Goal: Task Accomplishment & Management: Manage account settings

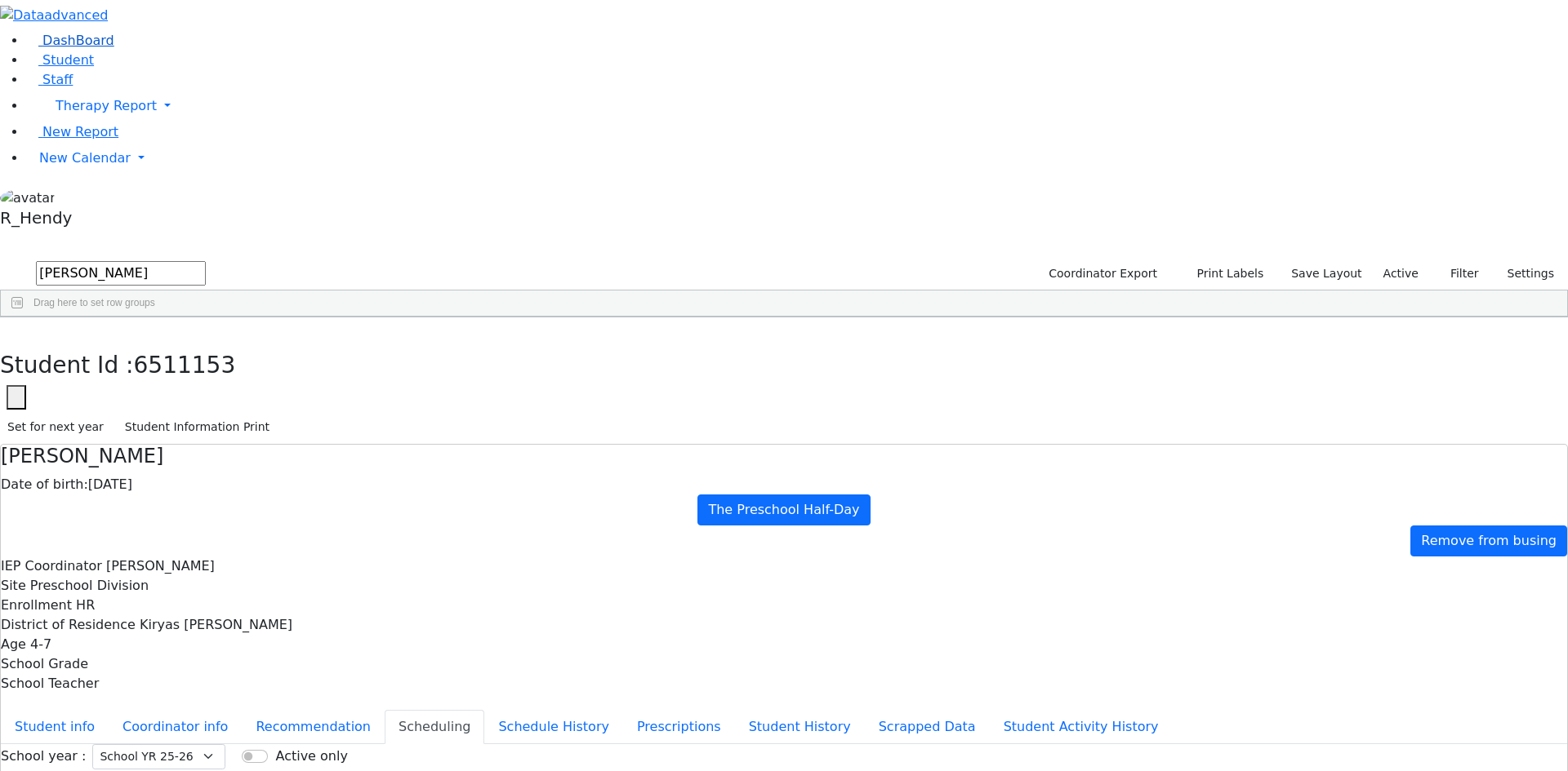
drag, startPoint x: 289, startPoint y: 60, endPoint x: 97, endPoint y: 73, distance: 192.4
click at [116, 77] on div "DashBoard Student Staff Therapy Report Student Old Calendar Report" at bounding box center [784, 470] width 1568 height 941
type input "mashy"
click at [308, 343] on div "Mashy" at bounding box center [256, 355] width 104 height 23
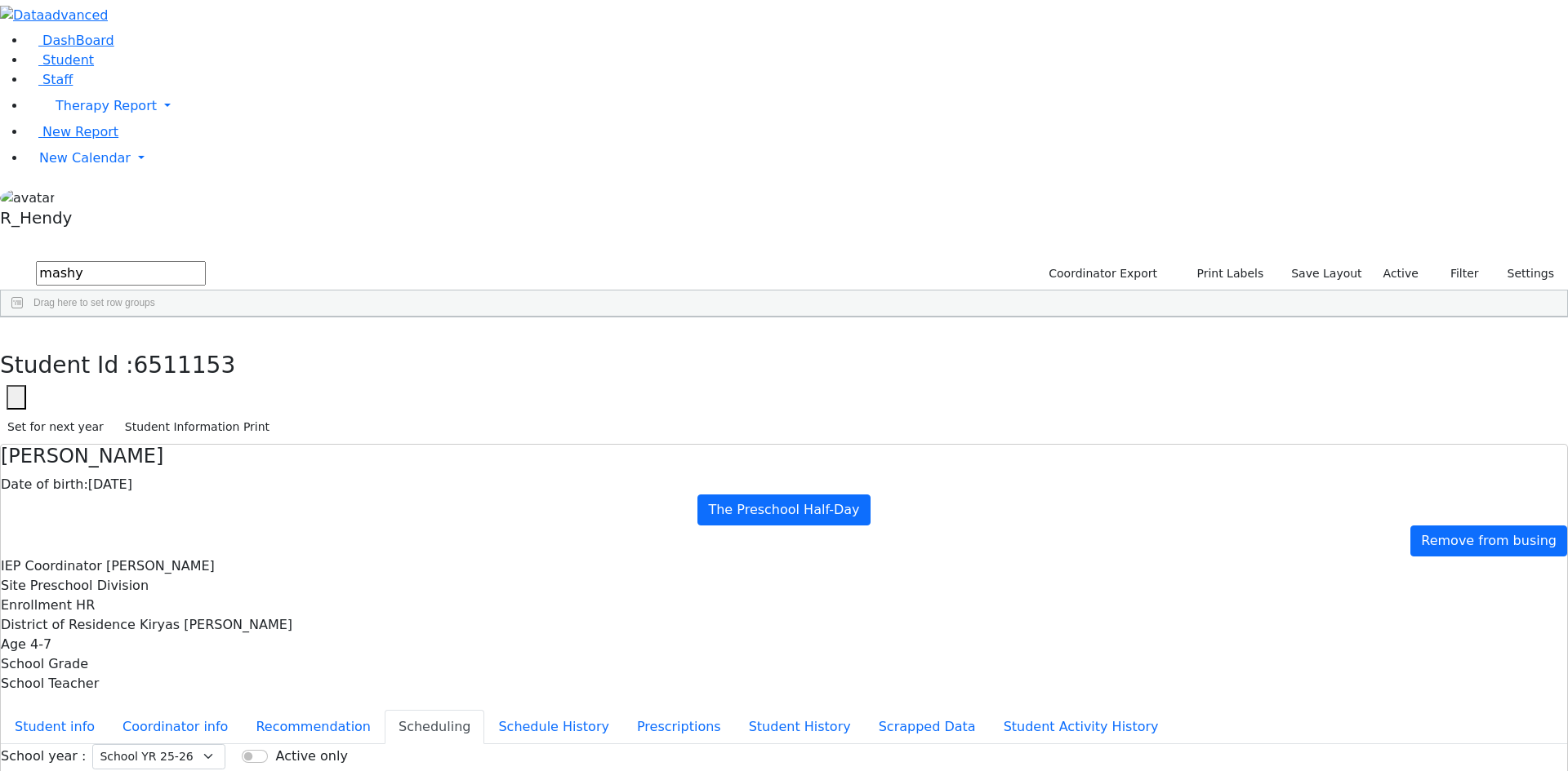
click at [308, 343] on div "Mashy" at bounding box center [256, 355] width 104 height 23
drag, startPoint x: 556, startPoint y: 319, endPoint x: 553, endPoint y: 330, distance: 11.4
click at [24, 318] on button "button" at bounding box center [11, 335] width 24 height 34
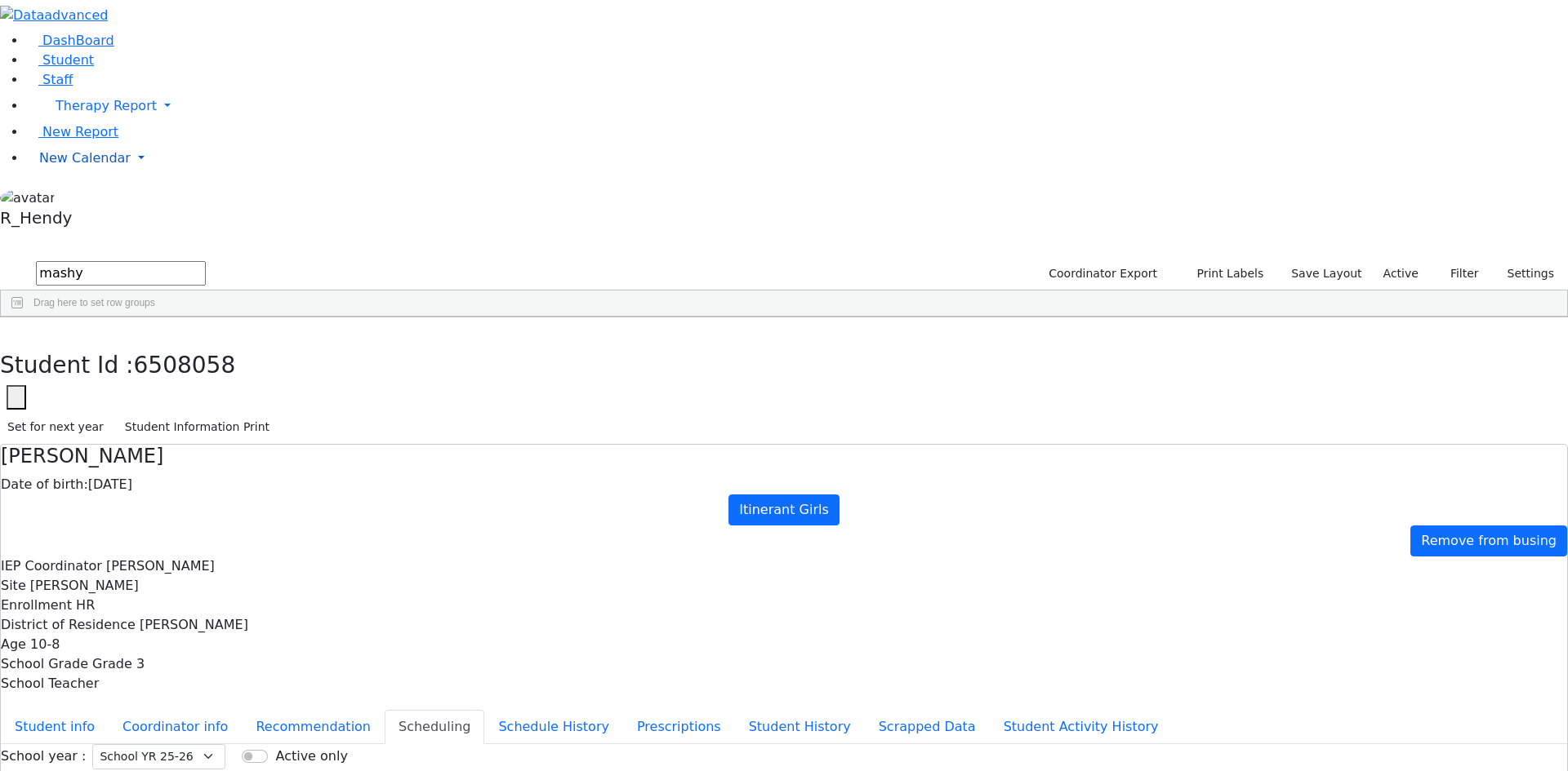
click at [76, 166] on span "New Calendar" at bounding box center [84, 158] width 92 height 15
click at [80, 199] on span "Calendar" at bounding box center [64, 190] width 59 height 15
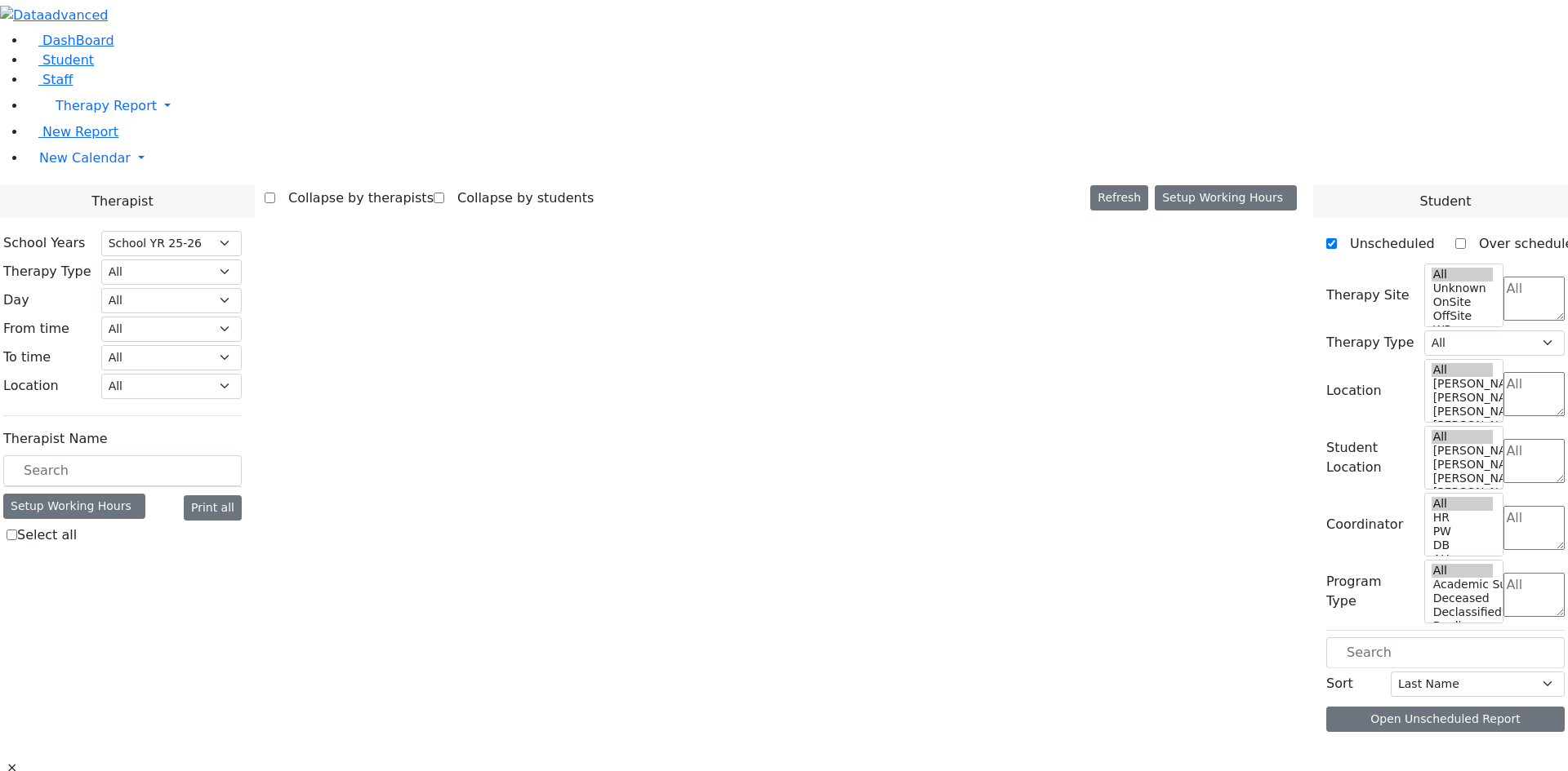
select select "212"
select select "3"
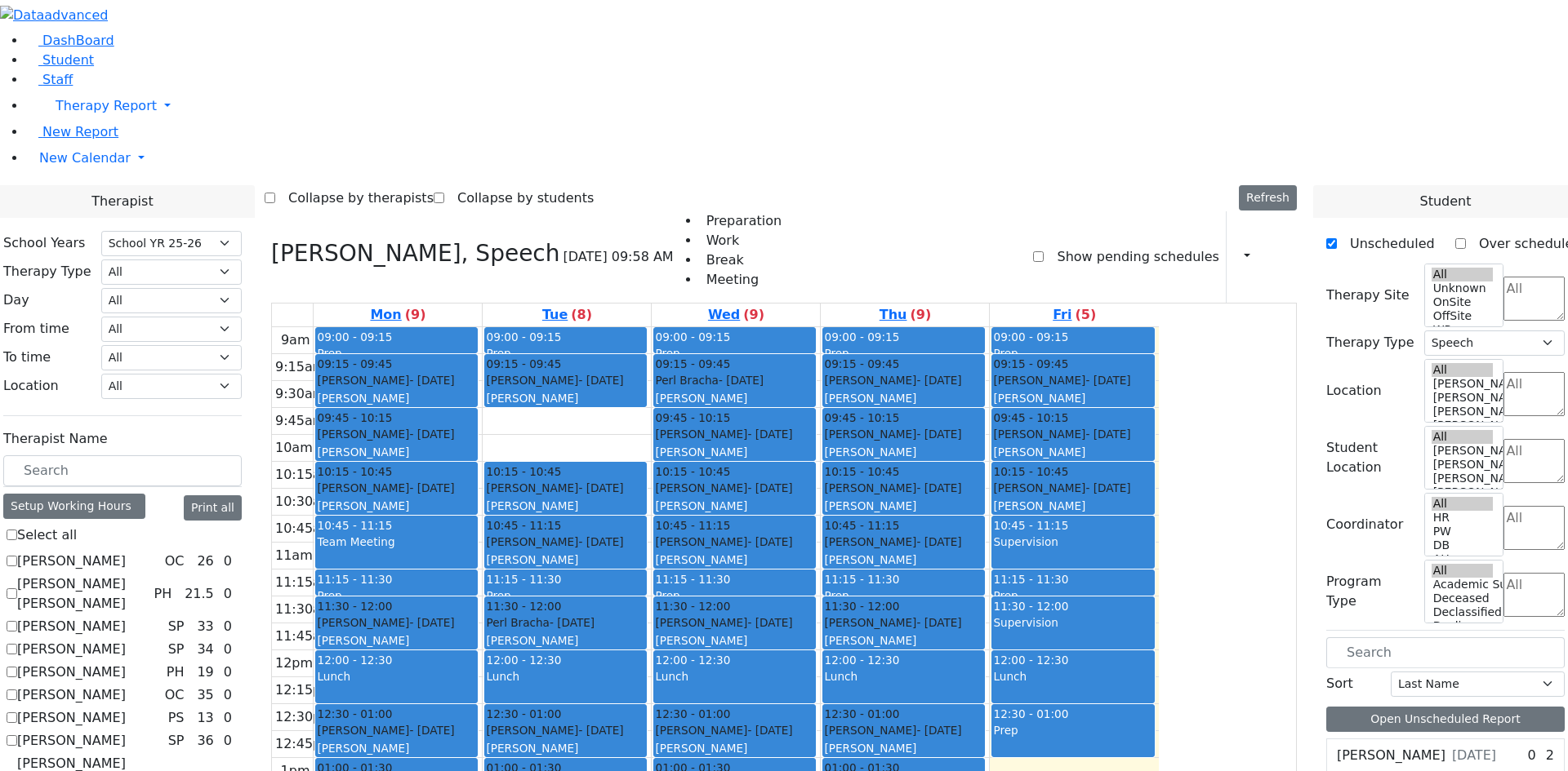
scroll to position [1224, 0]
checkbox input "true"
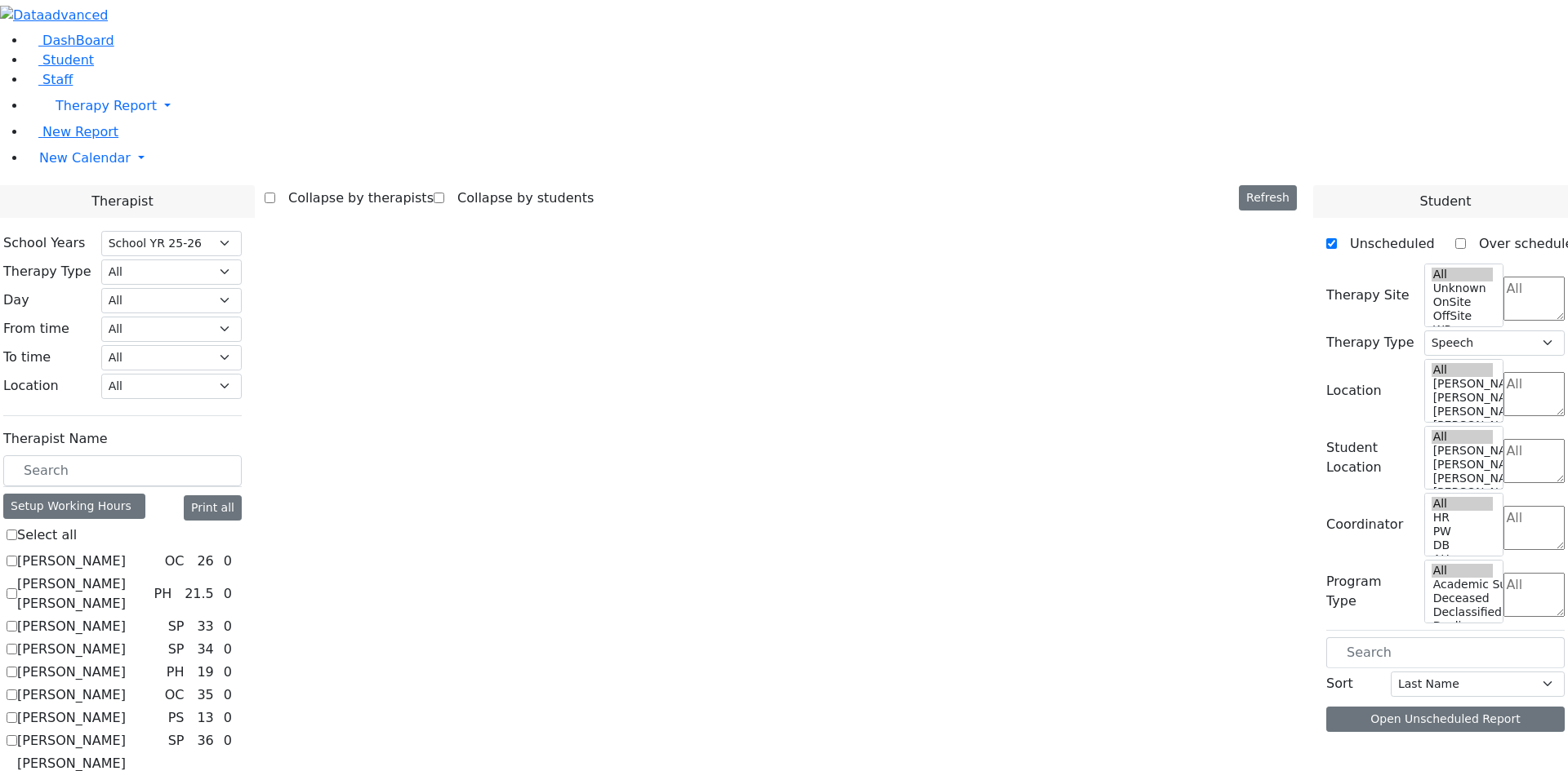
select select
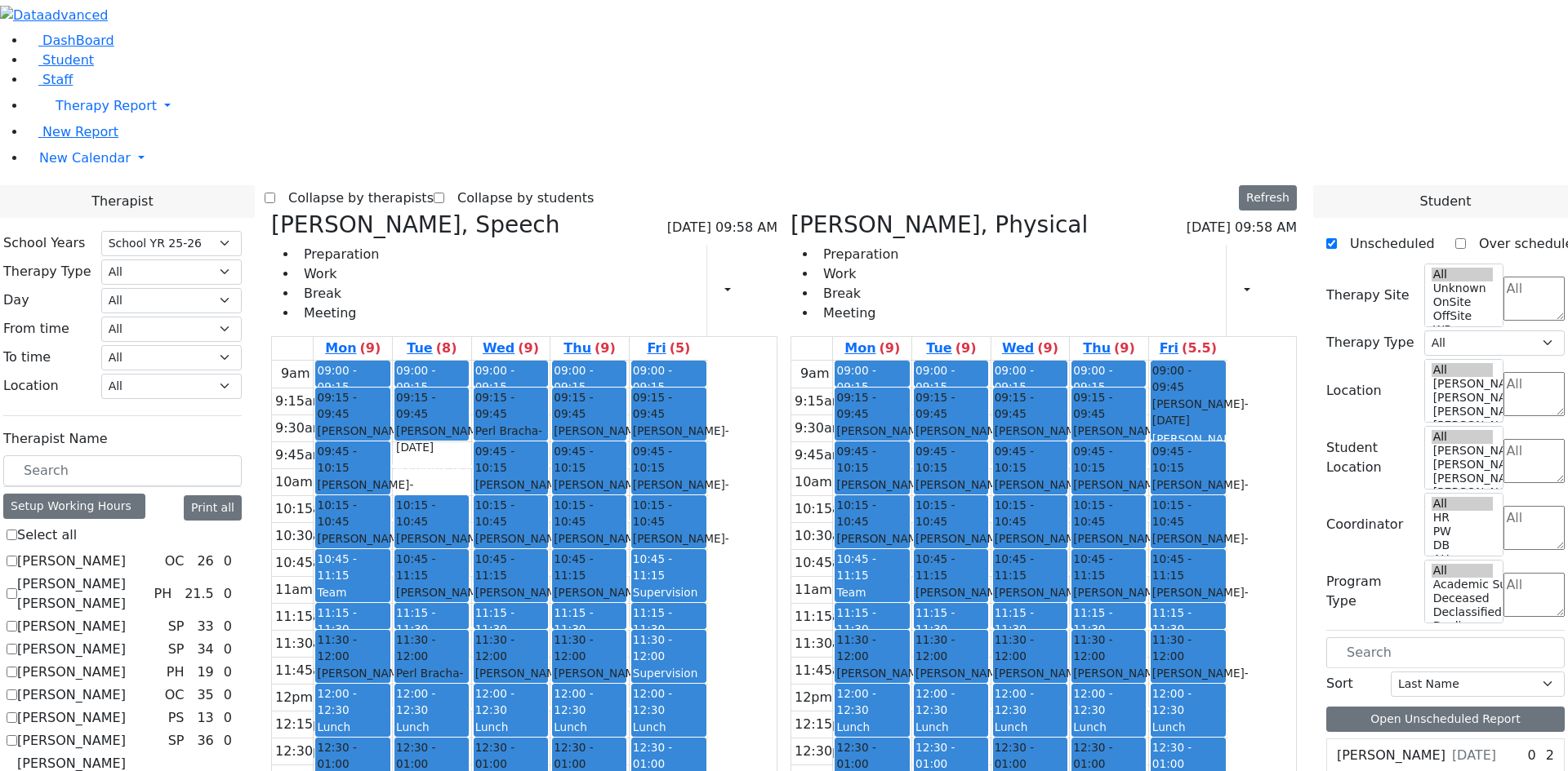
scroll to position [1501, 0]
checkbox input "false"
select select "2"
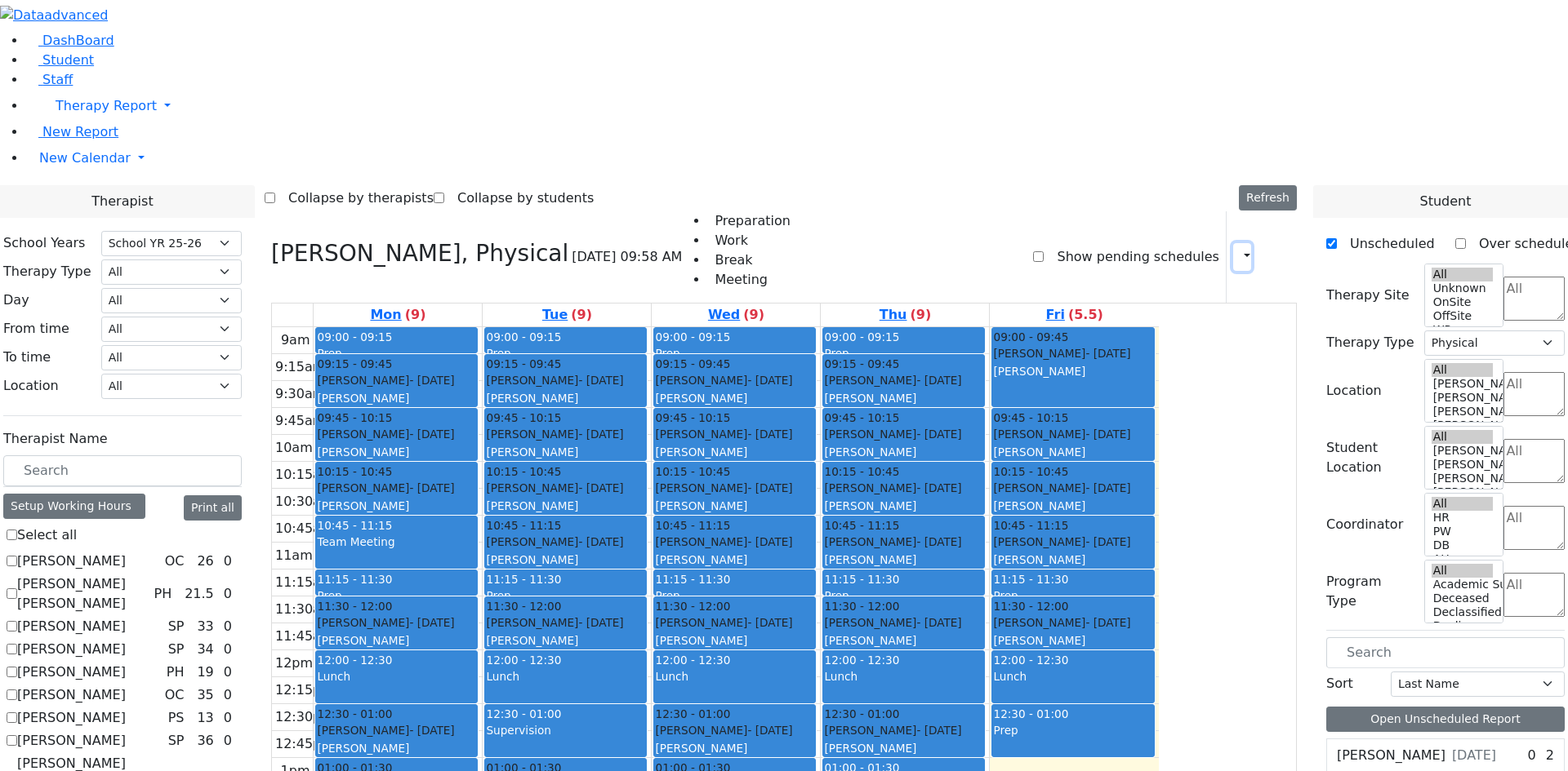
click at [1238, 243] on button "button" at bounding box center [1242, 256] width 18 height 27
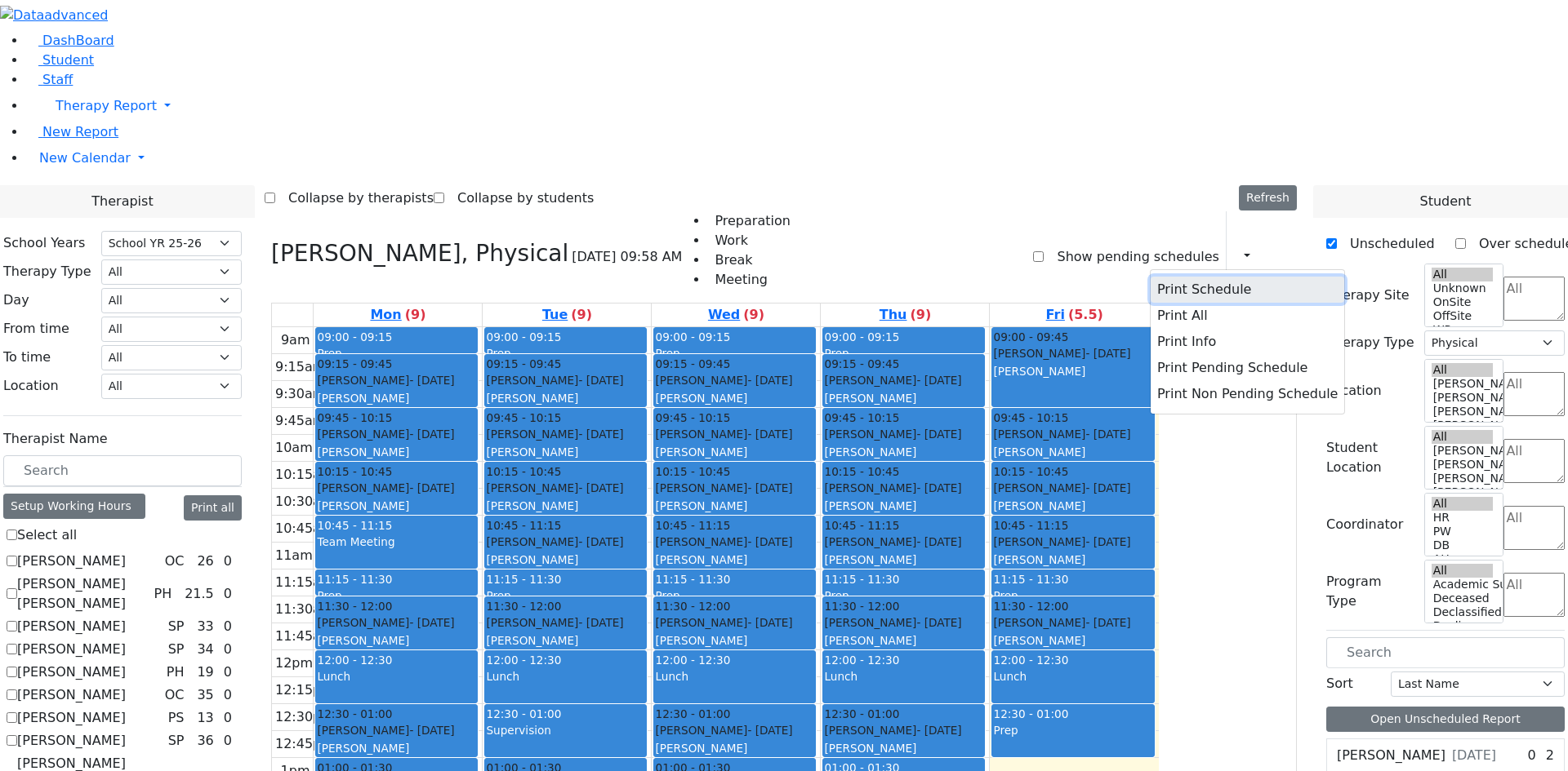
click at [1164, 277] on button "Print Schedule" at bounding box center [1247, 290] width 194 height 26
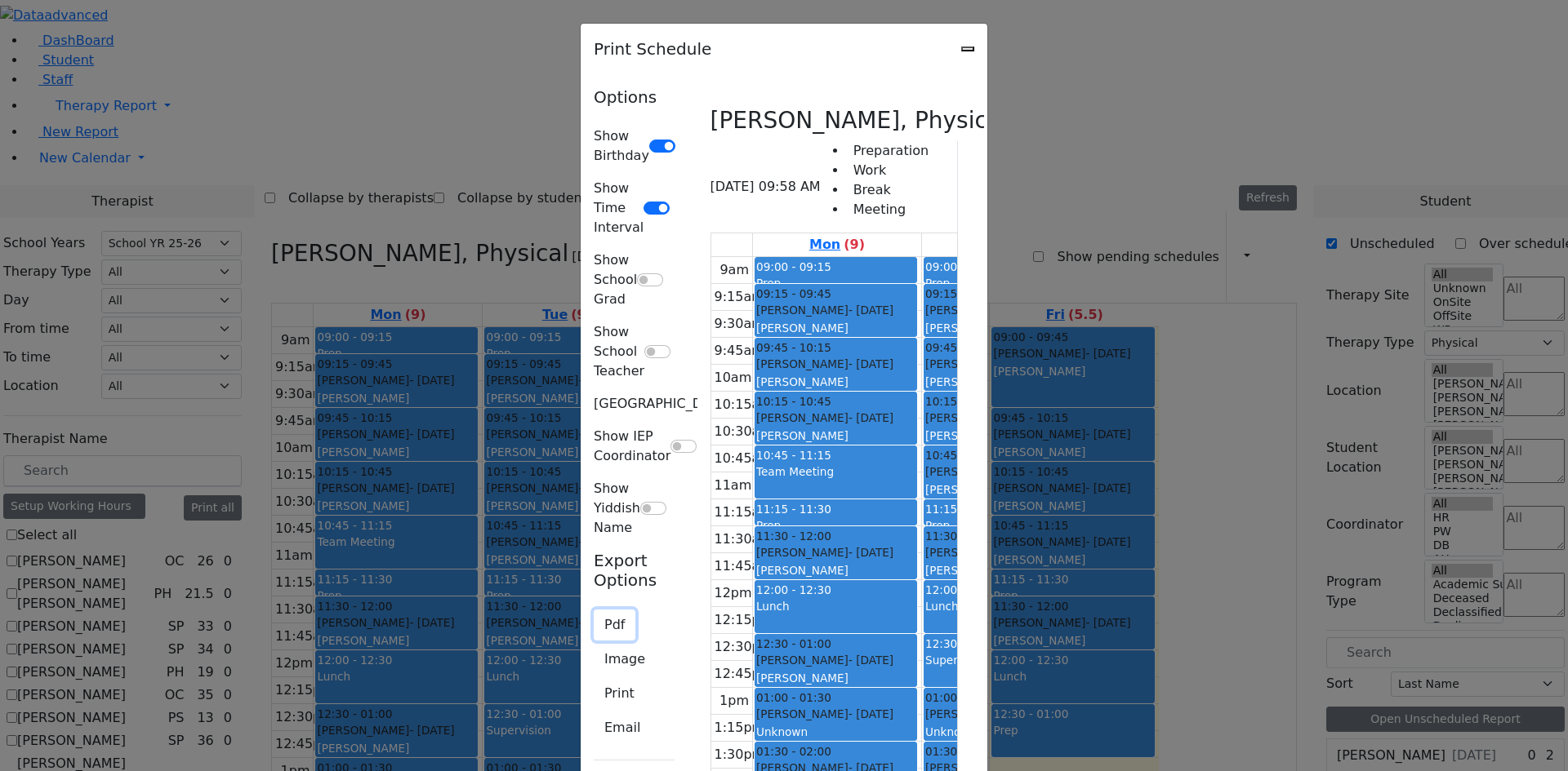
click at [593, 610] on button "Pdf" at bounding box center [614, 625] width 42 height 31
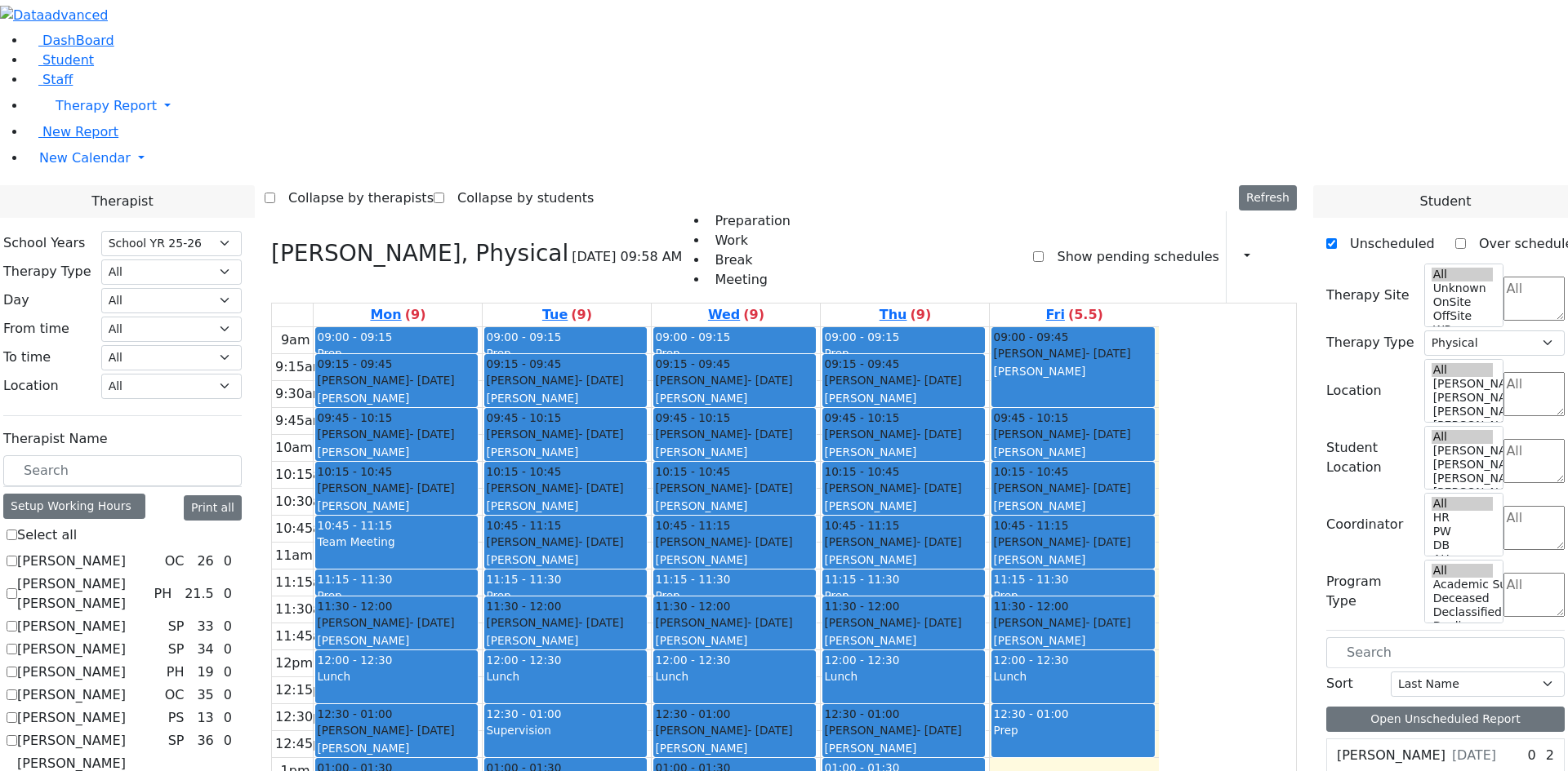
click at [1159, 563] on div "9am 9:15am 9:30am 9:45am 10am 10:15am 10:30am 10:45am 11am 11:15am 11:30am 11:4…" at bounding box center [714, 650] width 887 height 646
click at [1153, 345] on div "Gluck Azaria - 07/27/2020 Litzman, Shterna" at bounding box center [1072, 362] width 159 height 35
click at [1153, 534] on div "Sofer Bruchy - 09/11/2022 Ptalis, Aliza" at bounding box center [1072, 551] width 159 height 35
click at [476, 426] on div "Gluck Azaria - 07/27/2020" at bounding box center [396, 433] width 159 height 16
click at [62, 68] on span "Student" at bounding box center [68, 60] width 51 height 15
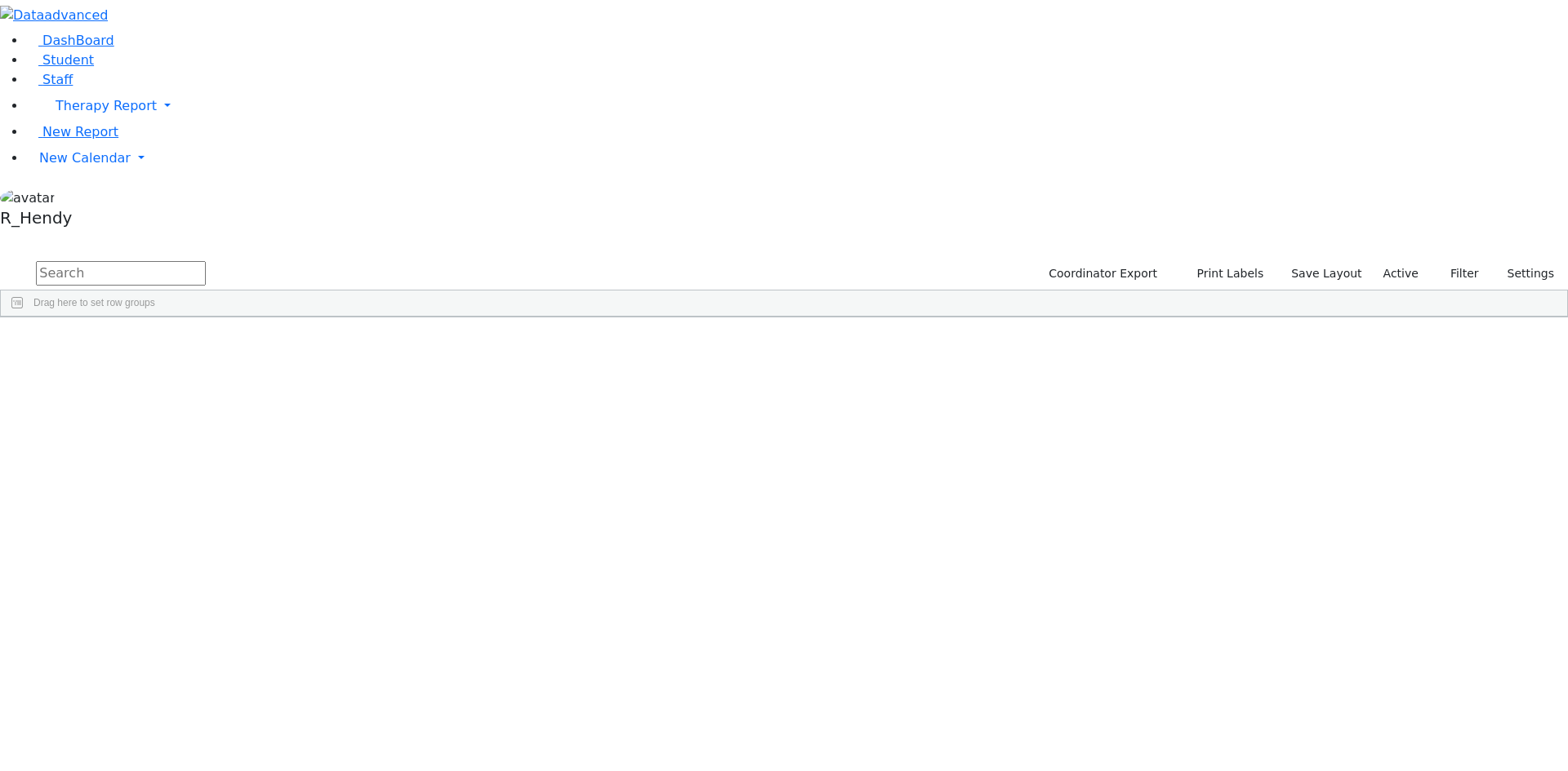
click at [205, 261] on input "text" at bounding box center [120, 273] width 169 height 25
type input "azar"
click at [311, 343] on div "Azaria" at bounding box center [259, 355] width 103 height 23
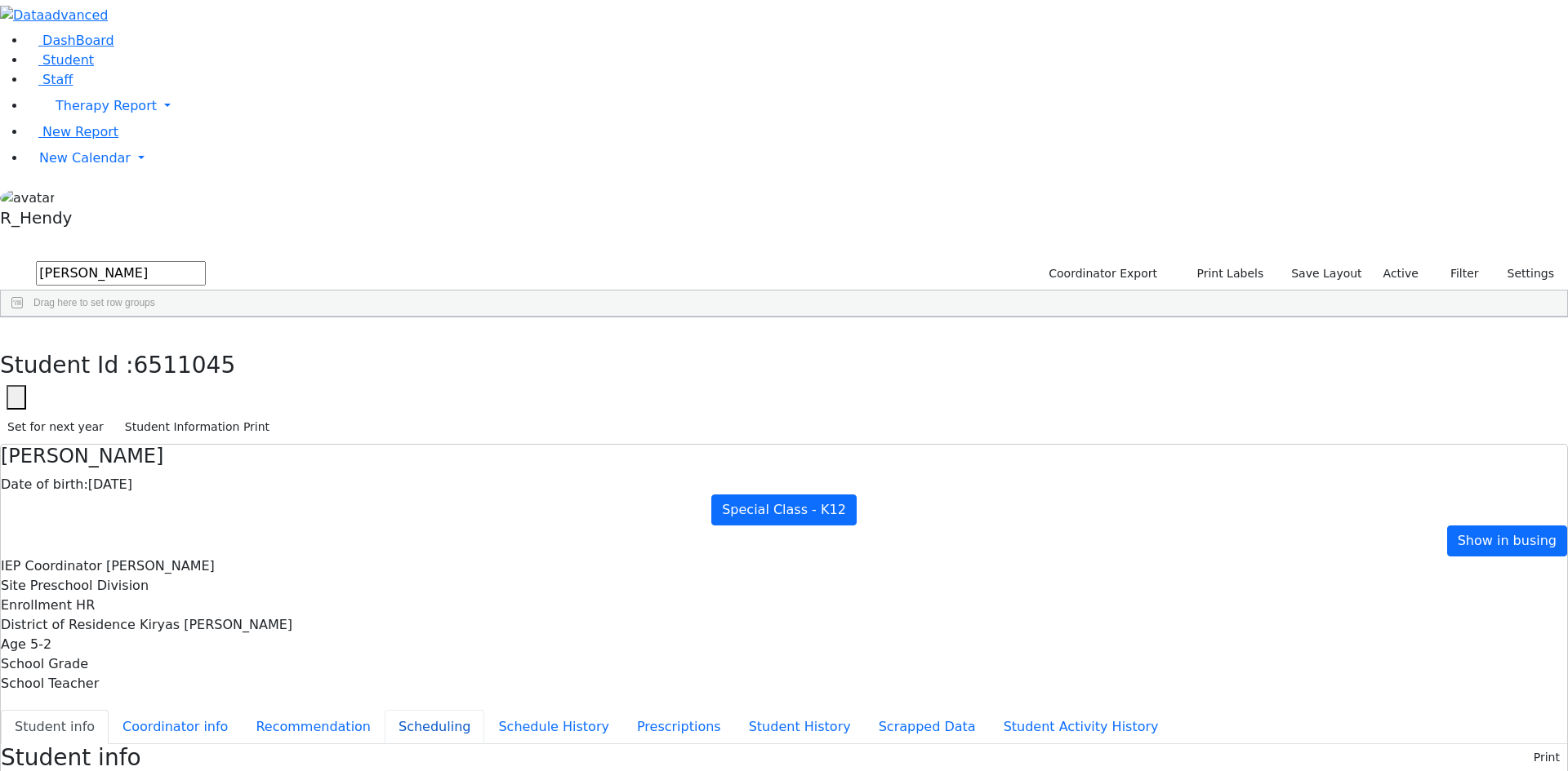
click at [384, 710] on button "Scheduling" at bounding box center [433, 727] width 99 height 34
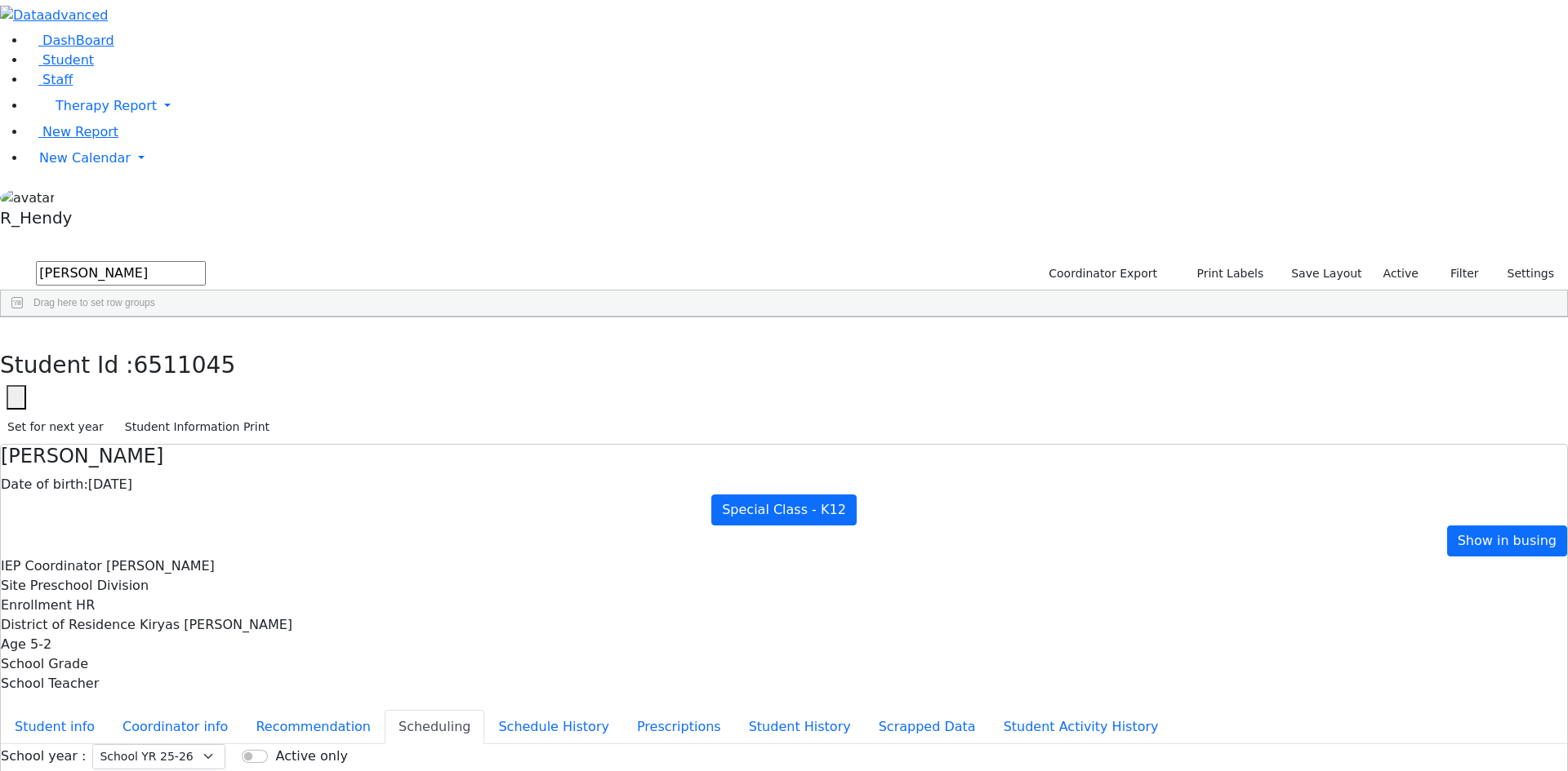
click at [384, 710] on button "Recommendation" at bounding box center [312, 727] width 143 height 34
checkbox input "true"
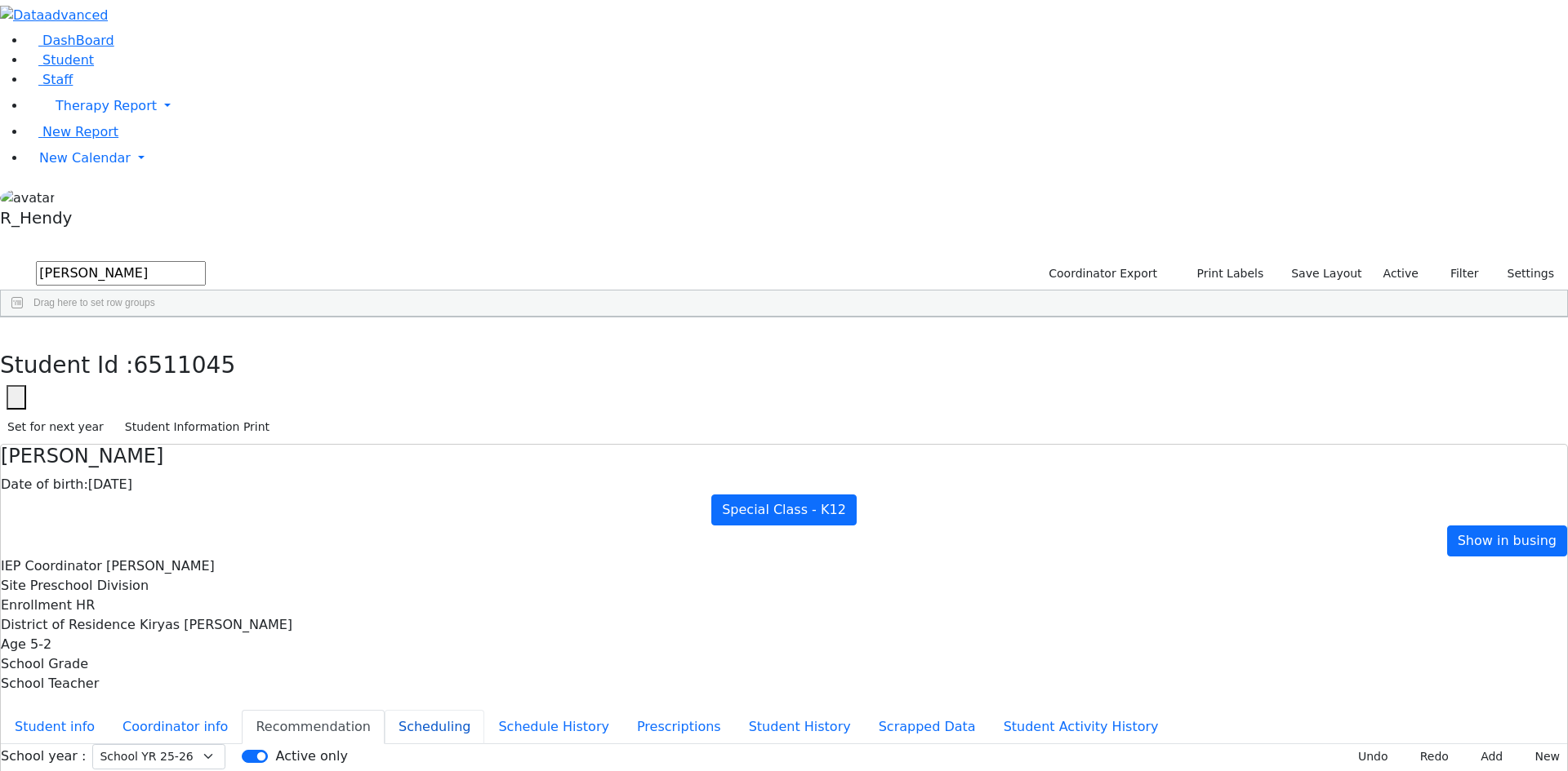
click at [384, 710] on button "Scheduling" at bounding box center [433, 727] width 99 height 34
click at [55, 175] on link "New Calendar" at bounding box center [797, 158] width 1542 height 33
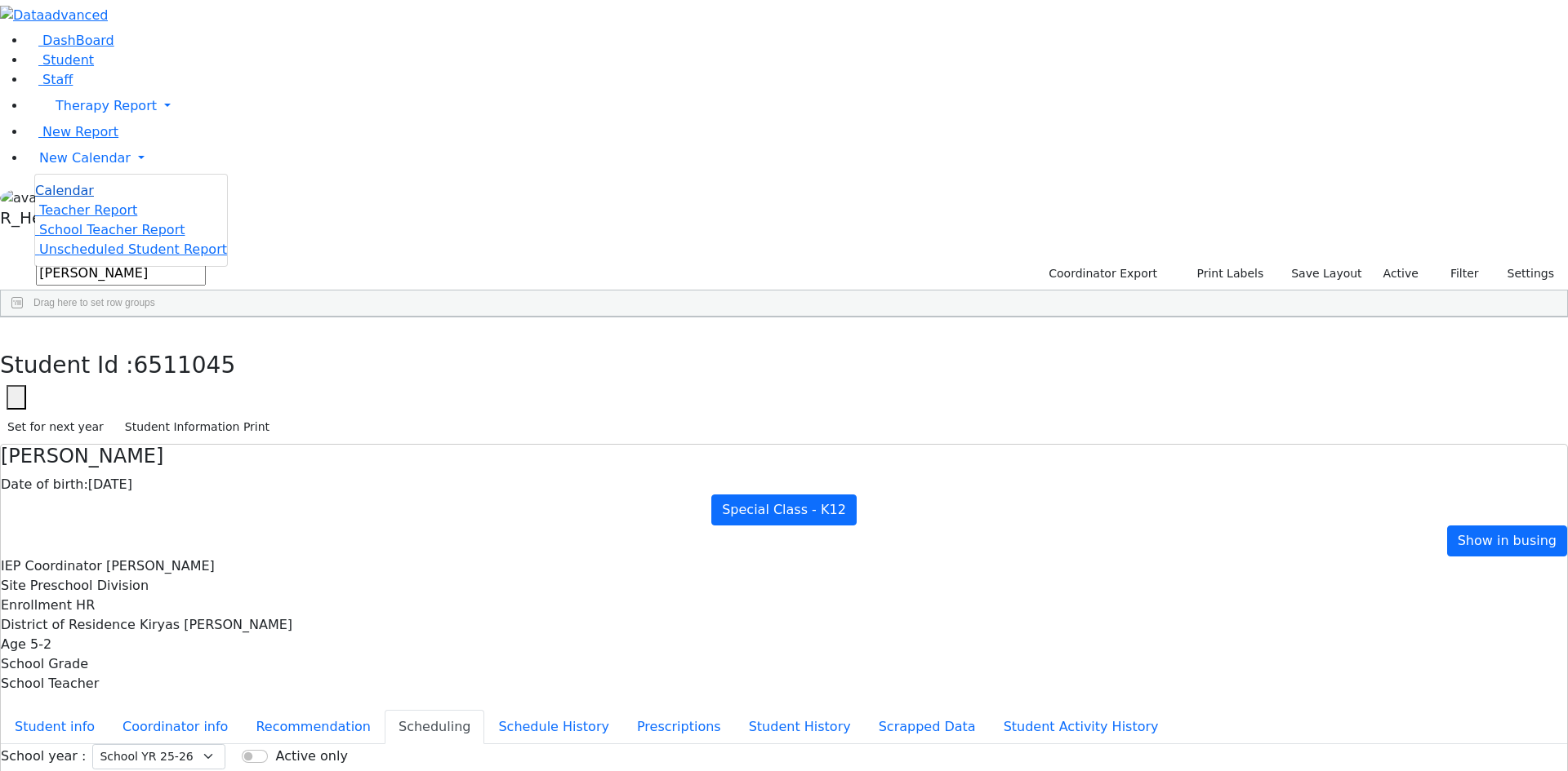
click at [62, 199] on span "Calendar" at bounding box center [64, 190] width 59 height 15
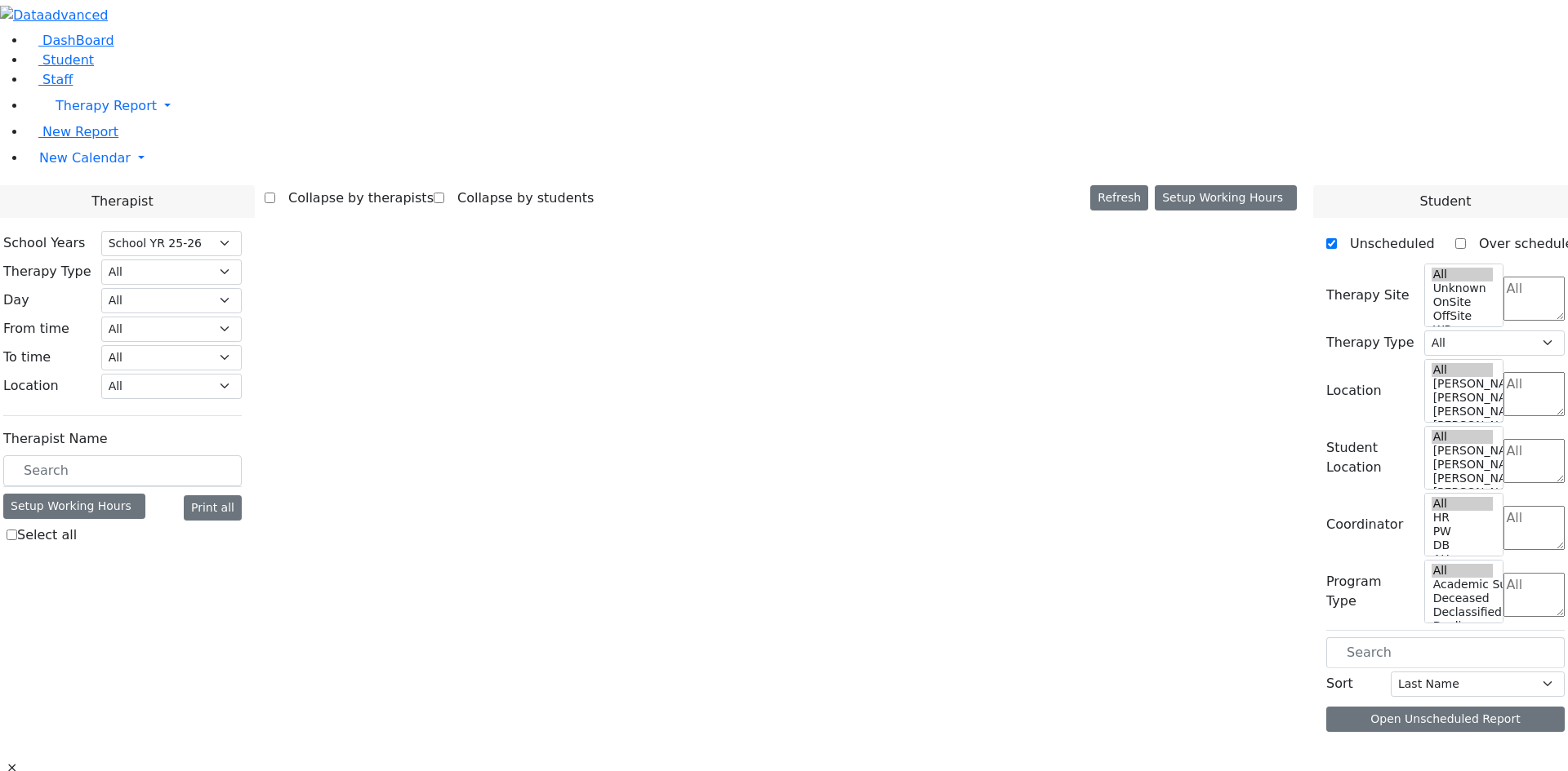
select select "212"
select select "2"
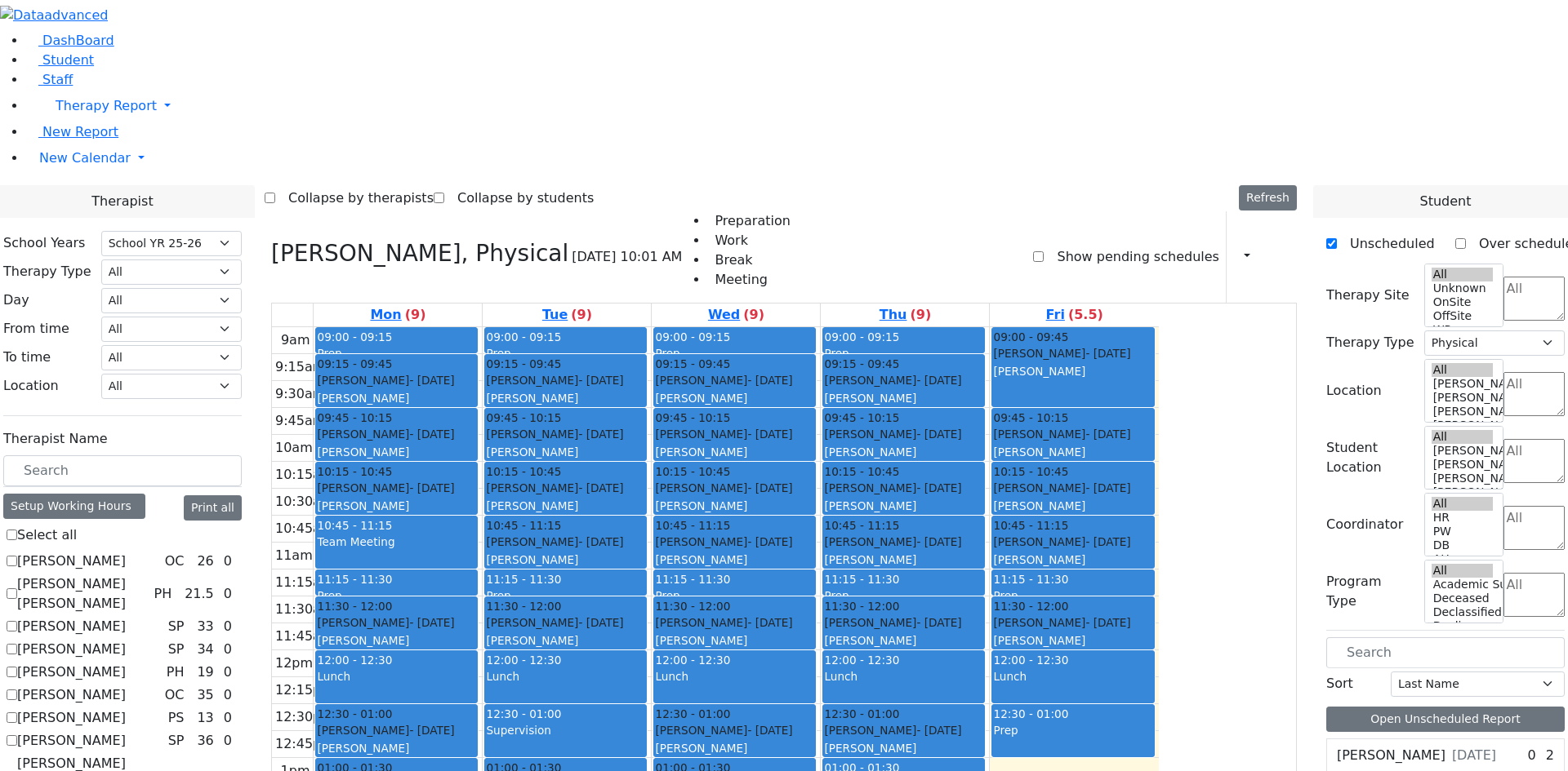
click at [1130, 428] on span "- 10/02/2019" at bounding box center [1107, 434] width 44 height 13
click at [1153, 534] on div "Sofer Bruchy - 09/11/2022" at bounding box center [1072, 541] width 159 height 16
click at [1153, 633] on div "[PERSON_NAME]" at bounding box center [1072, 640] width 159 height 16
click at [64, 68] on link "Student" at bounding box center [61, 60] width 68 height 15
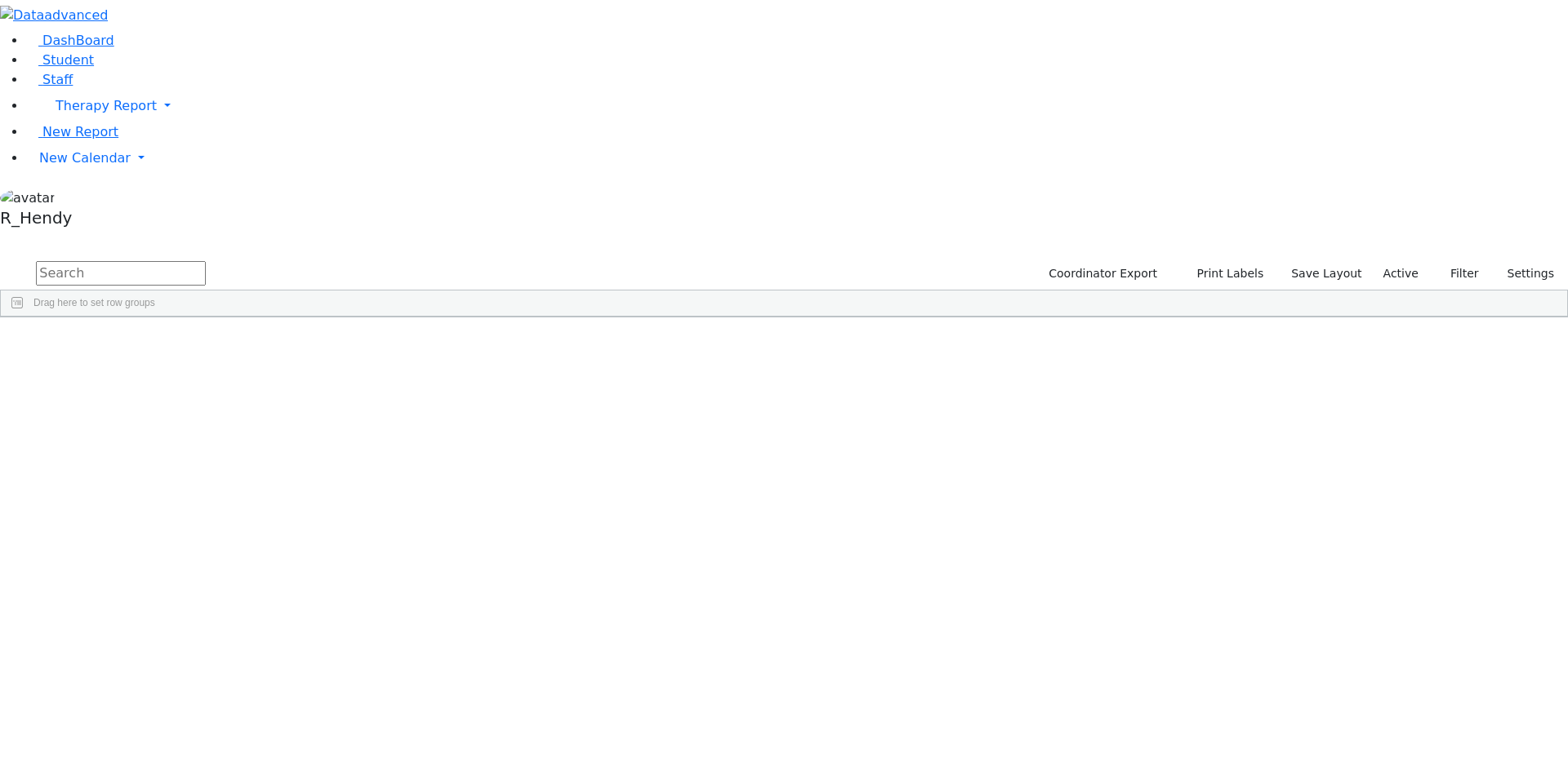
click at [205, 261] on input "text" at bounding box center [120, 273] width 169 height 25
click at [311, 390] on div "Perry" at bounding box center [259, 401] width 103 height 23
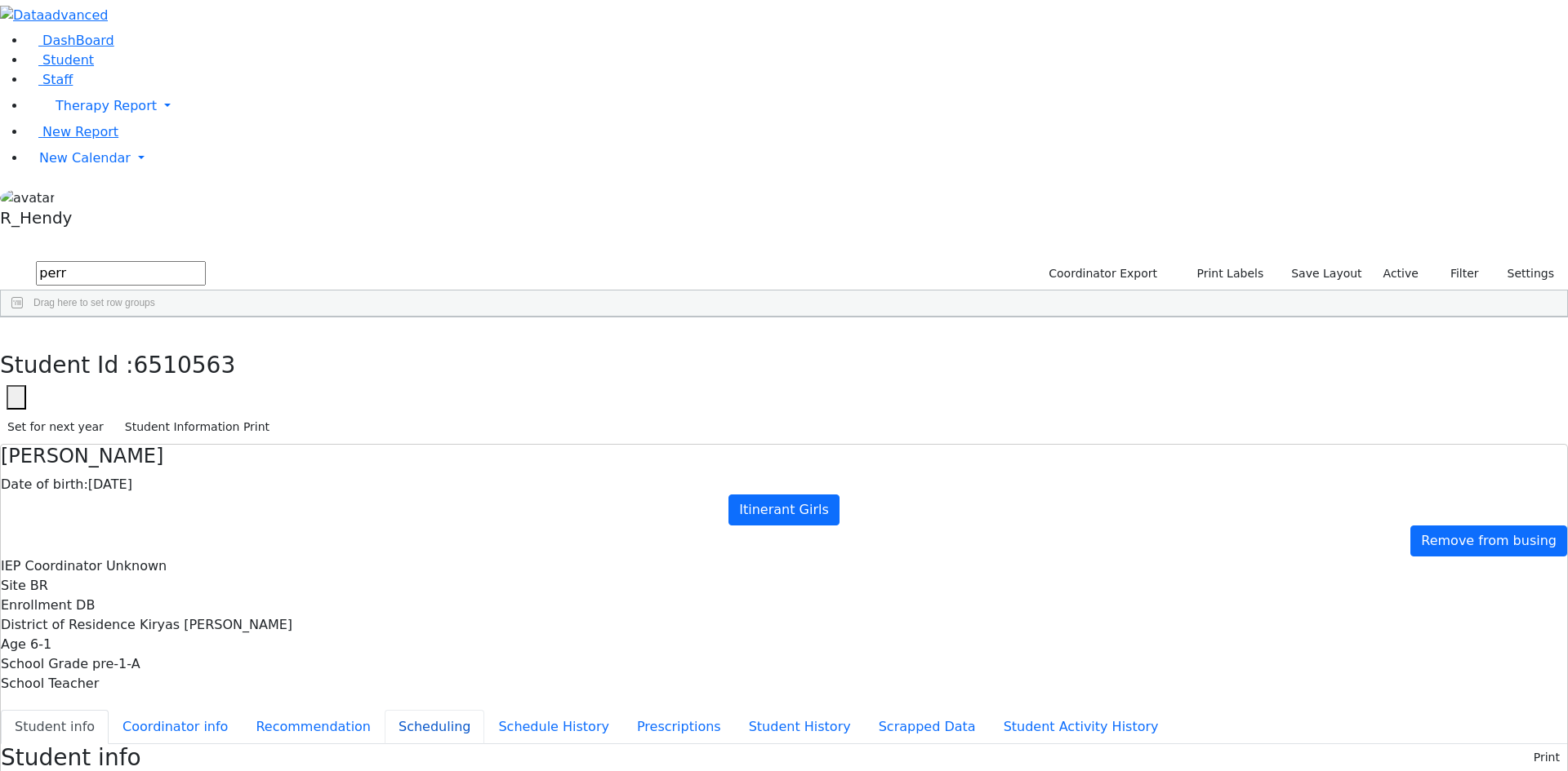
click at [384, 710] on button "Scheduling" at bounding box center [433, 727] width 99 height 34
click at [24, 318] on button "button" at bounding box center [11, 335] width 24 height 34
drag, startPoint x: 323, startPoint y: 84, endPoint x: 12, endPoint y: 60, distance: 311.9
click at [12, 60] on div "DashBoard Student Staff Therapy Report Student Old Calendar Report" at bounding box center [784, 470] width 1568 height 941
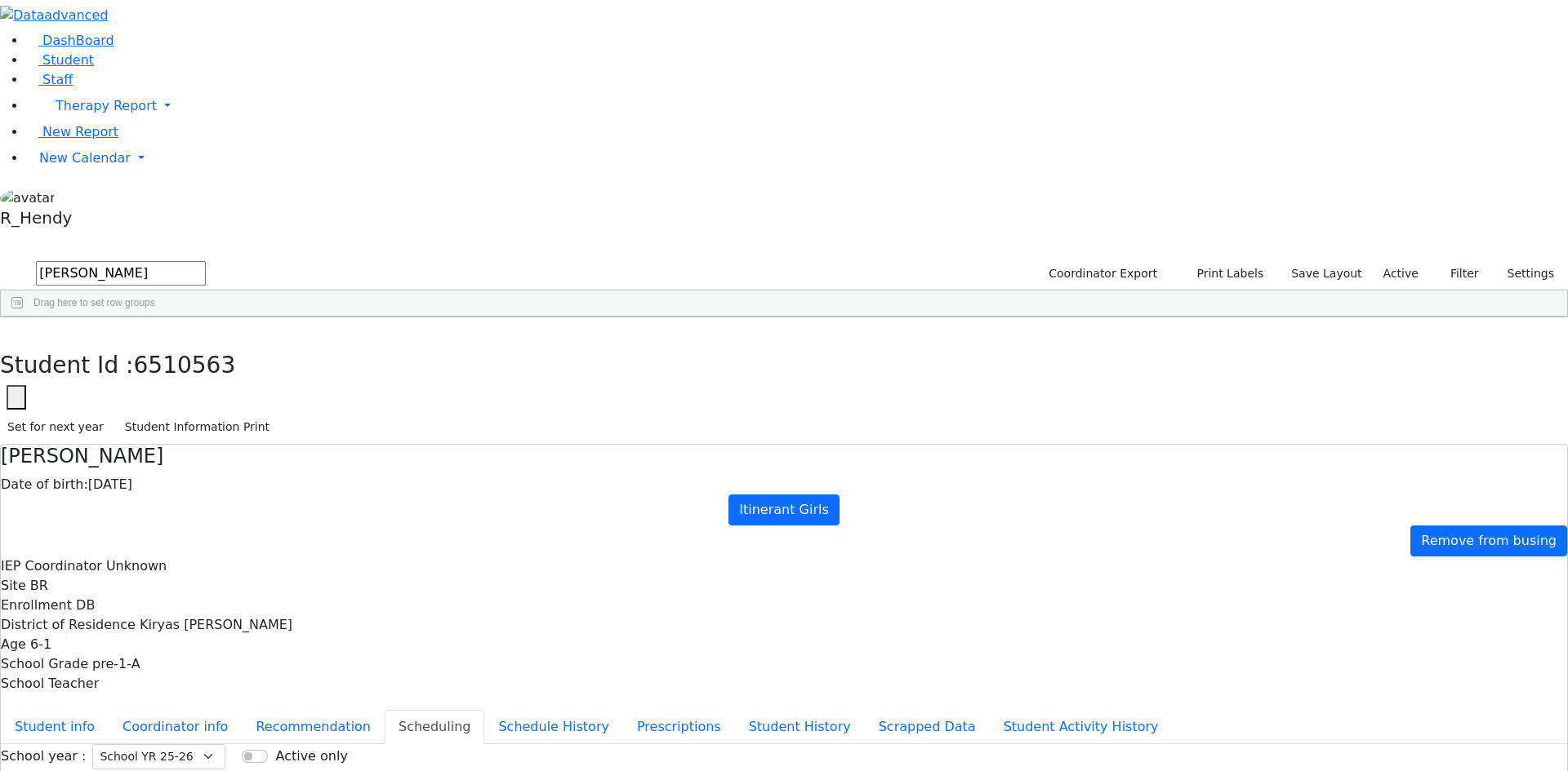
type input "rivka"
click at [308, 458] on div "Rivka" at bounding box center [256, 469] width 104 height 23
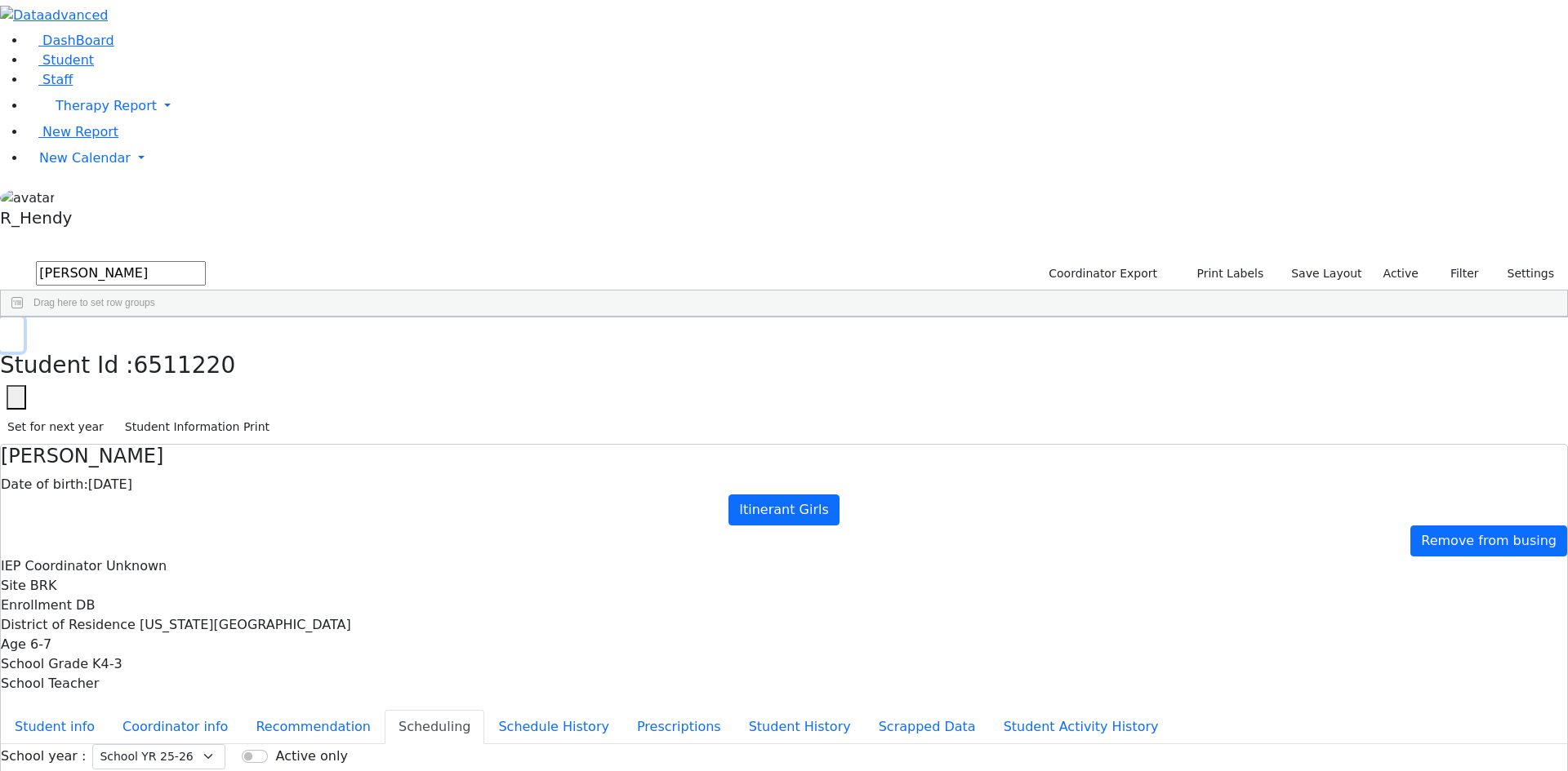
click at [24, 318] on button "button" at bounding box center [11, 335] width 24 height 34
click at [89, 166] on span "New Calendar" at bounding box center [84, 158] width 92 height 15
click at [79, 199] on span "Calendar" at bounding box center [64, 190] width 59 height 15
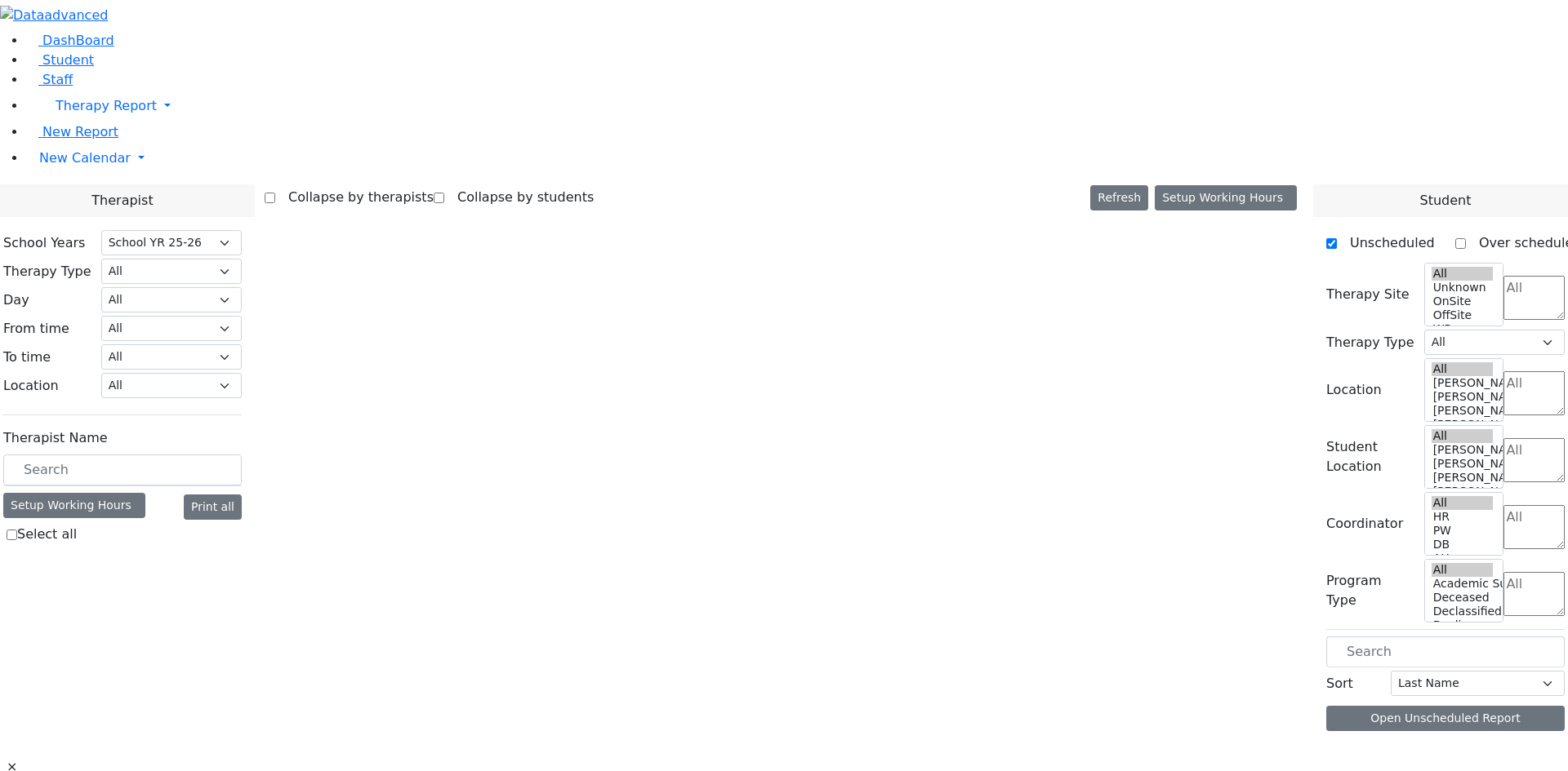
select select "212"
select select "2"
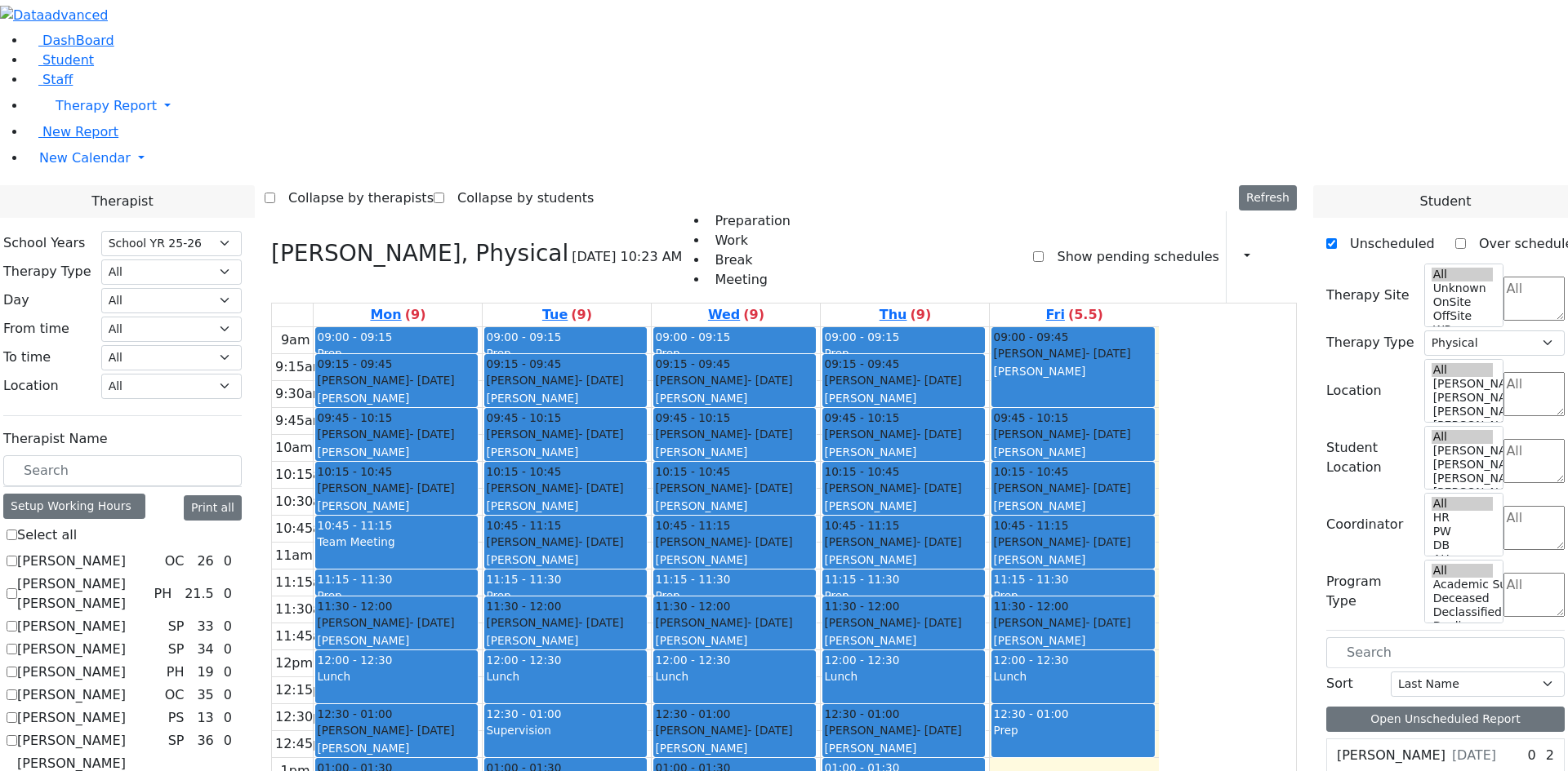
click at [126, 731] on label "[PERSON_NAME]" at bounding box center [71, 741] width 109 height 20
click at [17, 736] on input "[PERSON_NAME]" at bounding box center [11, 741] width 10 height 10
checkbox input "true"
select select
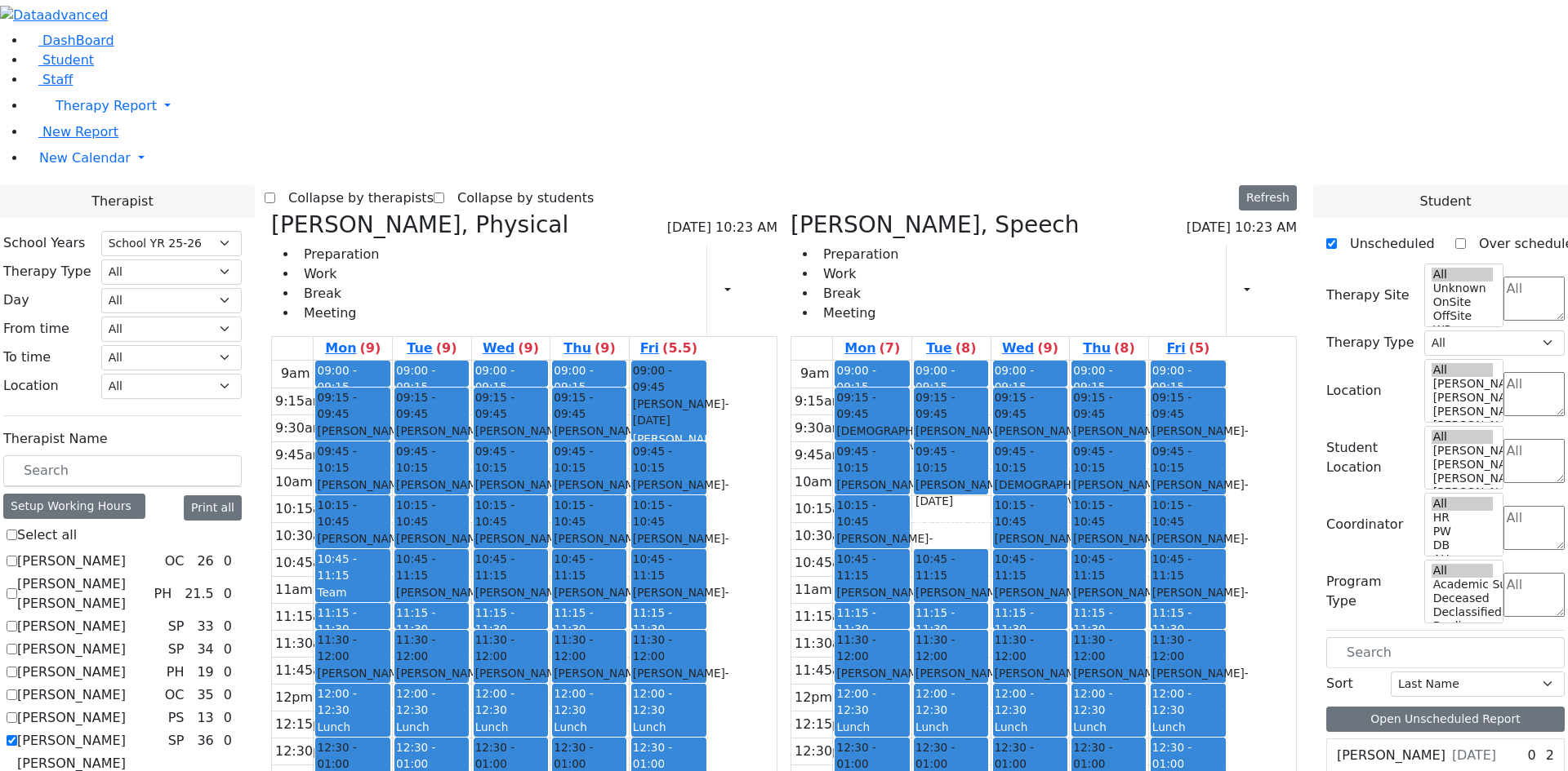
click at [1224, 477] on div "[PERSON_NAME] - [DATE]" at bounding box center [1189, 493] width 72 height 33
click at [83, 68] on link "Student" at bounding box center [61, 60] width 68 height 15
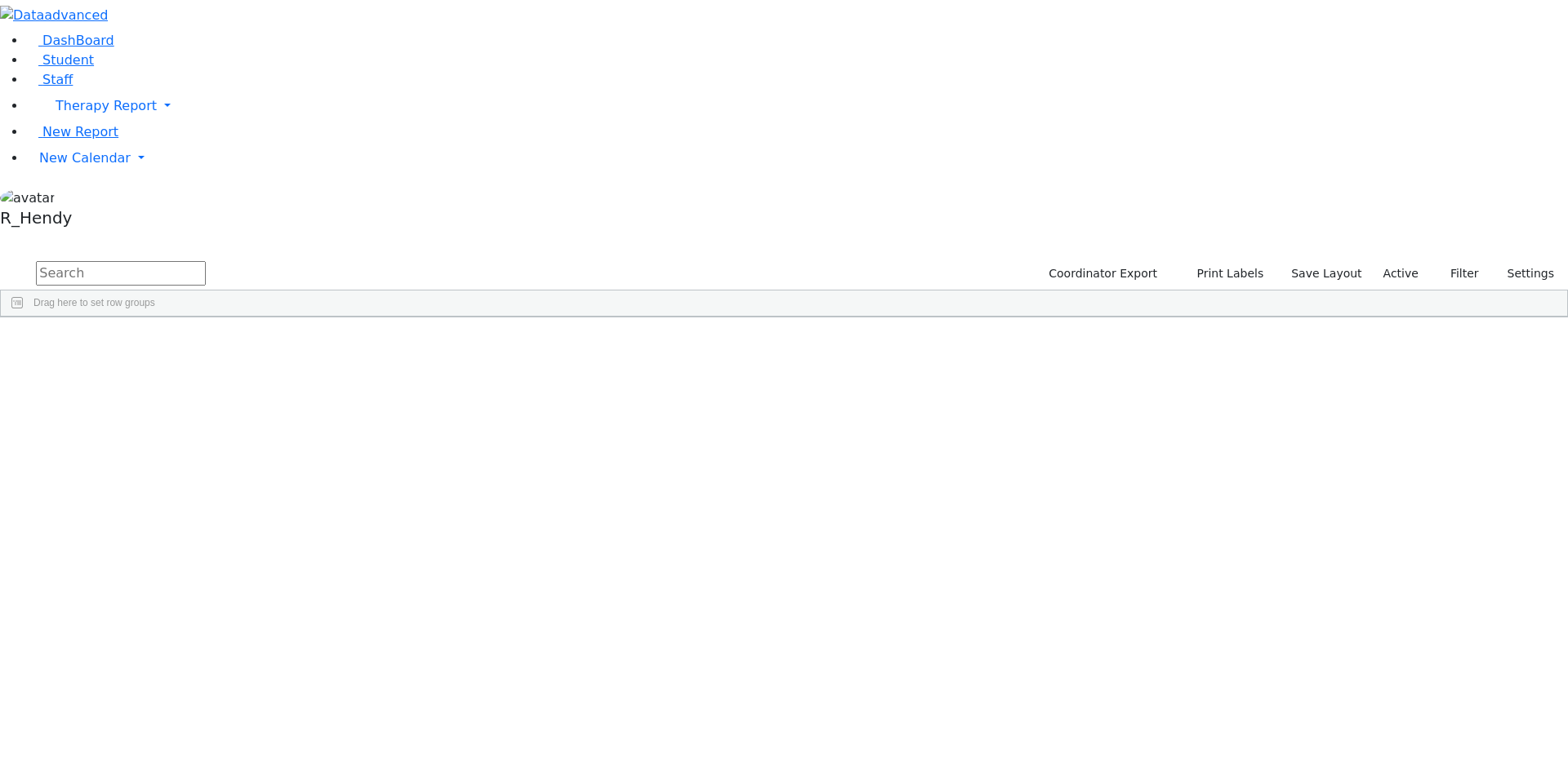
click at [205, 261] on input "text" at bounding box center [120, 273] width 169 height 25
type input "jaco"
click at [414, 343] on div "[DATE]" at bounding box center [362, 355] width 103 height 23
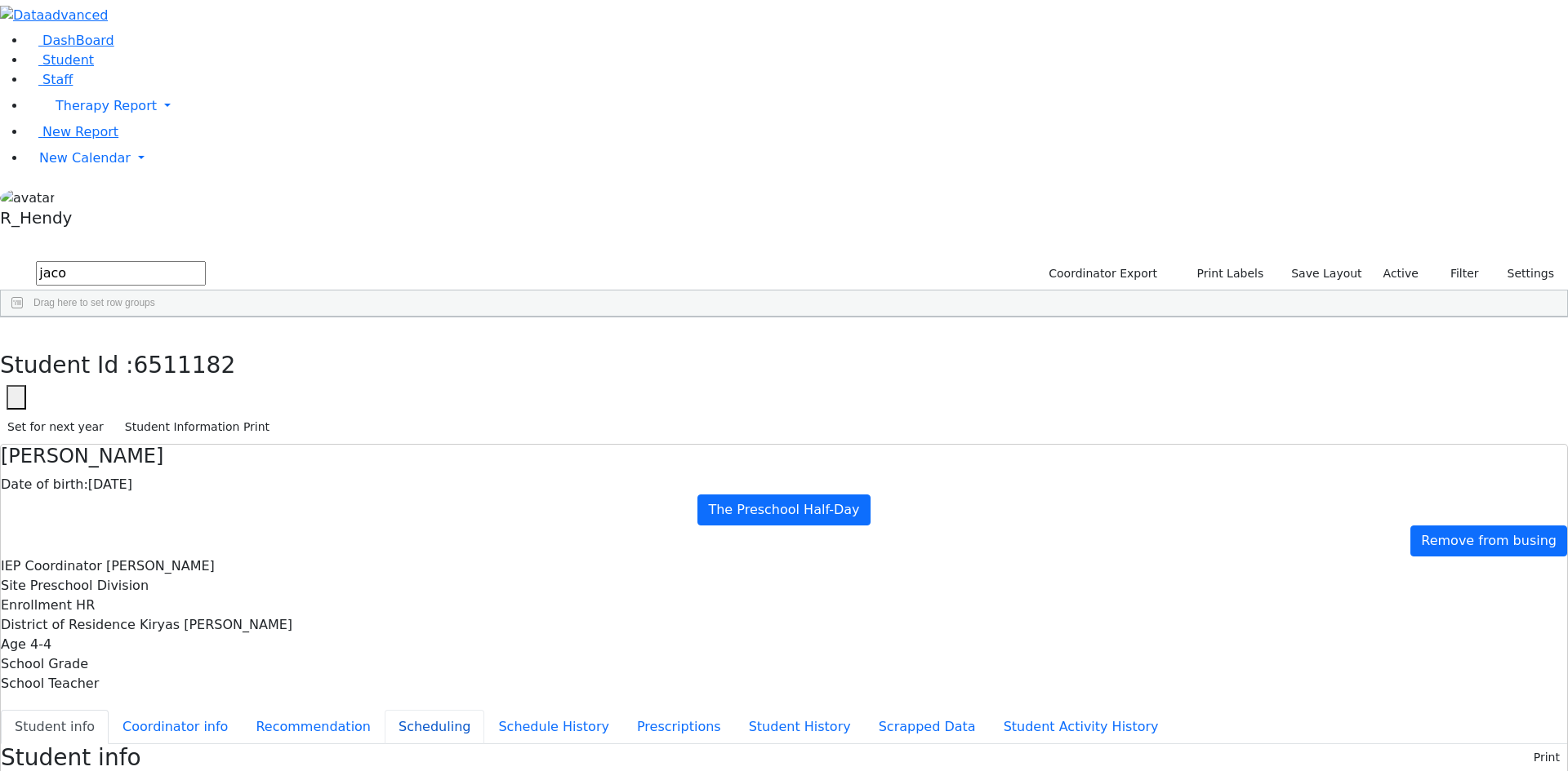
click at [402, 710] on button "Scheduling" at bounding box center [433, 727] width 99 height 34
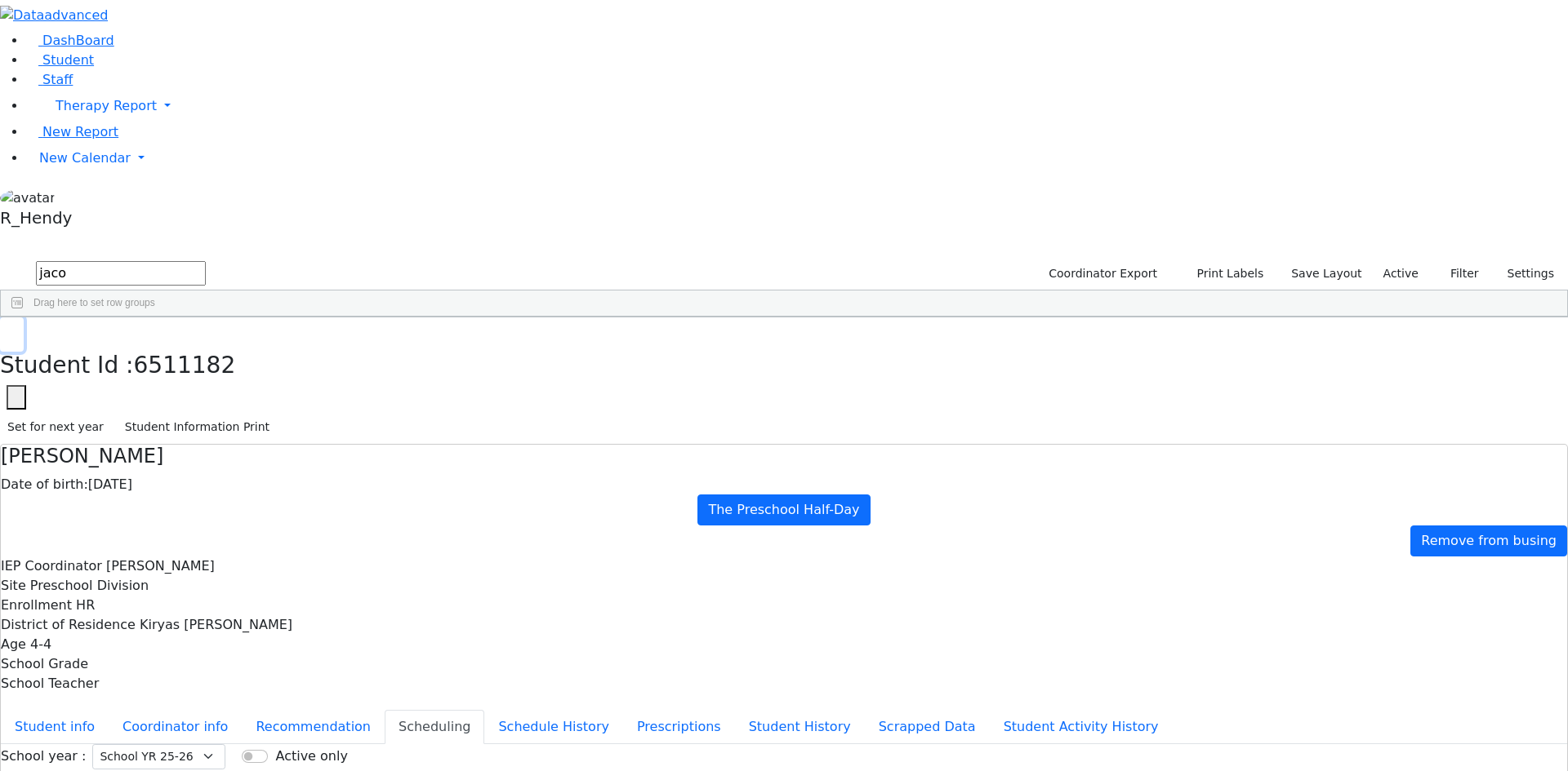
click at [24, 318] on button "button" at bounding box center [11, 335] width 24 height 34
click at [115, 175] on link "New Calendar" at bounding box center [797, 158] width 1542 height 33
click at [86, 199] on span "Calendar" at bounding box center [64, 190] width 59 height 15
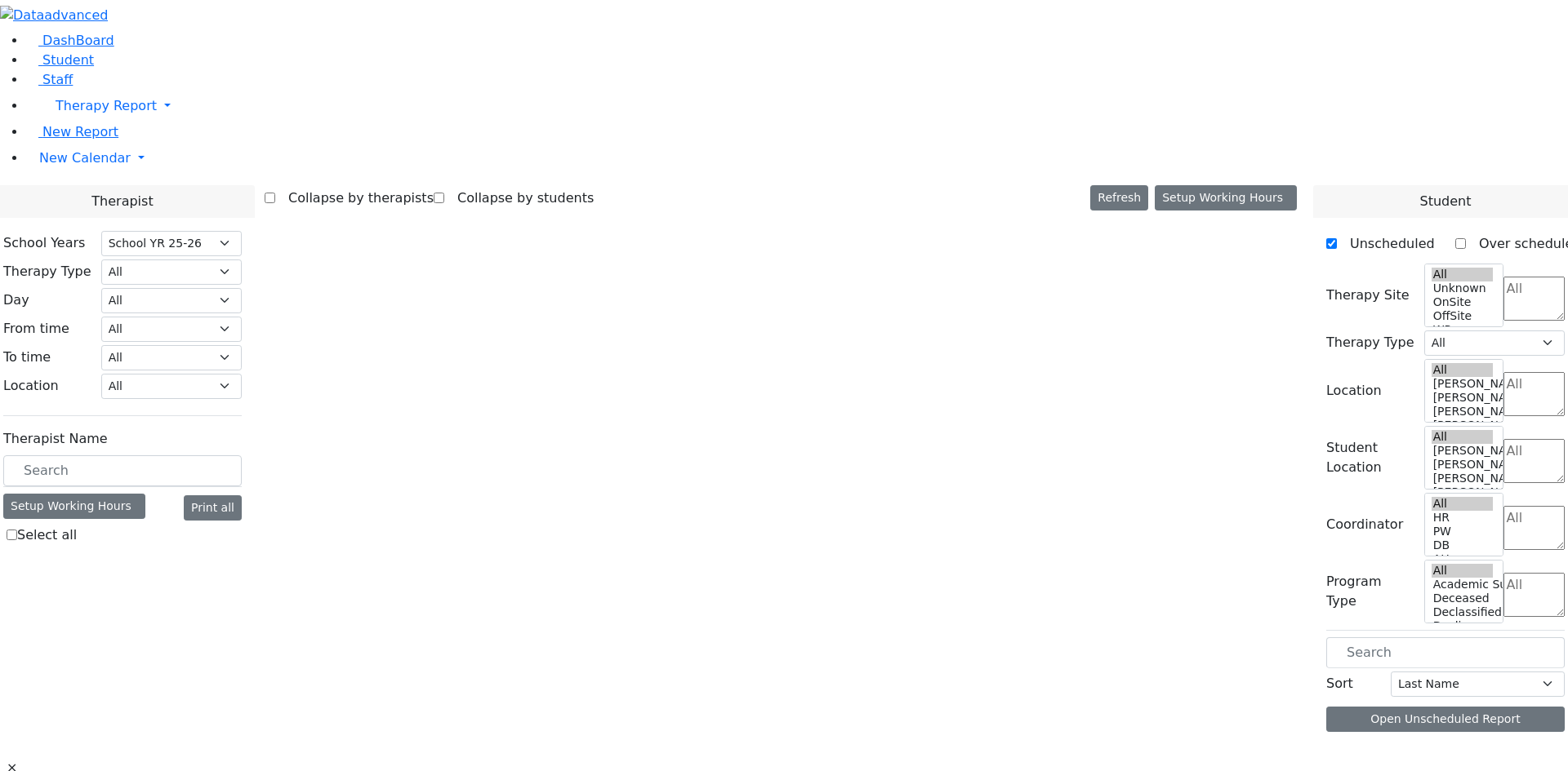
select select "212"
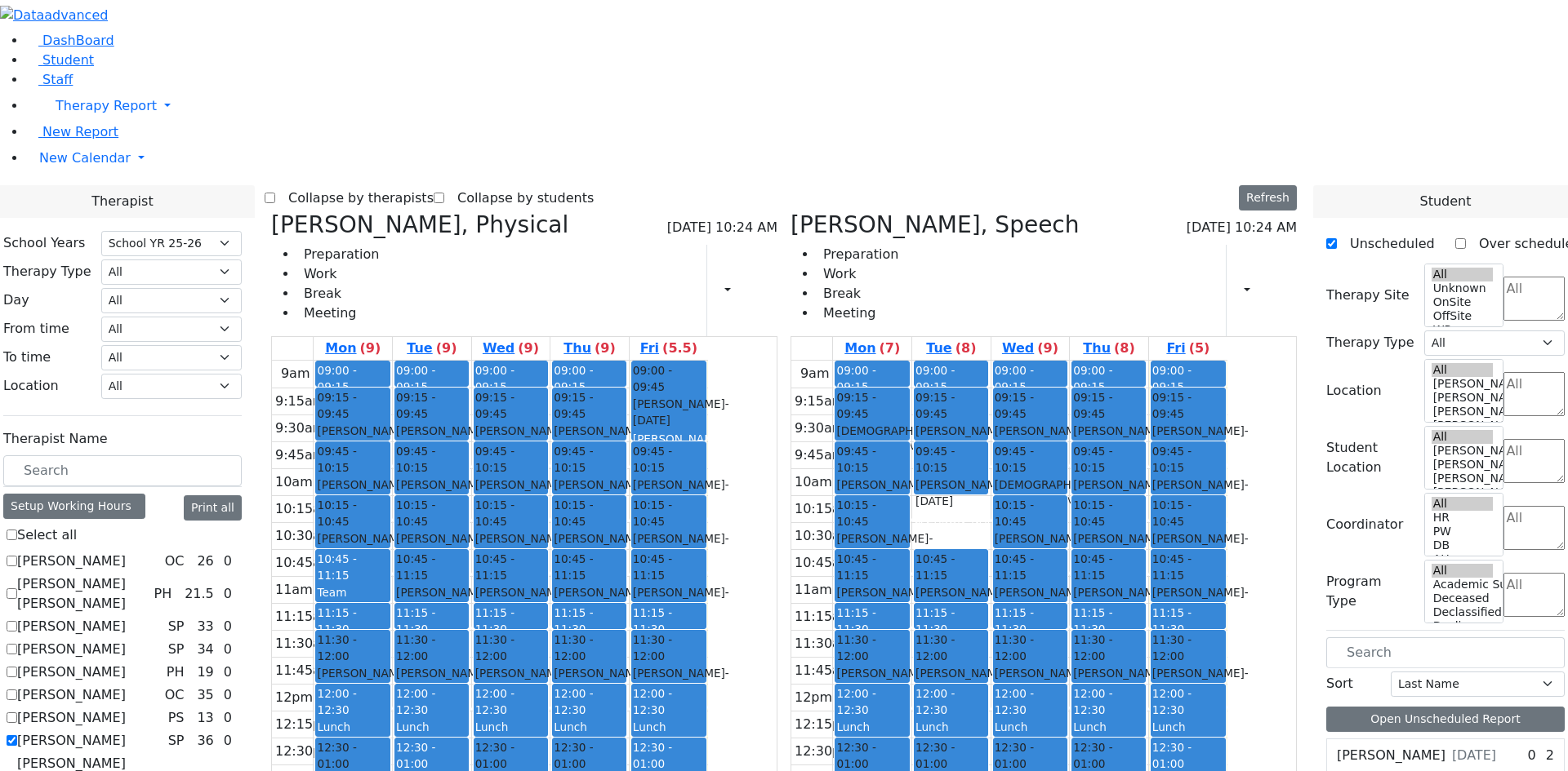
click at [126, 731] on label "[PERSON_NAME]" at bounding box center [71, 741] width 109 height 20
click at [17, 736] on input "[PERSON_NAME]" at bounding box center [11, 741] width 10 height 10
checkbox input "false"
select select "2"
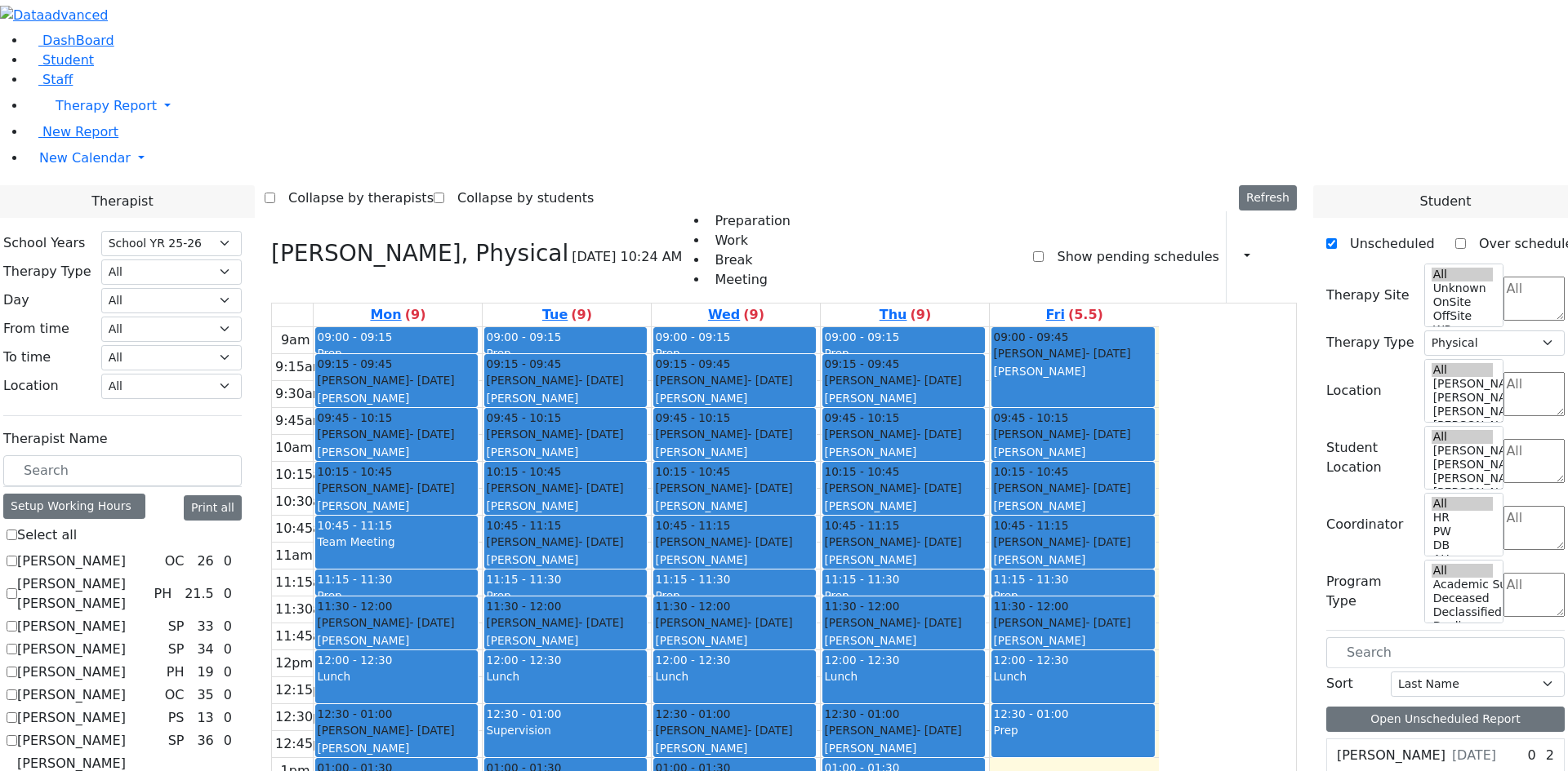
scroll to position [1420, 0]
checkbox input "false"
select select
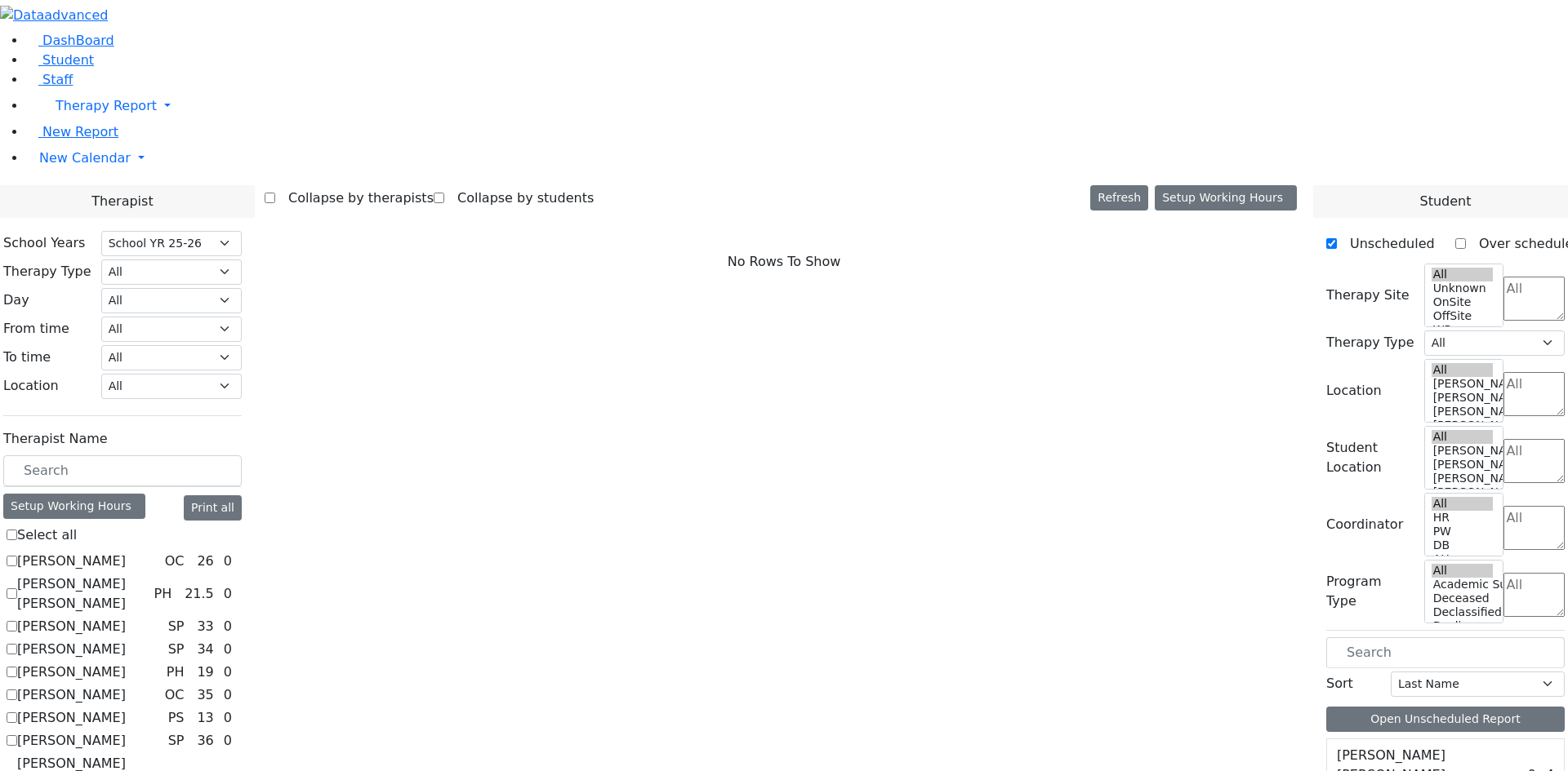
scroll to position [521, 0]
checkbox input "true"
select select "1"
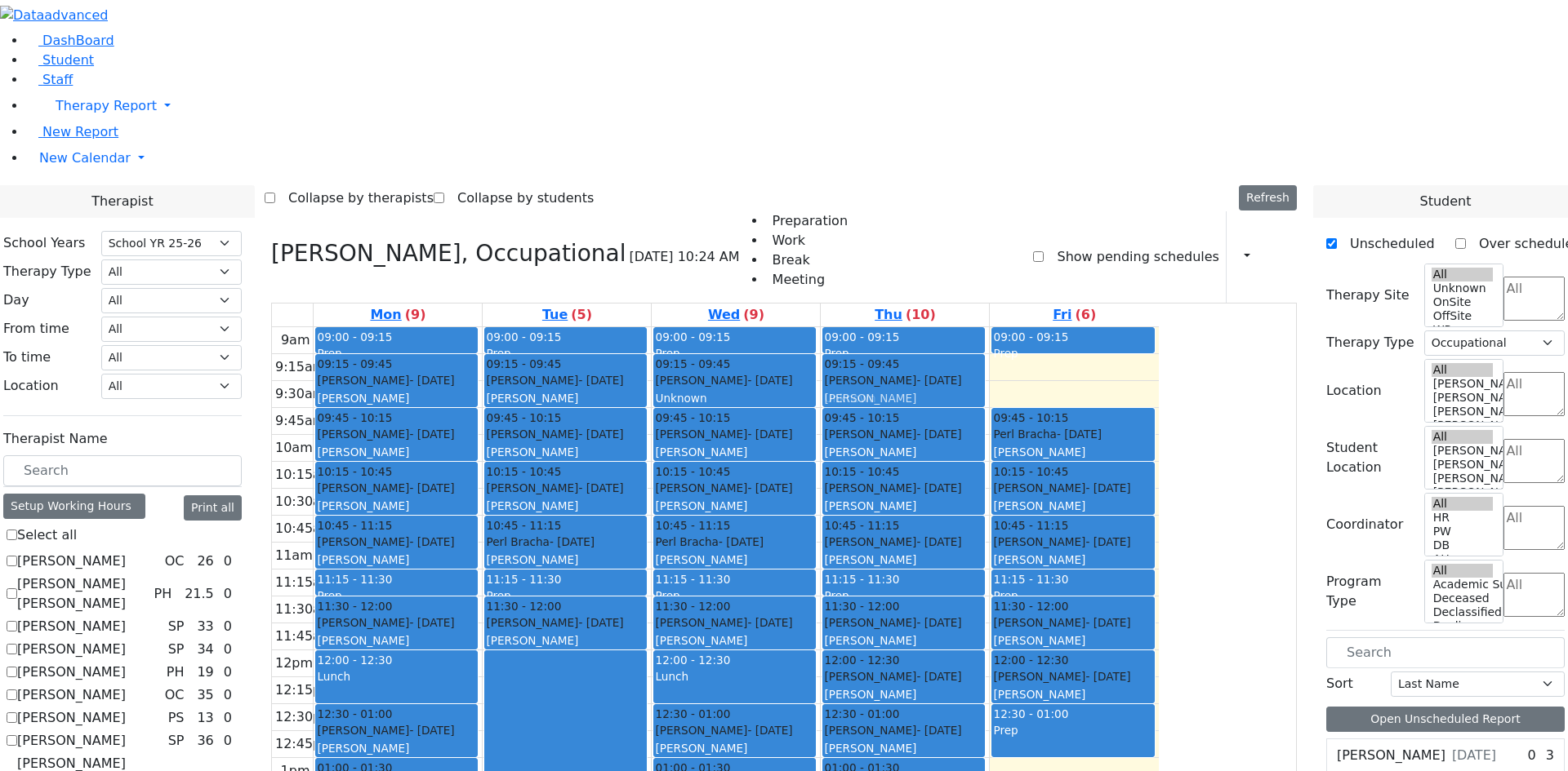
drag, startPoint x: 1198, startPoint y: 146, endPoint x: 1057, endPoint y: 154, distance: 141.2
click at [1057, 327] on tr "09:00 - 09:15 Prep 09:15 - 09:45 [PERSON_NAME] - [DATE] [PERSON_NAME] 09:45 - 1…" at bounding box center [714, 650] width 887 height 646
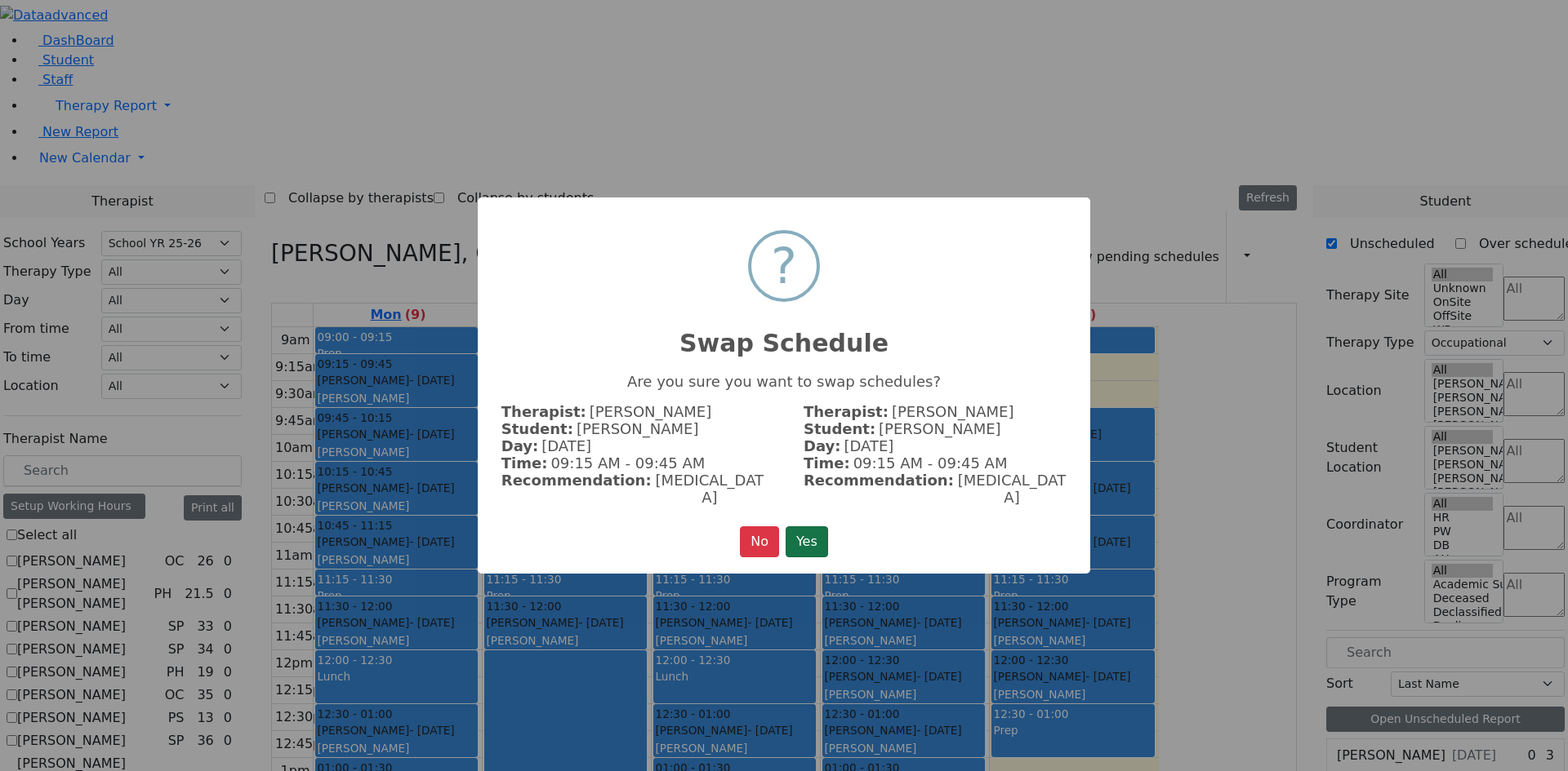
click at [795, 529] on button "Yes" at bounding box center [806, 542] width 43 height 31
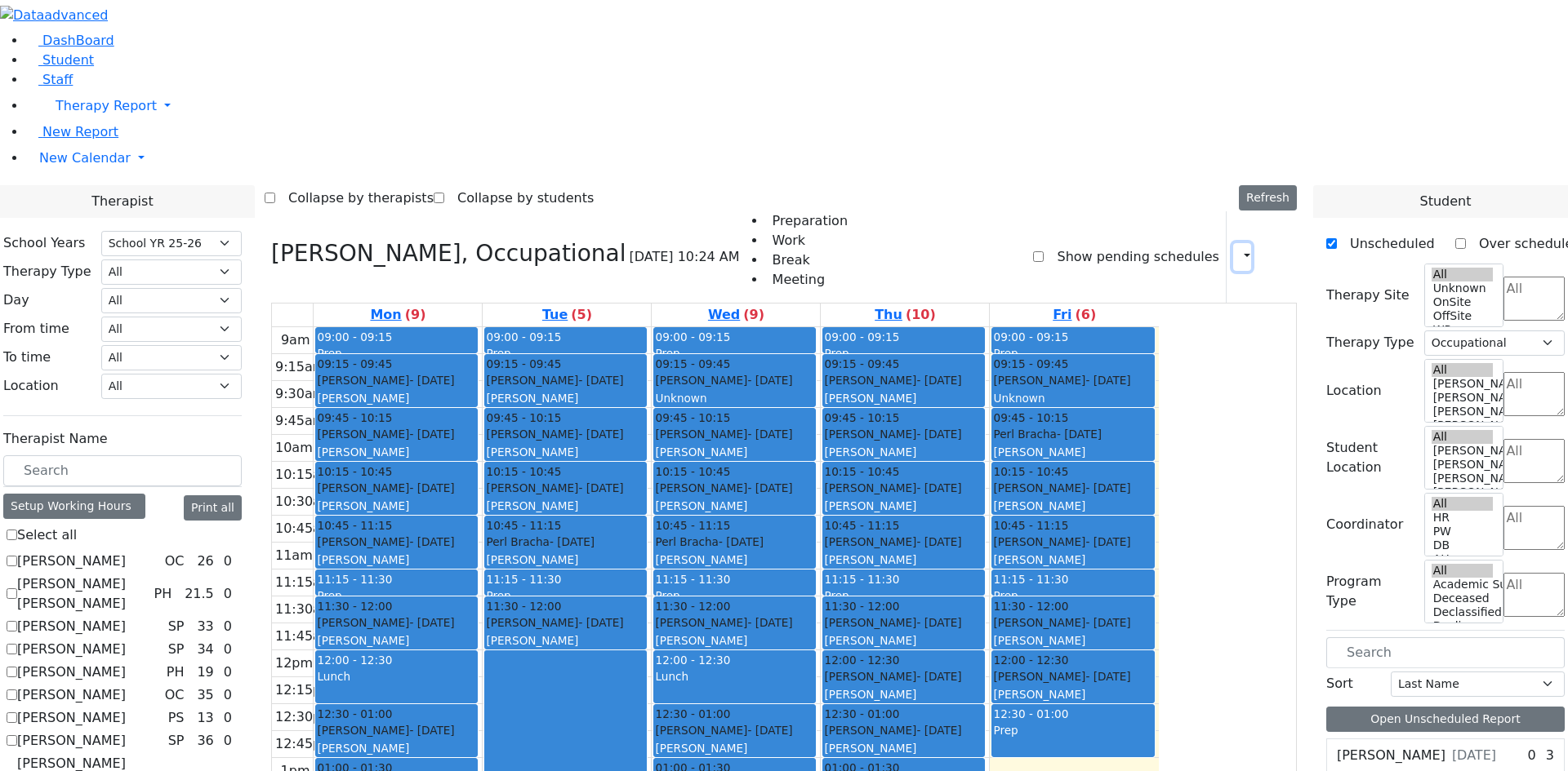
click at [1233, 243] on button "button" at bounding box center [1242, 256] width 18 height 27
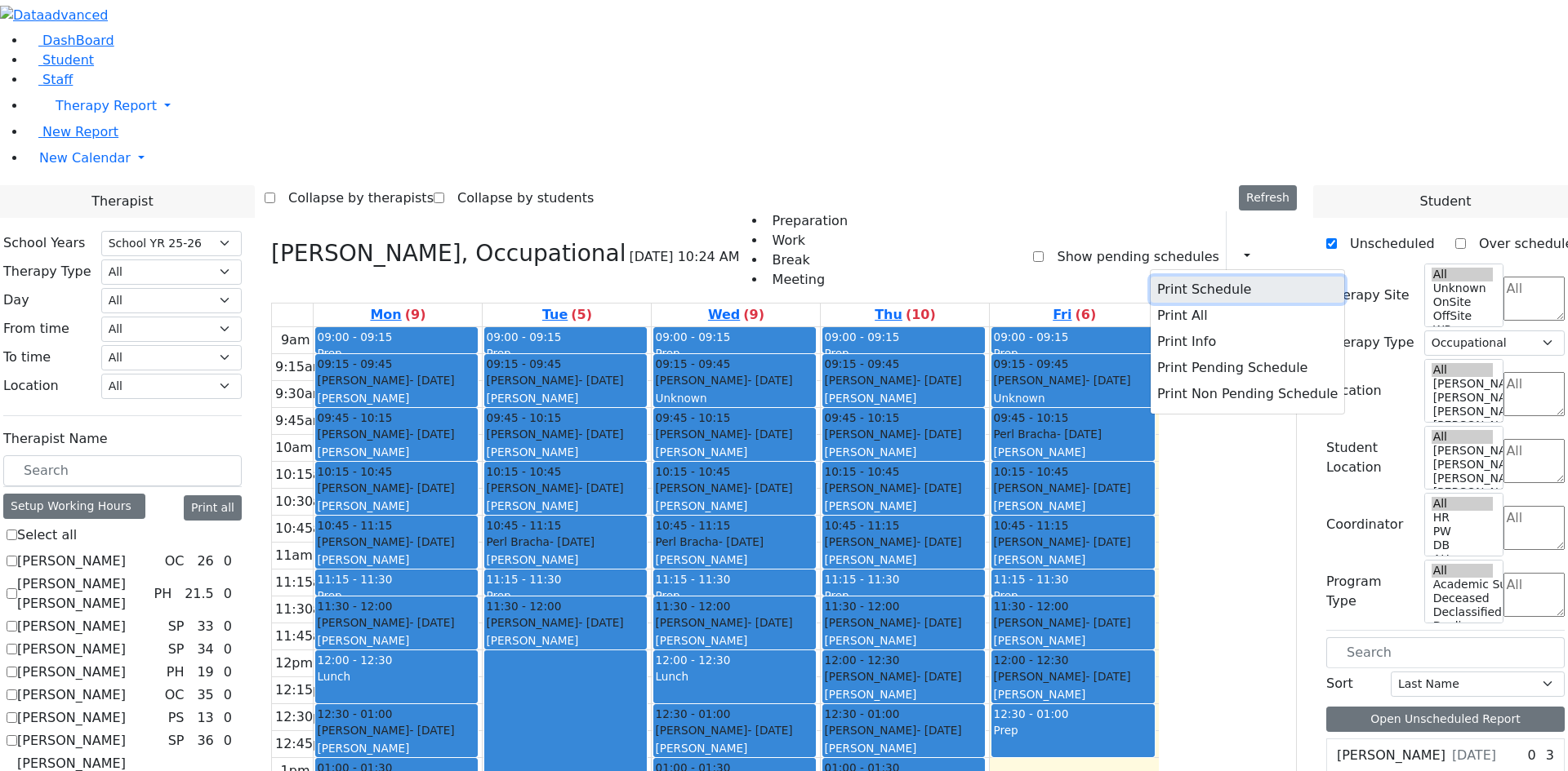
click at [1207, 277] on button "Print Schedule" at bounding box center [1247, 290] width 194 height 26
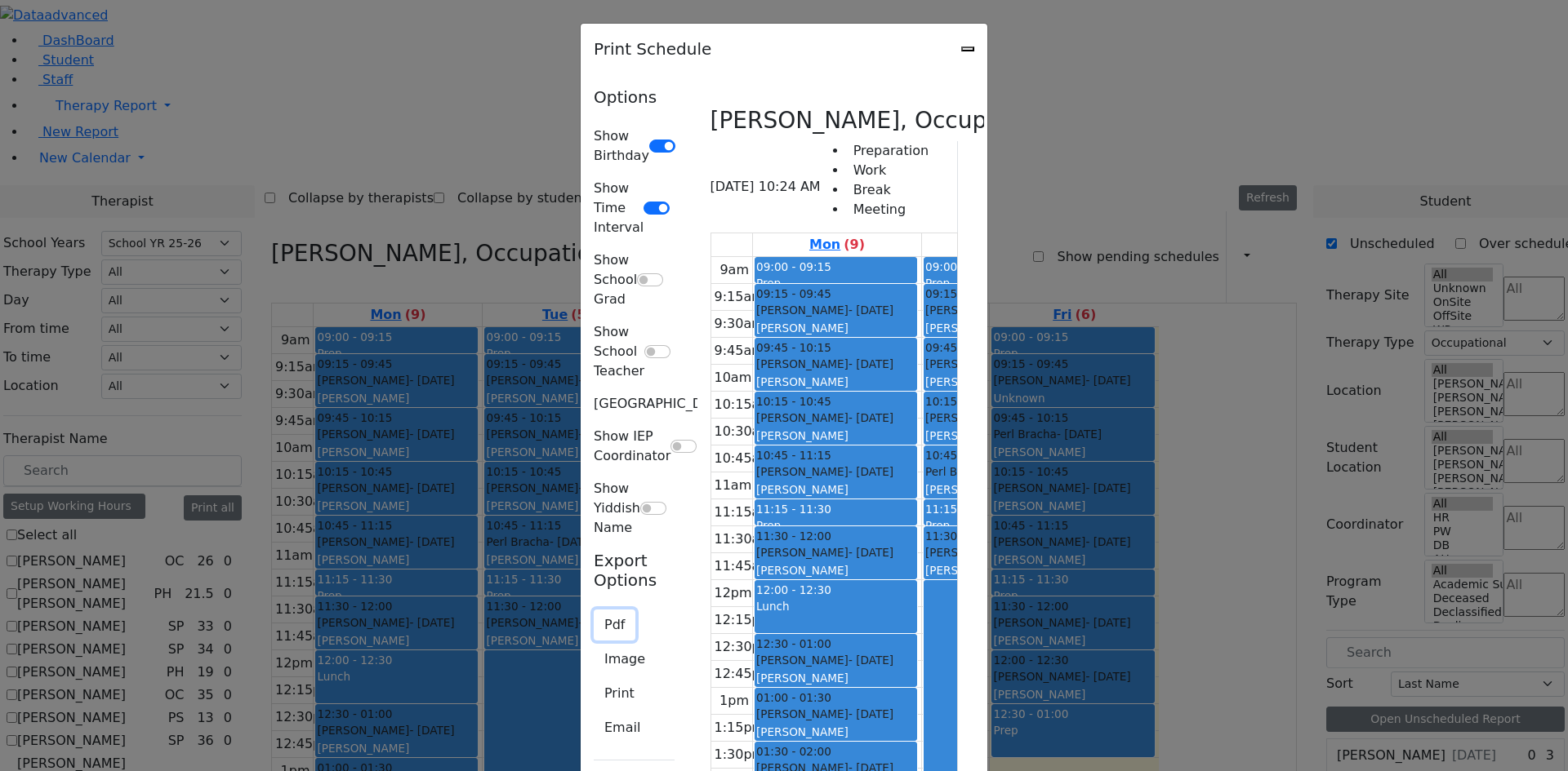
click at [593, 610] on button "Pdf" at bounding box center [614, 625] width 42 height 31
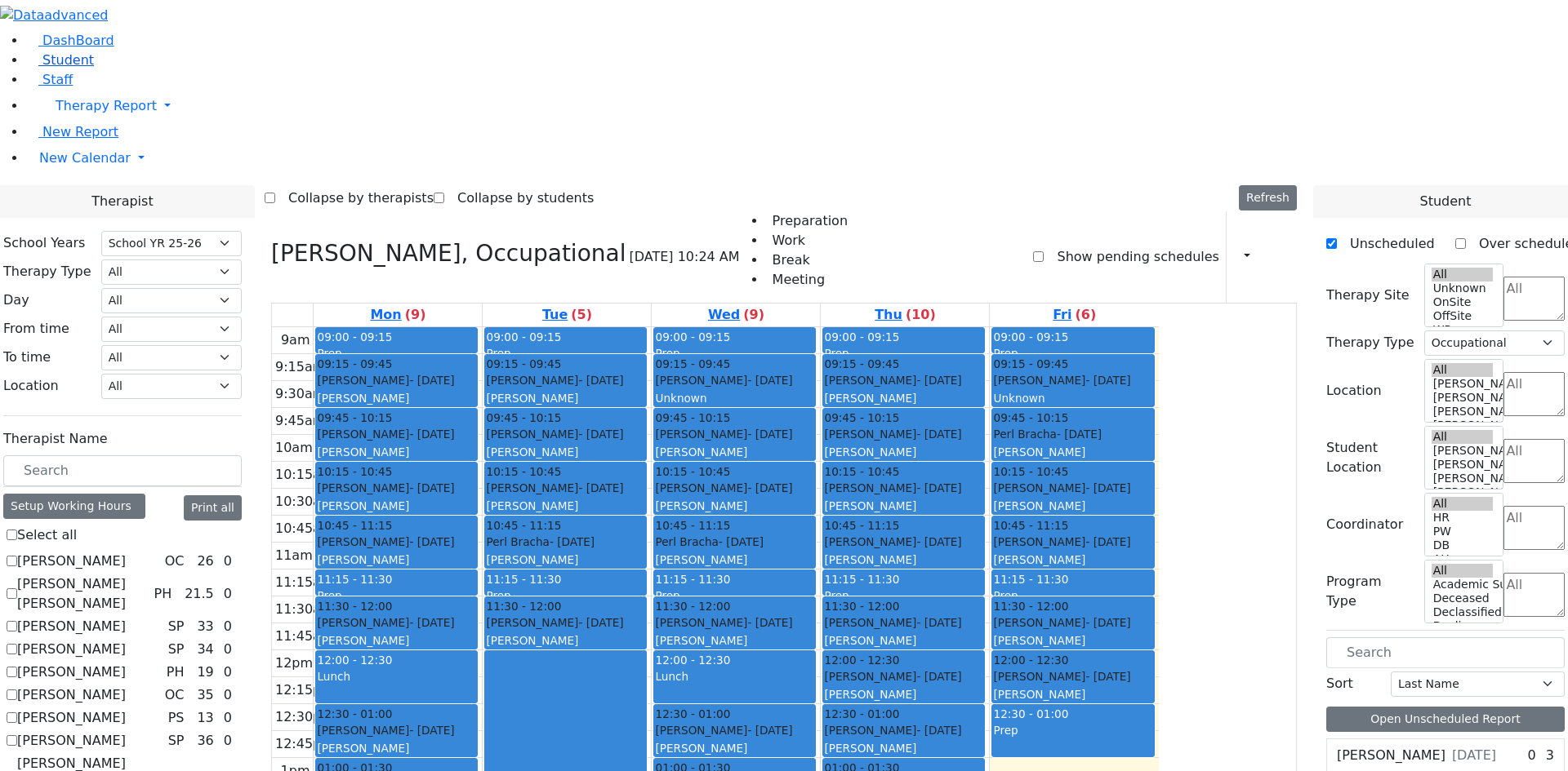
click at [51, 68] on span "Student" at bounding box center [68, 60] width 51 height 15
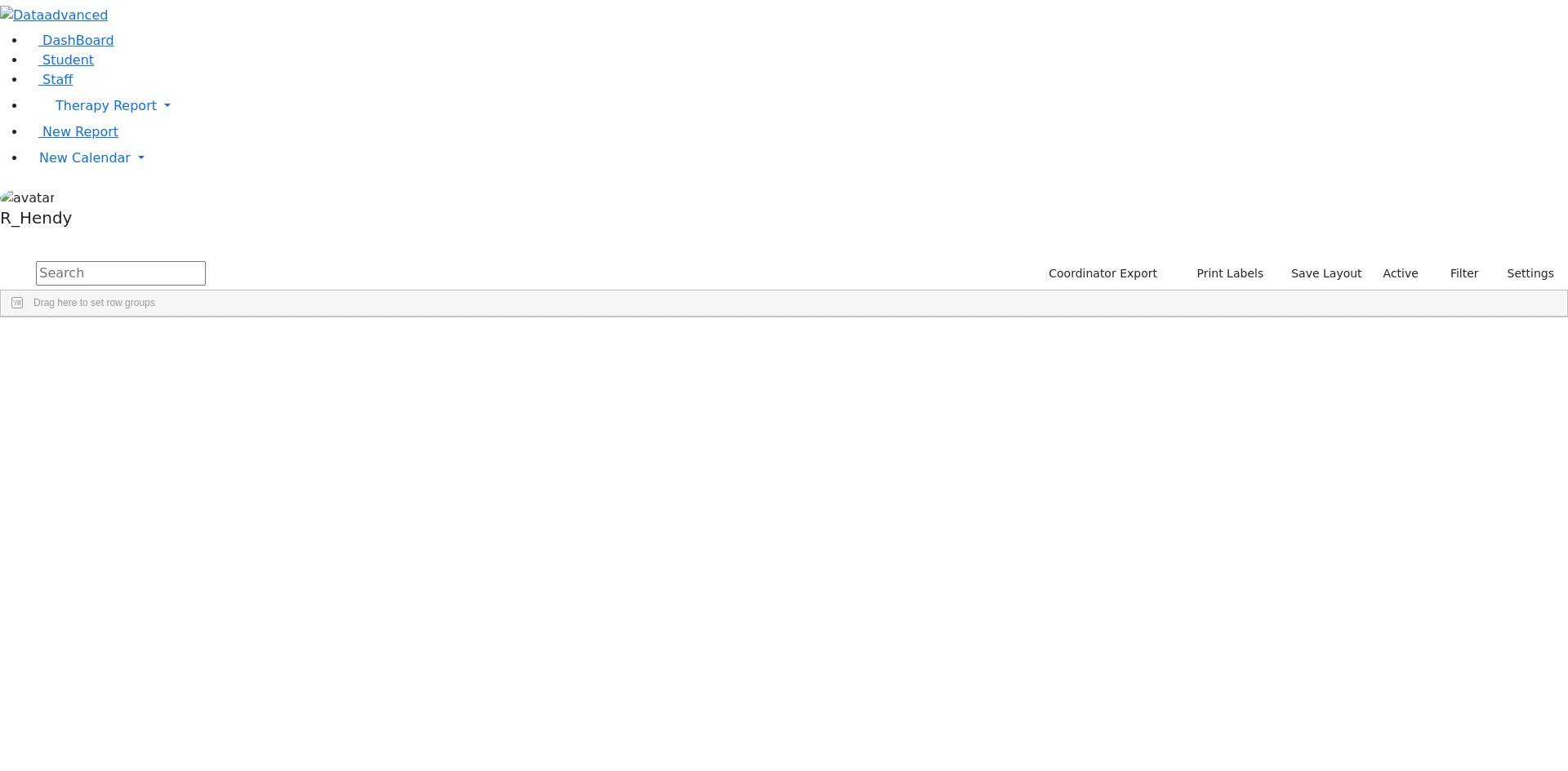
click at [205, 261] on input "text" at bounding box center [120, 273] width 169 height 25
type input "rivka"
click at [77, 166] on span "New Calendar" at bounding box center [84, 158] width 92 height 15
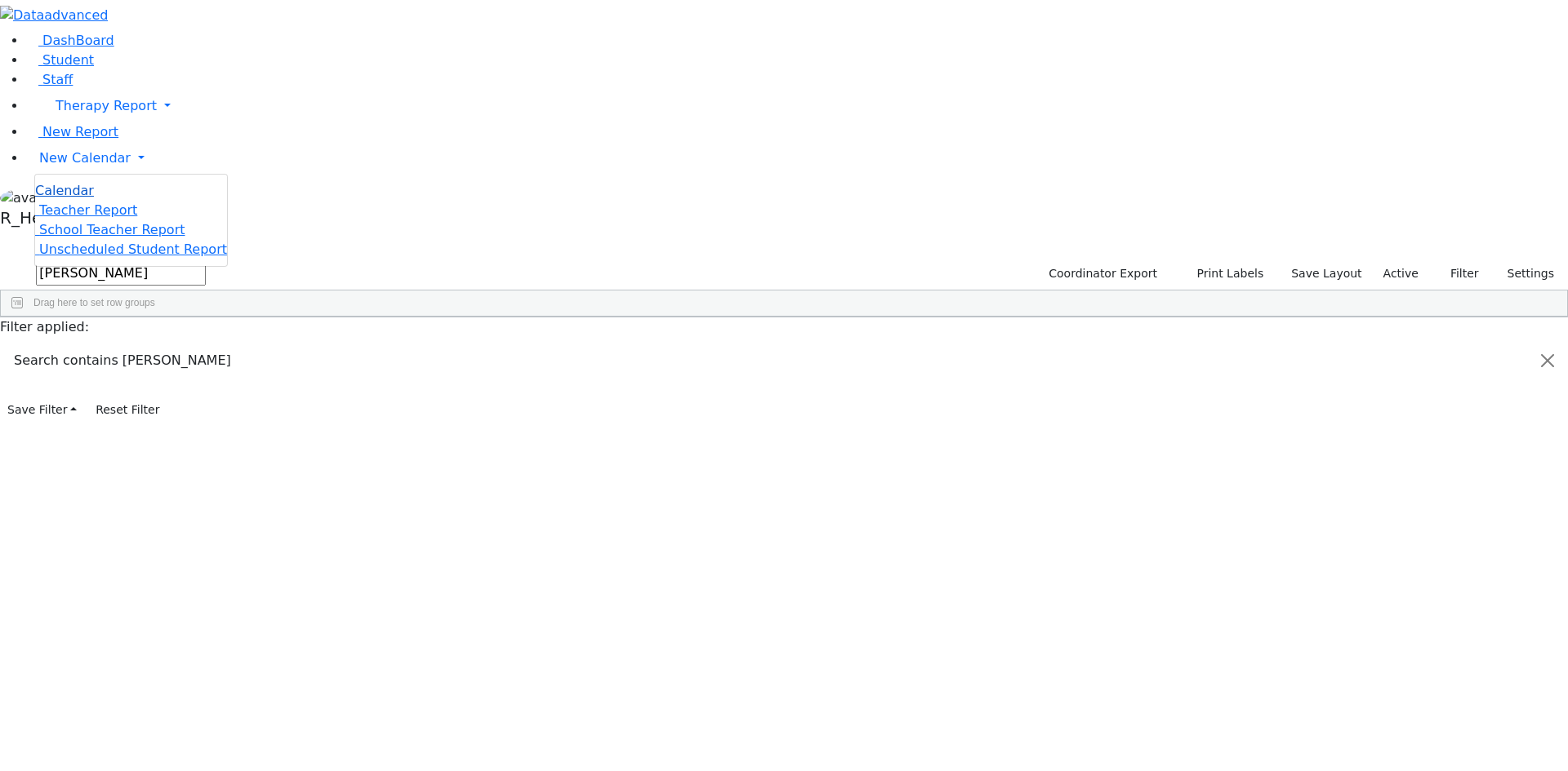
click at [80, 201] on link "Calendar" at bounding box center [64, 191] width 59 height 20
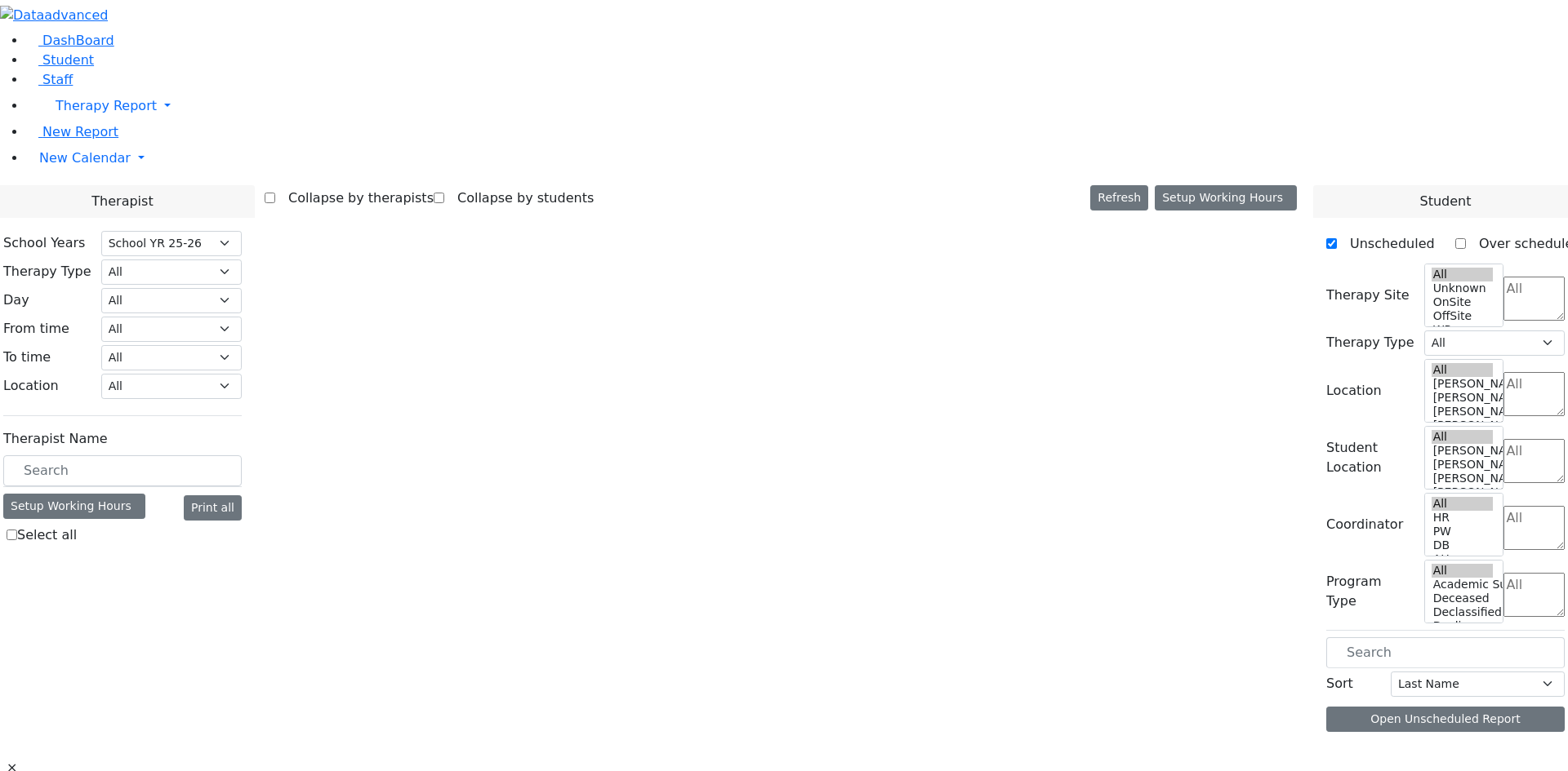
select select "212"
select select "1"
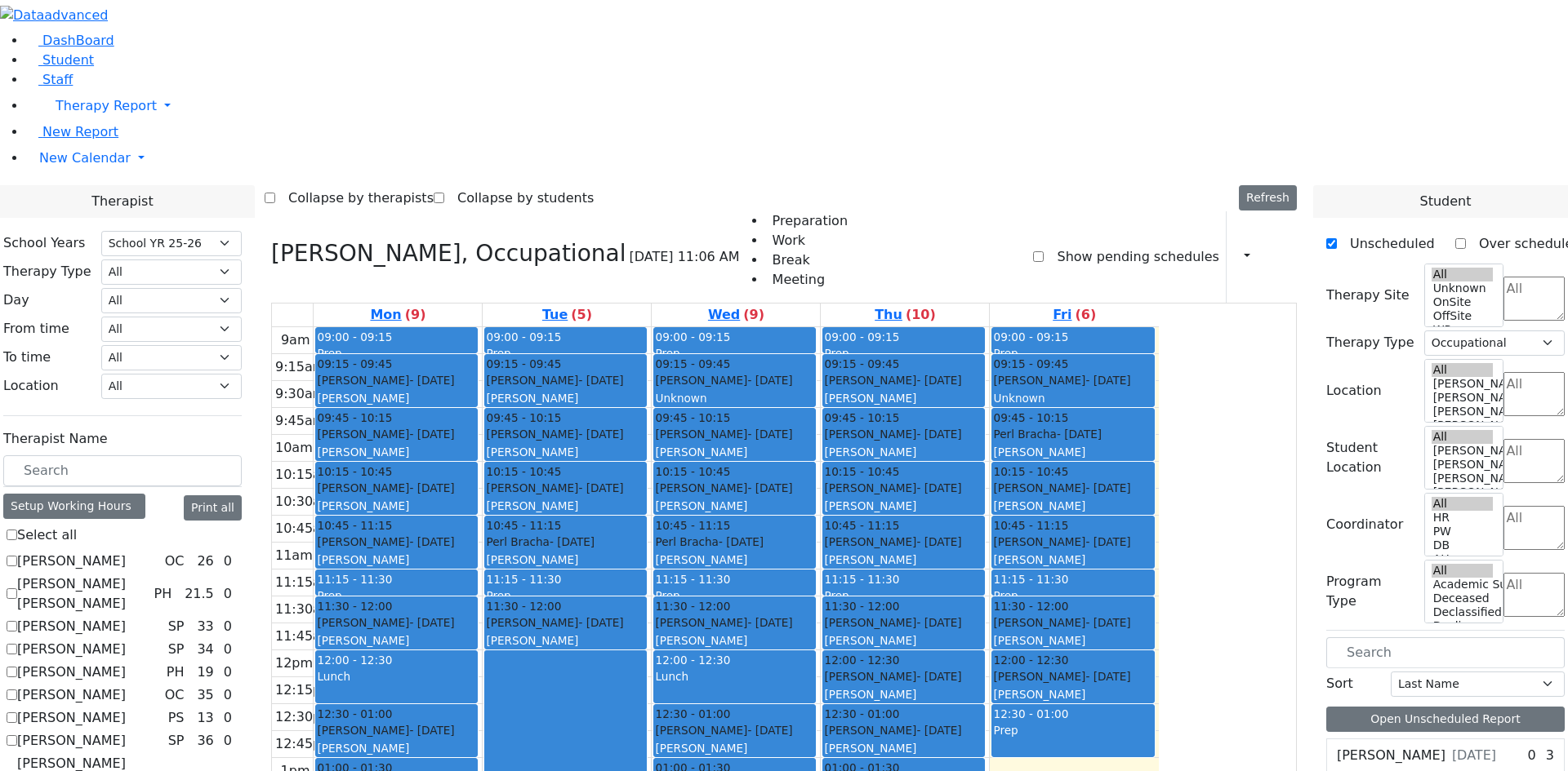
scroll to position [164, 0]
checkbox input "true"
select select
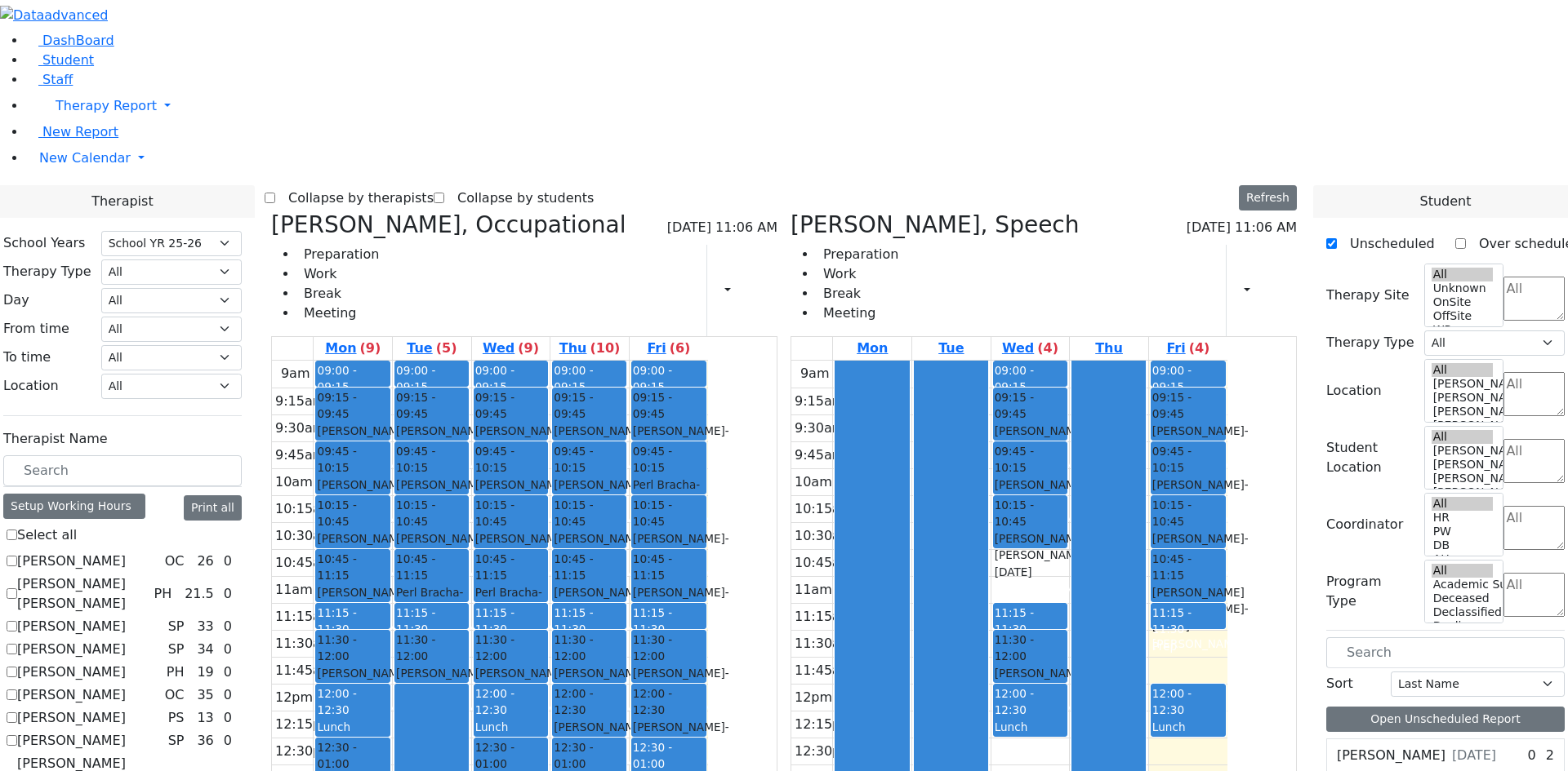
click at [1066, 423] on div "[PERSON_NAME] - [DATE]" at bounding box center [1030, 439] width 71 height 33
click at [1066, 444] on span "09:45 - 10:15" at bounding box center [1030, 460] width 71 height 33
click at [1091, 549] on span "- [DATE]" at bounding box center [1043, 563] width 97 height 29
click at [1066, 665] on div "[PERSON_NAME] - [DATE] [PERSON_NAME]" at bounding box center [1030, 691] width 71 height 51
click at [1091, 479] on span "- [DATE]" at bounding box center [1043, 493] width 97 height 29
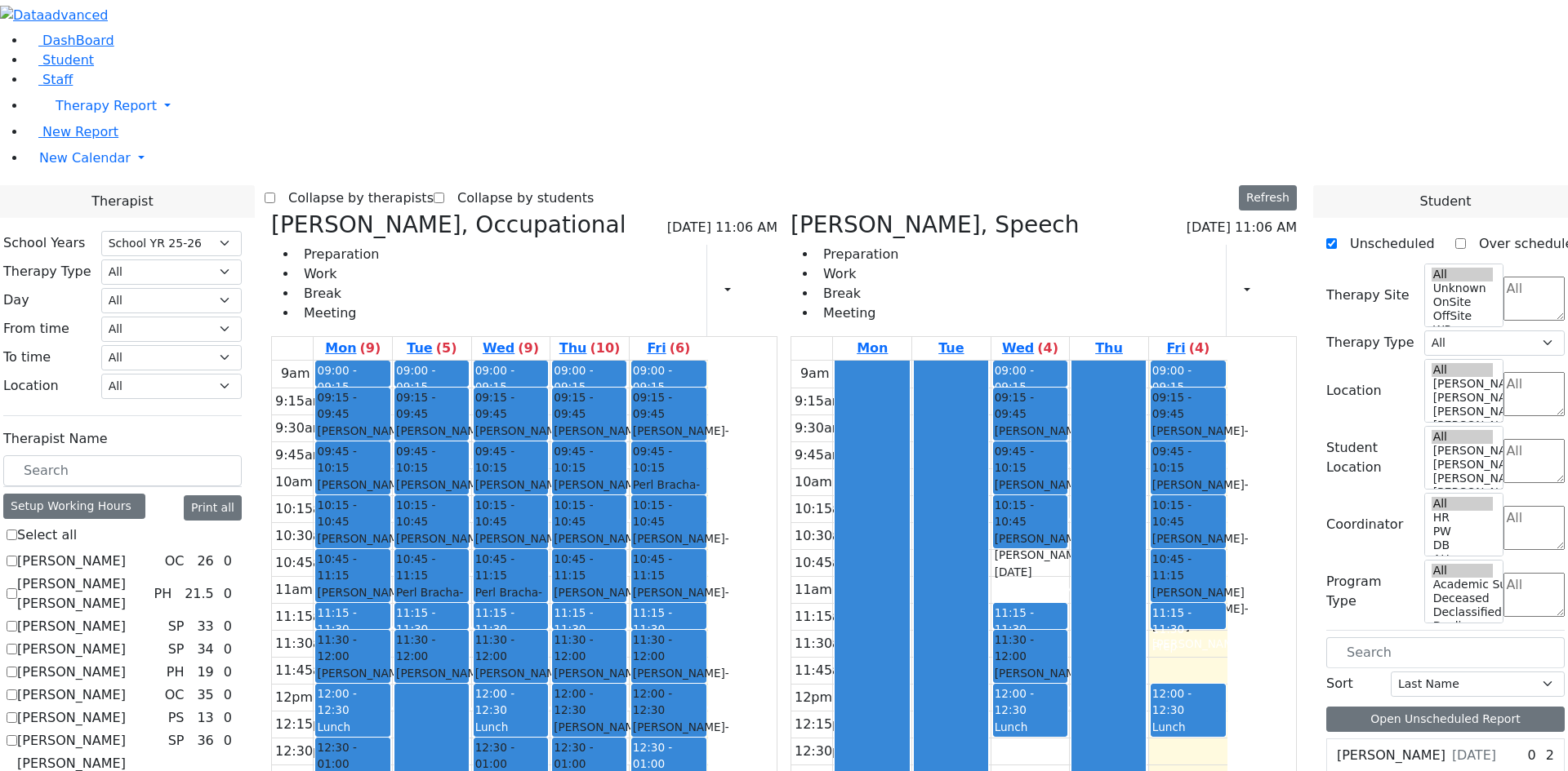
click at [1126, 639] on div "Mon Tue Wed (4) Thu Fri (4) 9am 9:15am 9:30am 9:45am 10am 10:15am 10:30am 10:45…" at bounding box center [1043, 675] width 506 height 677
checkbox input "false"
select select "1"
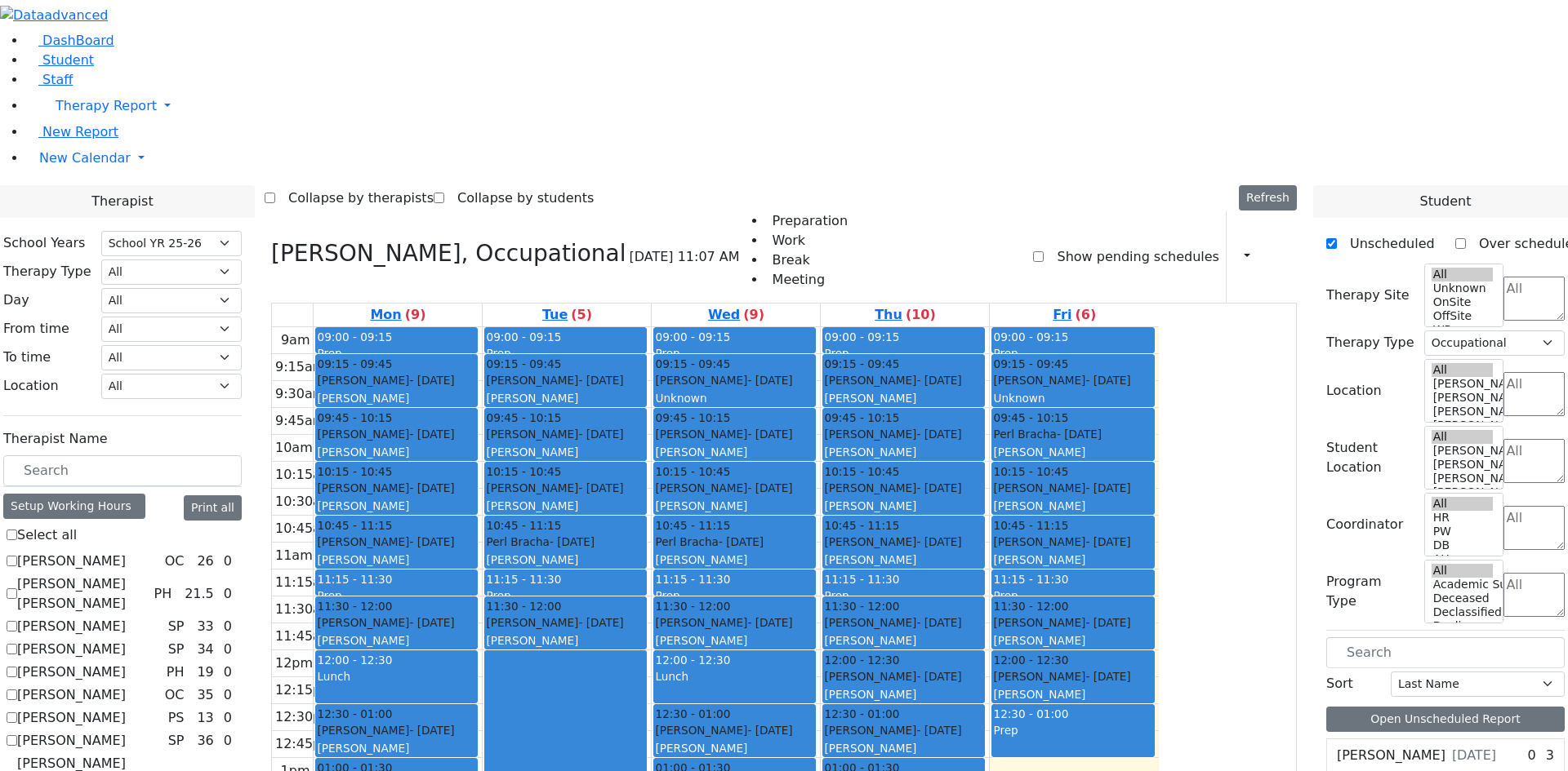
scroll to position [3, 0]
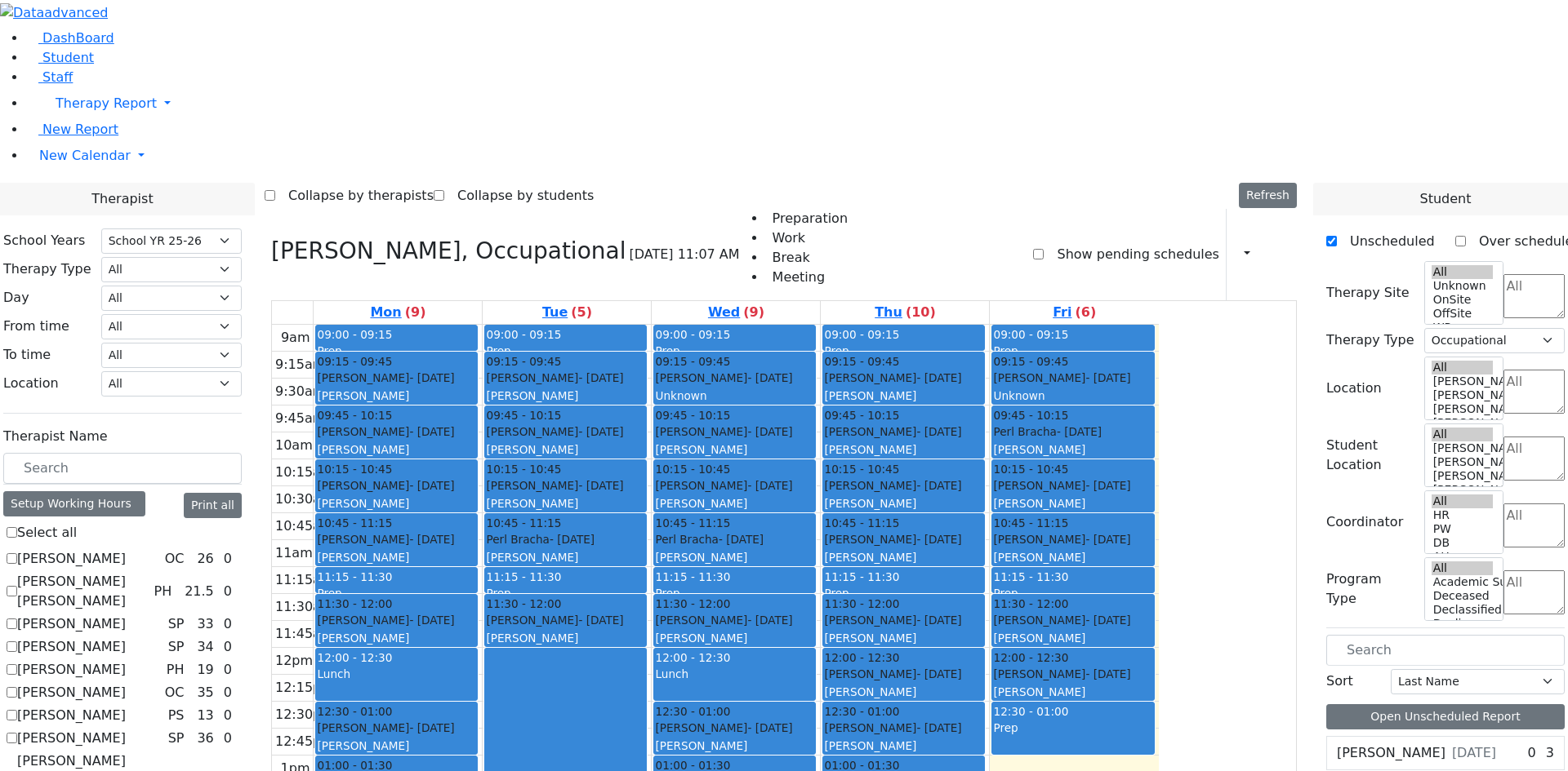
checkbox input "true"
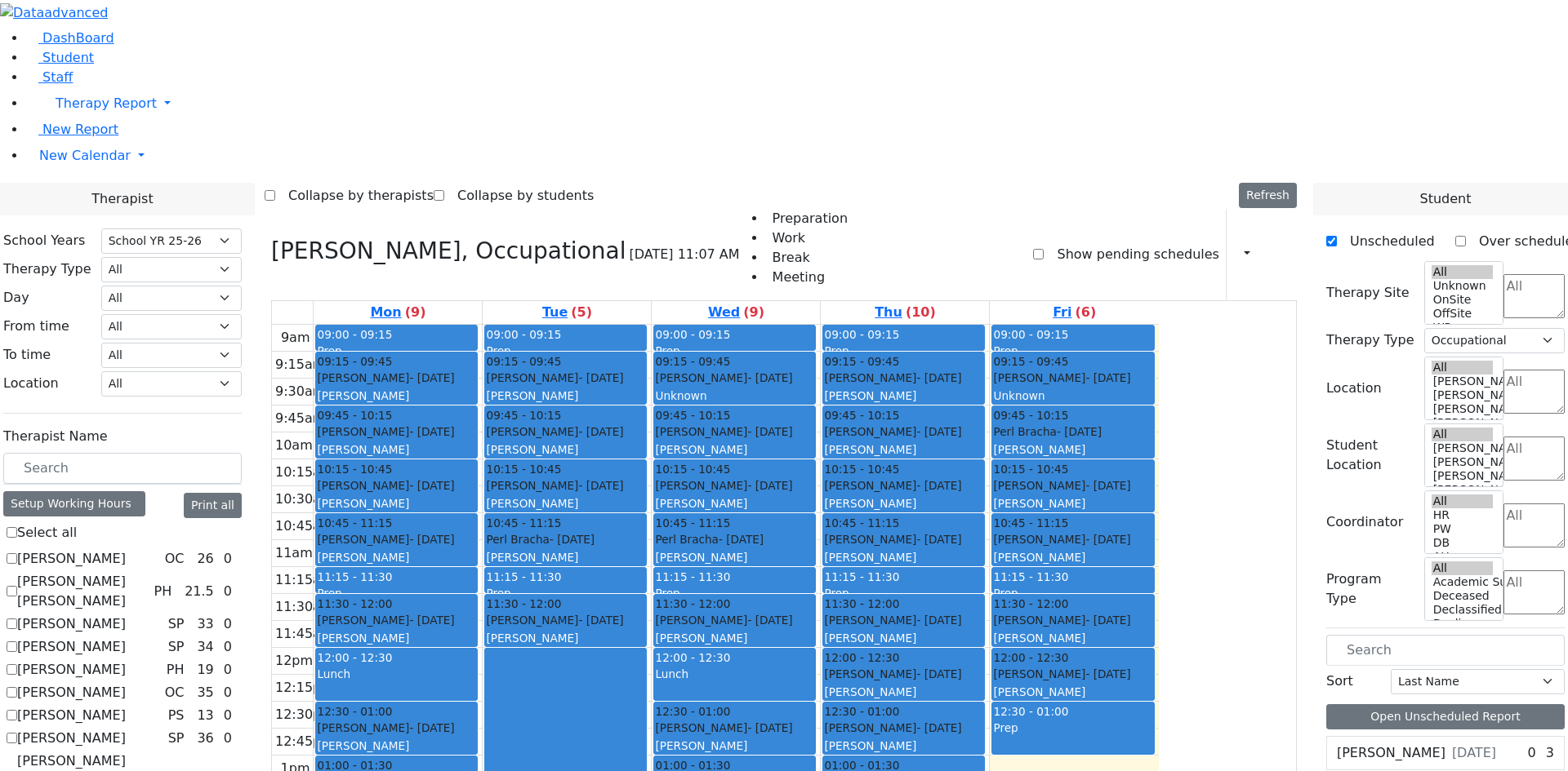
select select
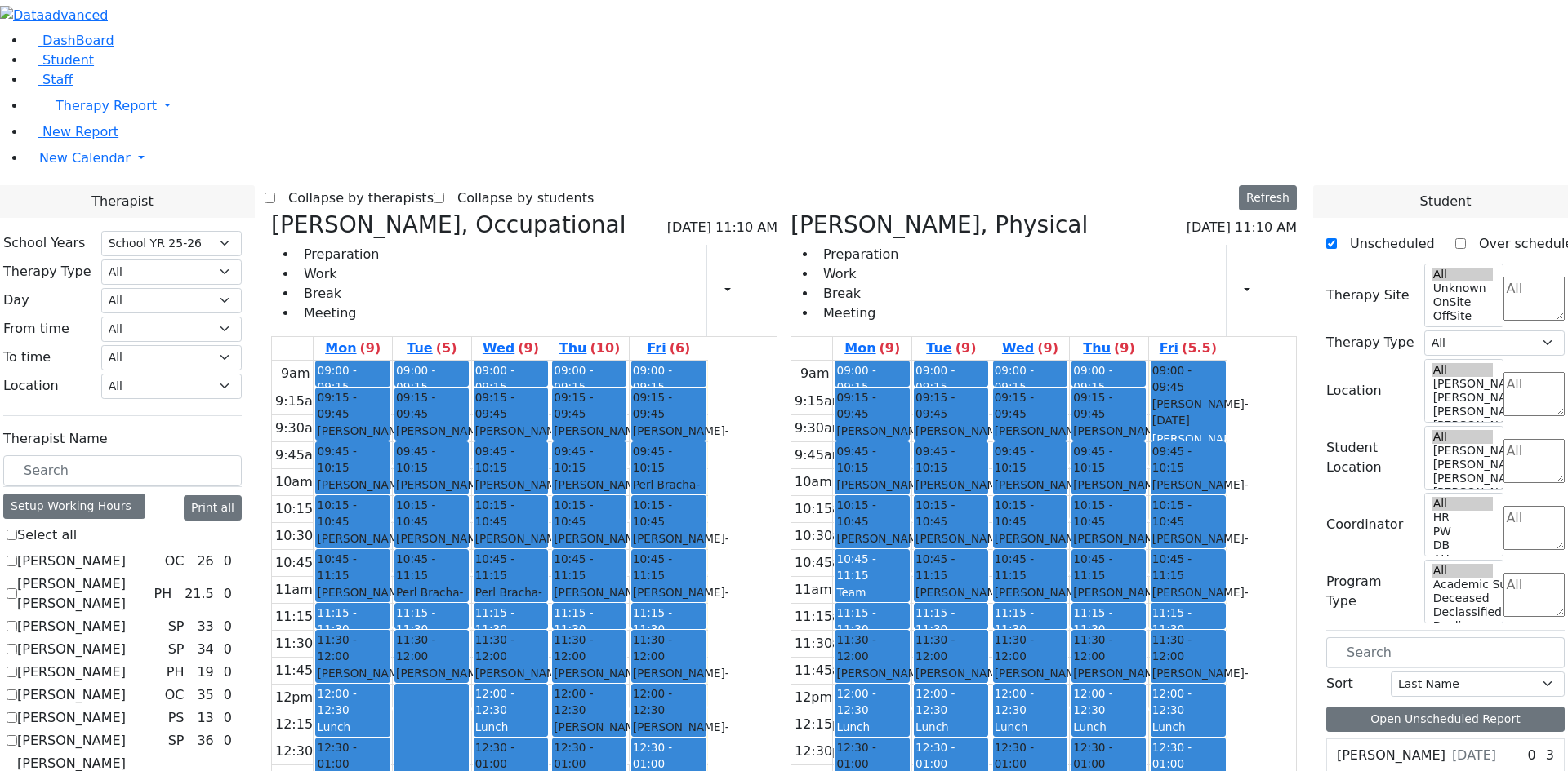
scroll to position [359, 0]
checkbox input "false"
select select "2"
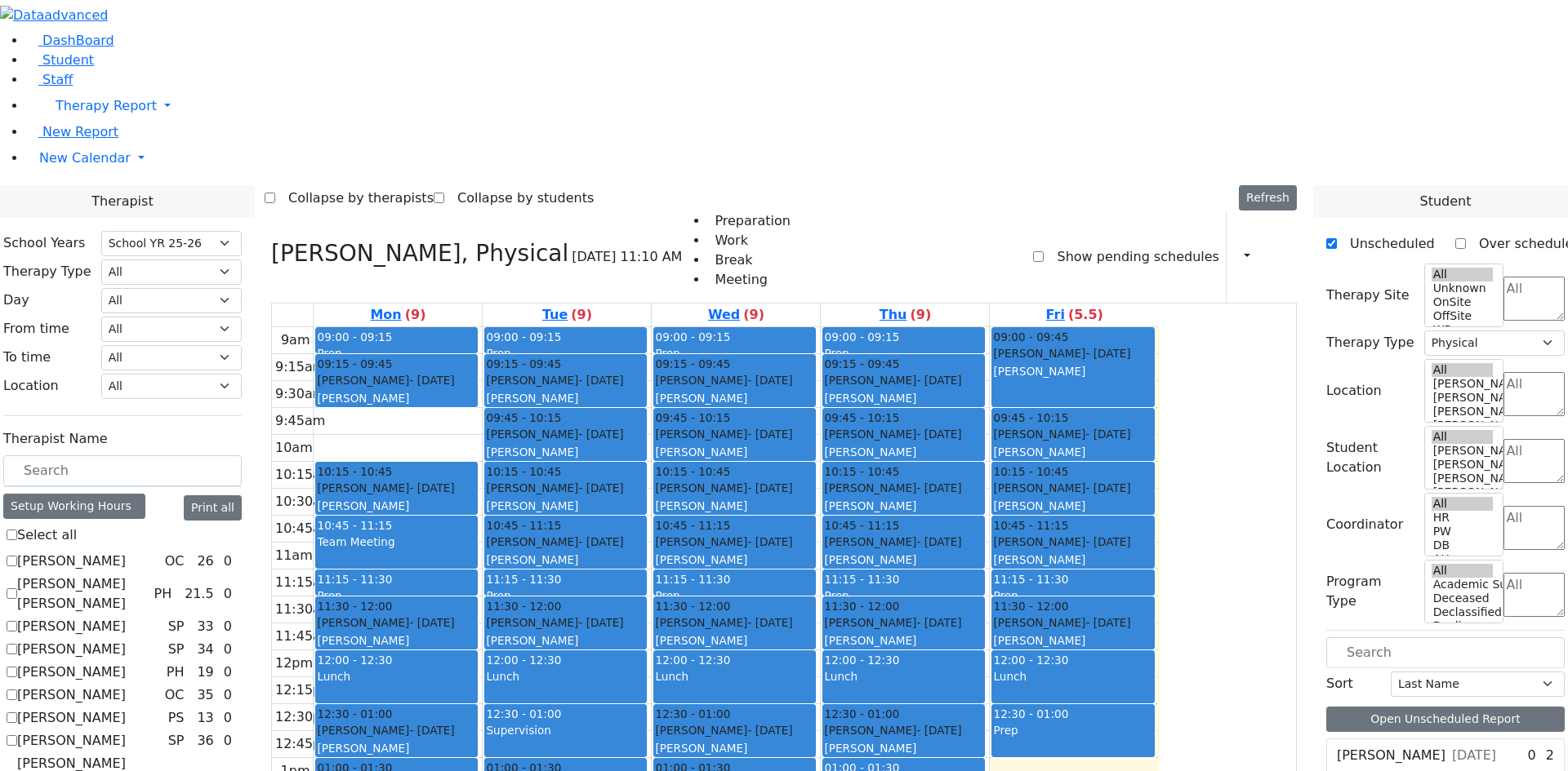
drag, startPoint x: 544, startPoint y: 216, endPoint x: 545, endPoint y: 262, distance: 46.0
click at [482, 327] on div "09:00 - 09:15 Prep 09:15 - 09:45 Teitelbaum Frady - 01/10/2022 Grossbaum, Chaya…" at bounding box center [397, 650] width 168 height 646
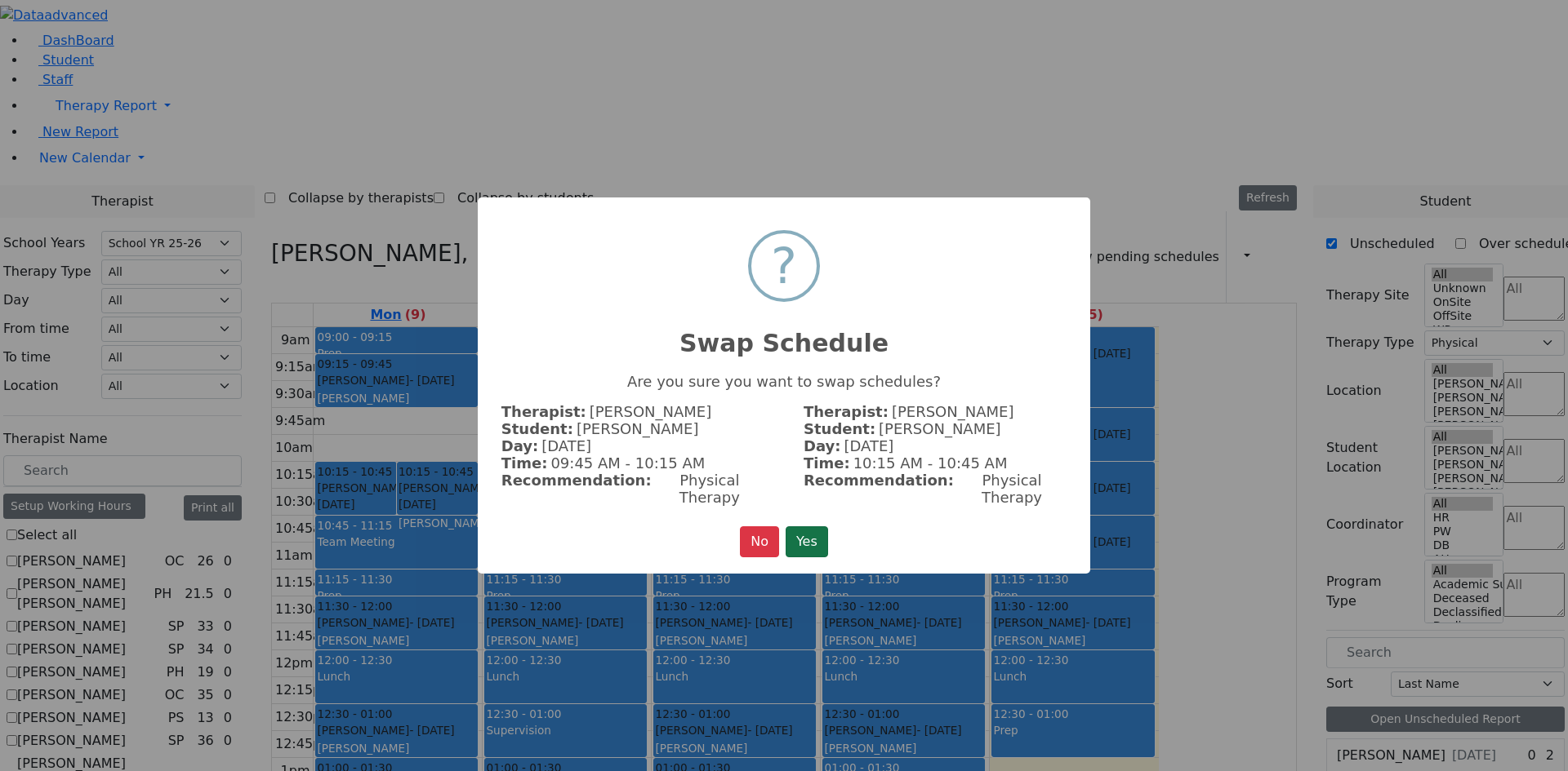
click at [809, 543] on button "Yes" at bounding box center [806, 542] width 43 height 31
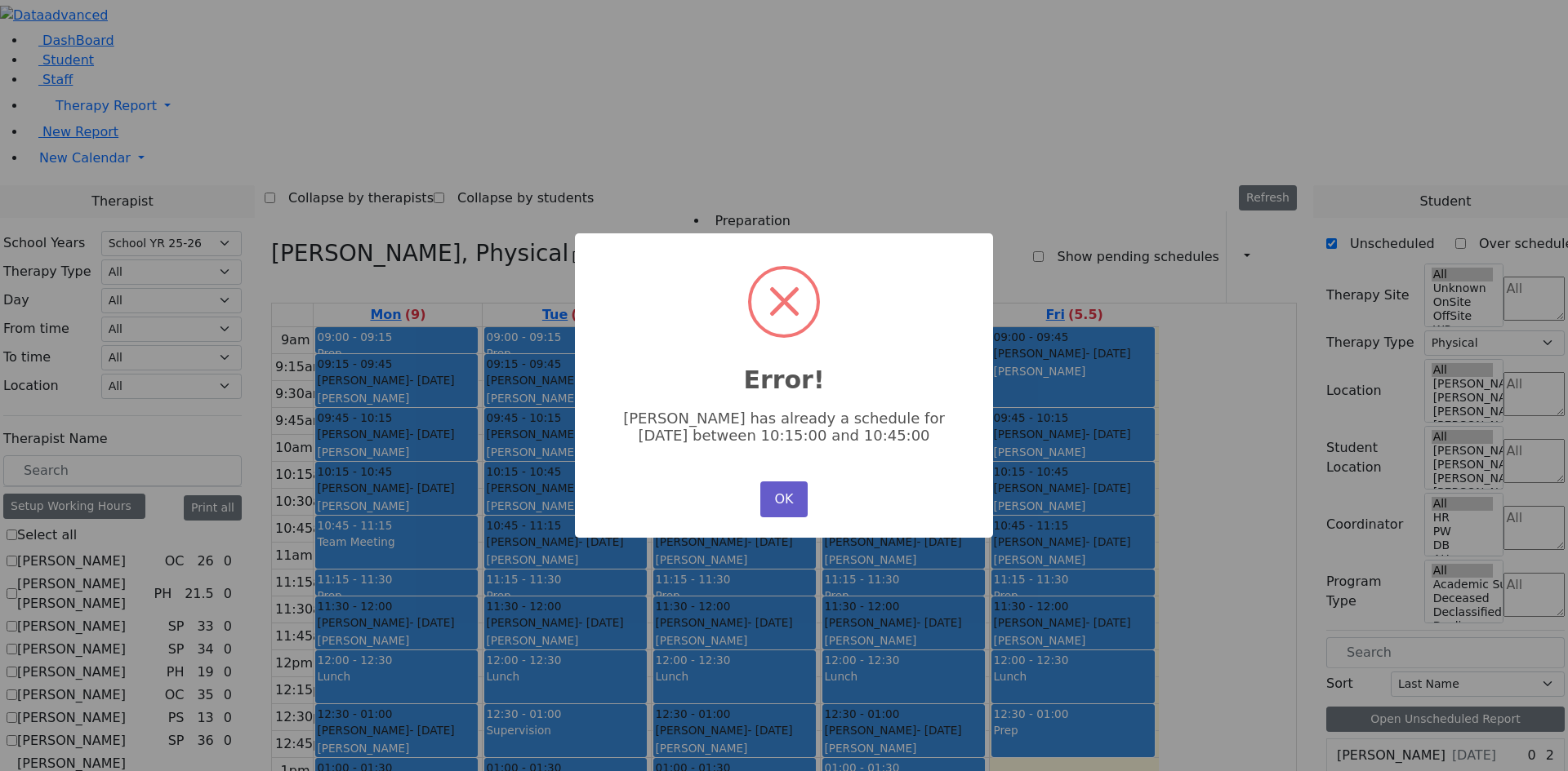
click at [786, 498] on button "OK" at bounding box center [784, 499] width 47 height 36
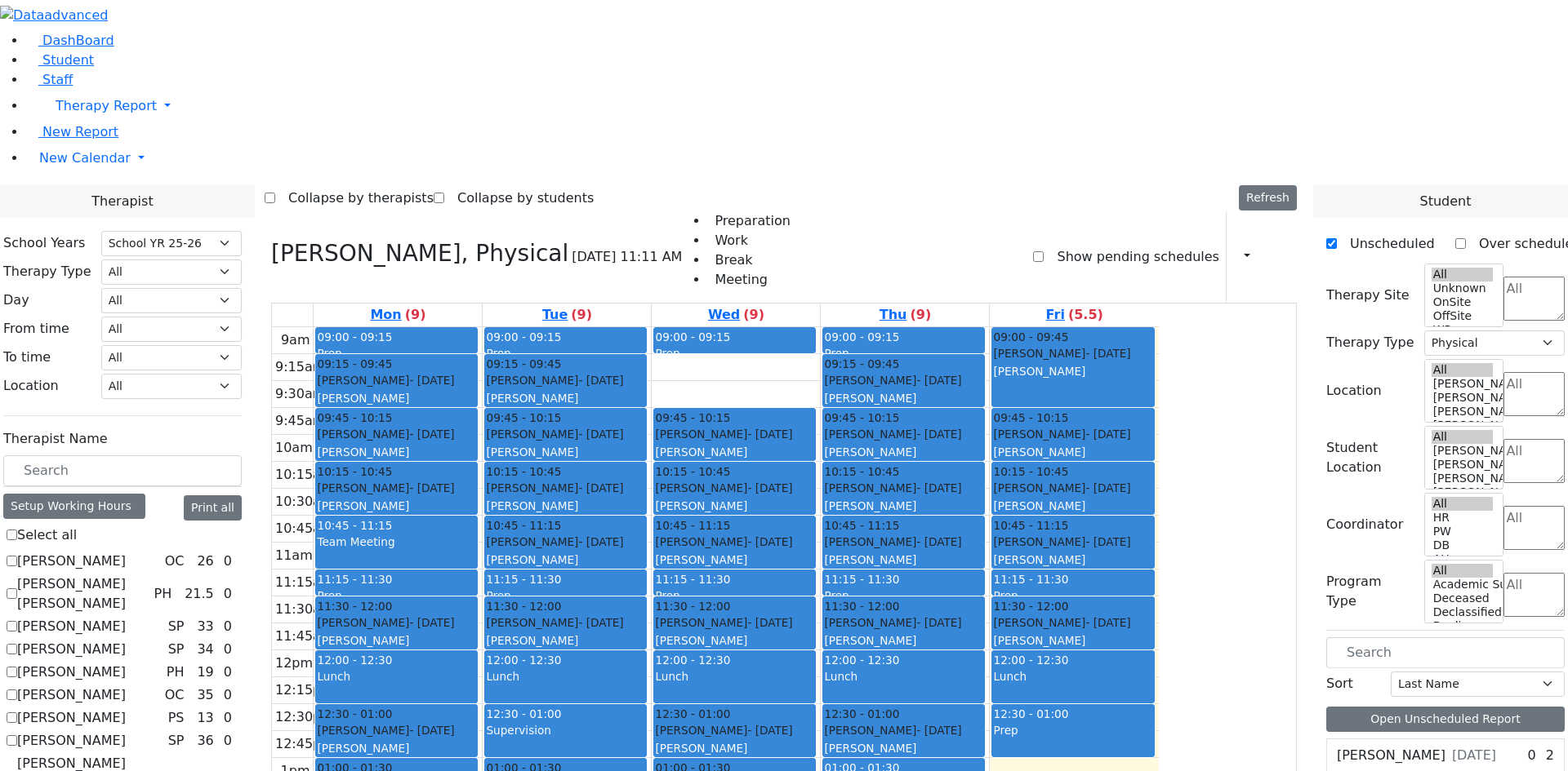
drag, startPoint x: 908, startPoint y: 150, endPoint x: 908, endPoint y: 164, distance: 14.0
click at [819, 327] on div "09:00 - 09:15 Prep 09:15 - 09:45 Friedman Yisroel - 10/08/2019 Nenner Simmone 0…" at bounding box center [736, 650] width 168 height 646
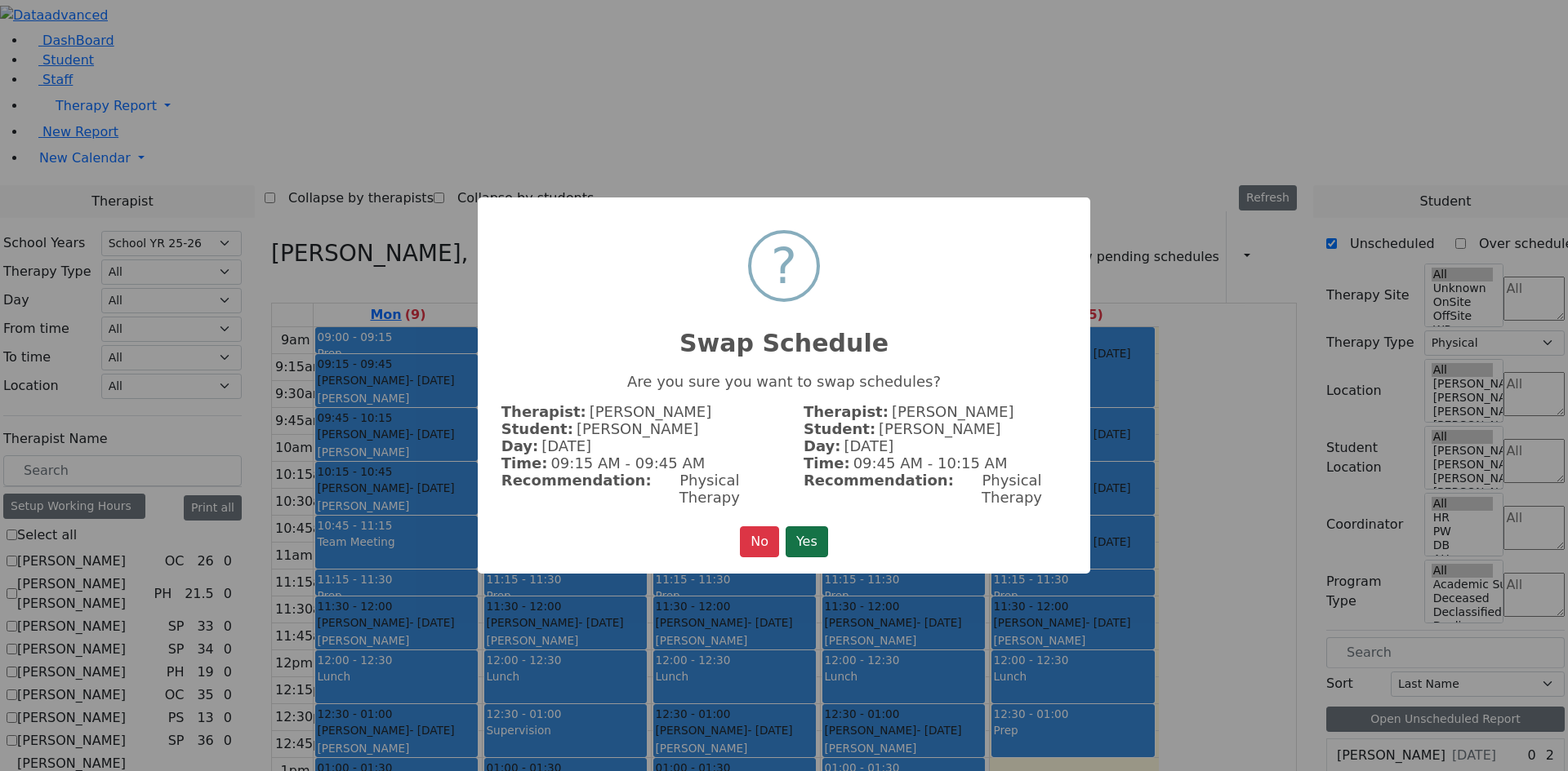
click at [799, 527] on button "Yes" at bounding box center [806, 542] width 43 height 31
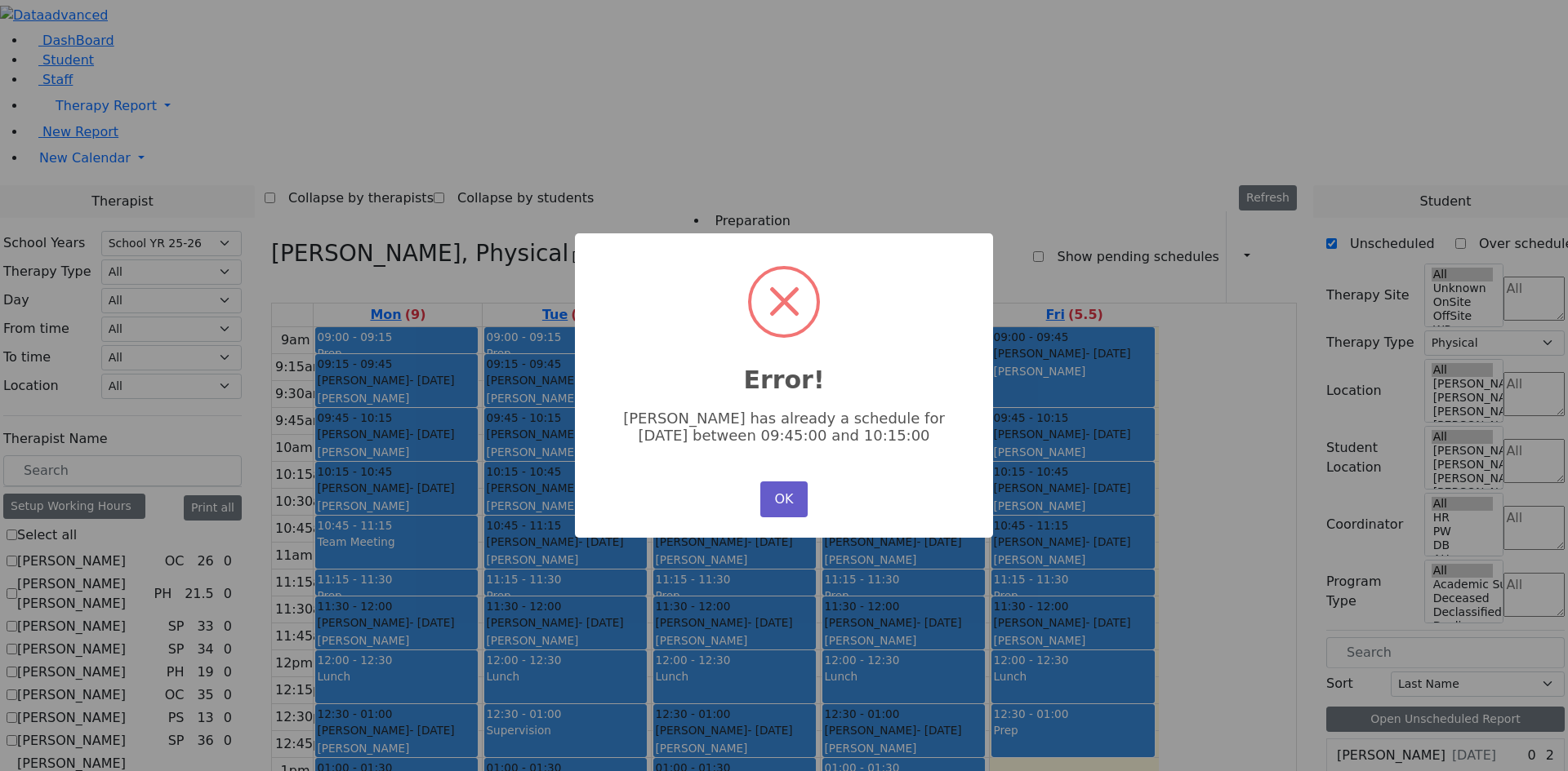
click at [768, 492] on button "OK" at bounding box center [784, 499] width 47 height 36
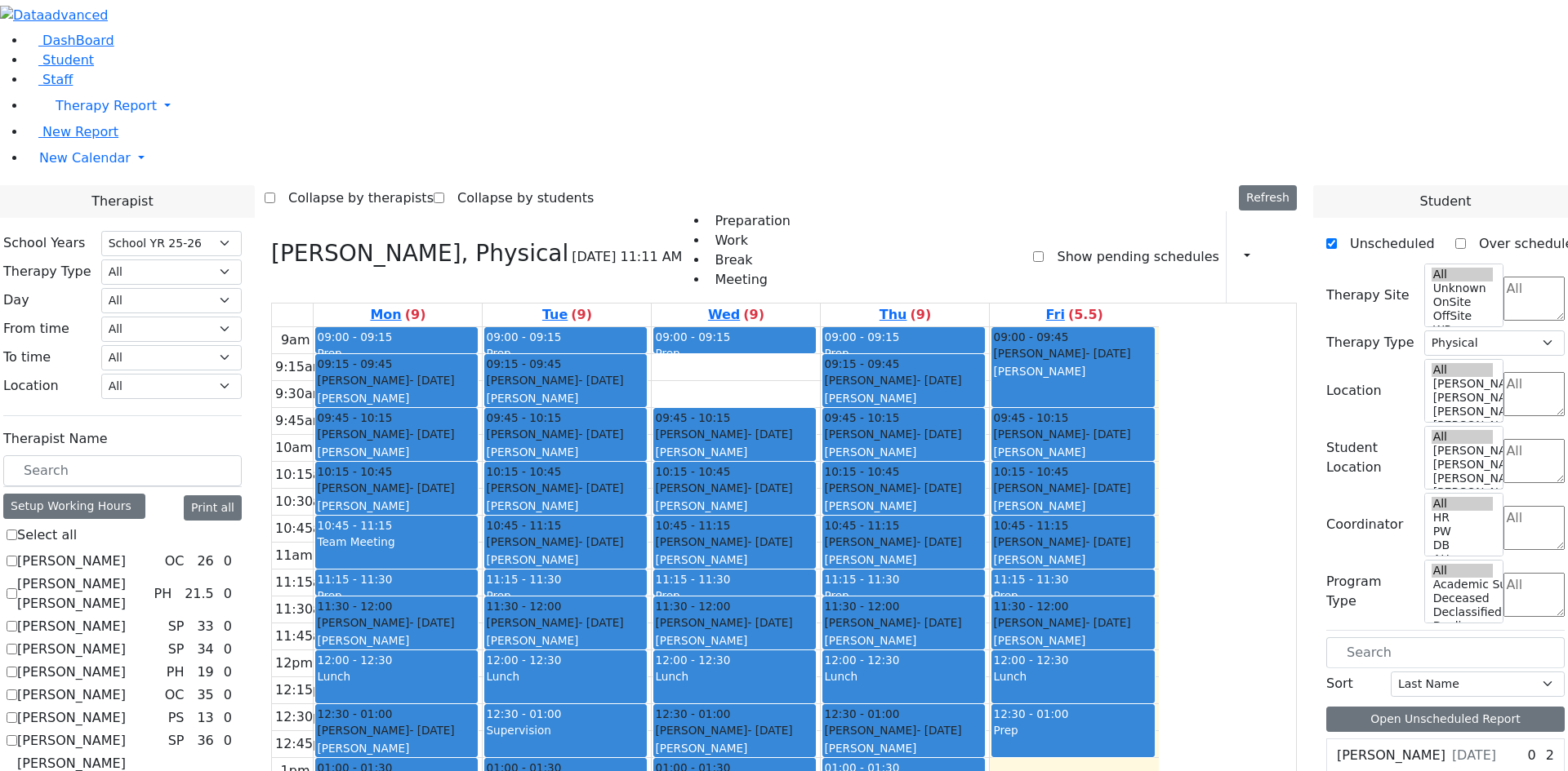
drag, startPoint x: 883, startPoint y: 152, endPoint x: 899, endPoint y: 272, distance: 121.1
click at [819, 327] on div "09:00 - 09:15 Prep 09:15 - 09:45 Friedman Yisroel - 10/08/2019 Nenner Simmone 0…" at bounding box center [736, 650] width 168 height 646
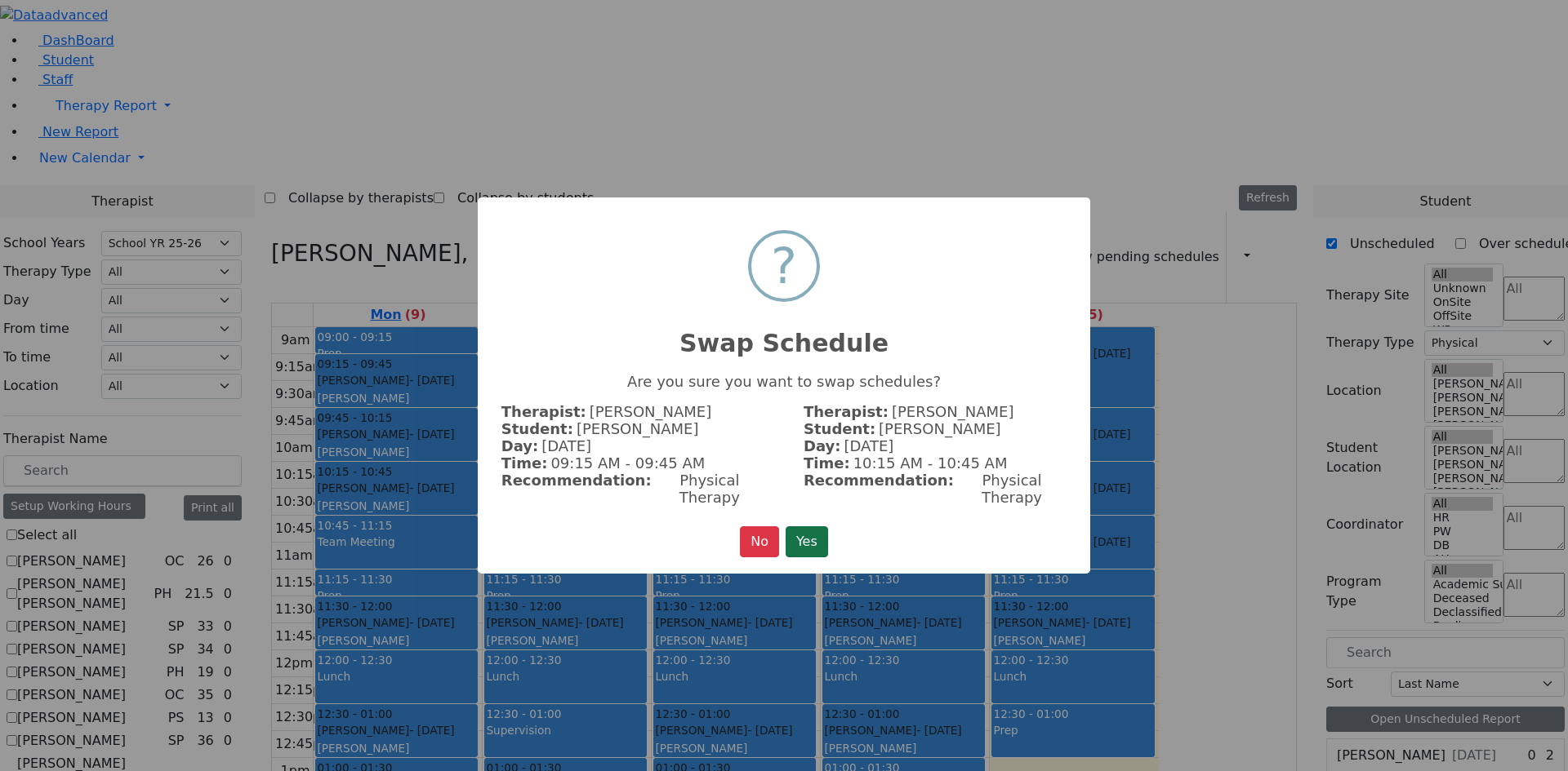
click at [819, 541] on button "Yes" at bounding box center [806, 542] width 43 height 31
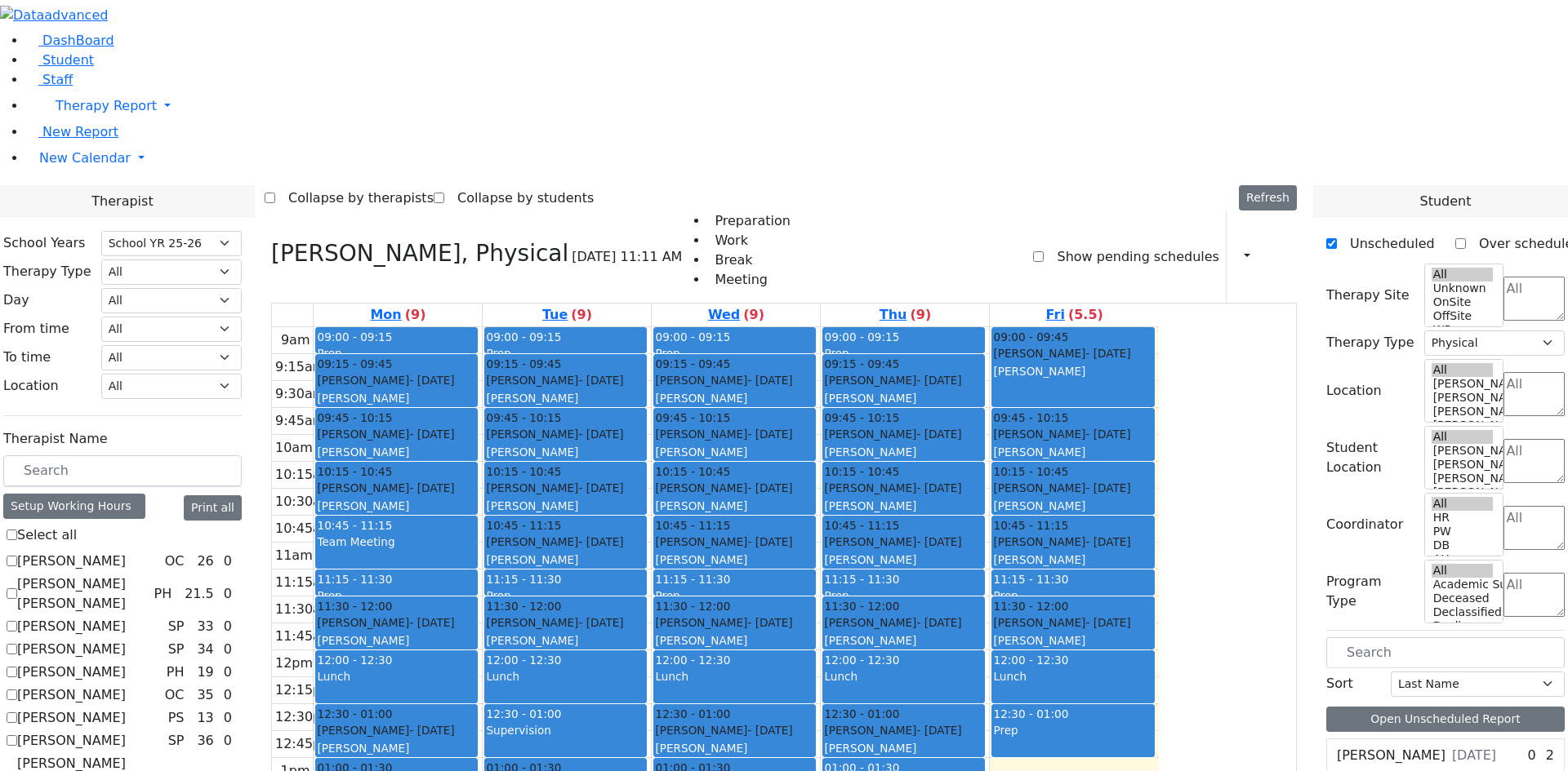
click at [482, 327] on div "09:00 - 09:15 Prep 09:15 - 09:45 Teitelbaum Frady - 01/10/2022 Grossbaum, Chaya…" at bounding box center [397, 650] width 168 height 646
click at [454, 617] on span "- 01/11/2021" at bounding box center [431, 623] width 44 height 13
click at [476, 741] on div "Nenner Simmone" at bounding box center [396, 748] width 159 height 16
click at [476, 426] on div "Gluck Azaria - 07/27/2020 Litzman, Shterna" at bounding box center [396, 443] width 159 height 35
click at [482, 327] on div "09:00 - 09:15 Prep 09:15 - 09:45 Teitelbaum Frady - 01/10/2022 Grossbaum, Chaya…" at bounding box center [397, 650] width 168 height 646
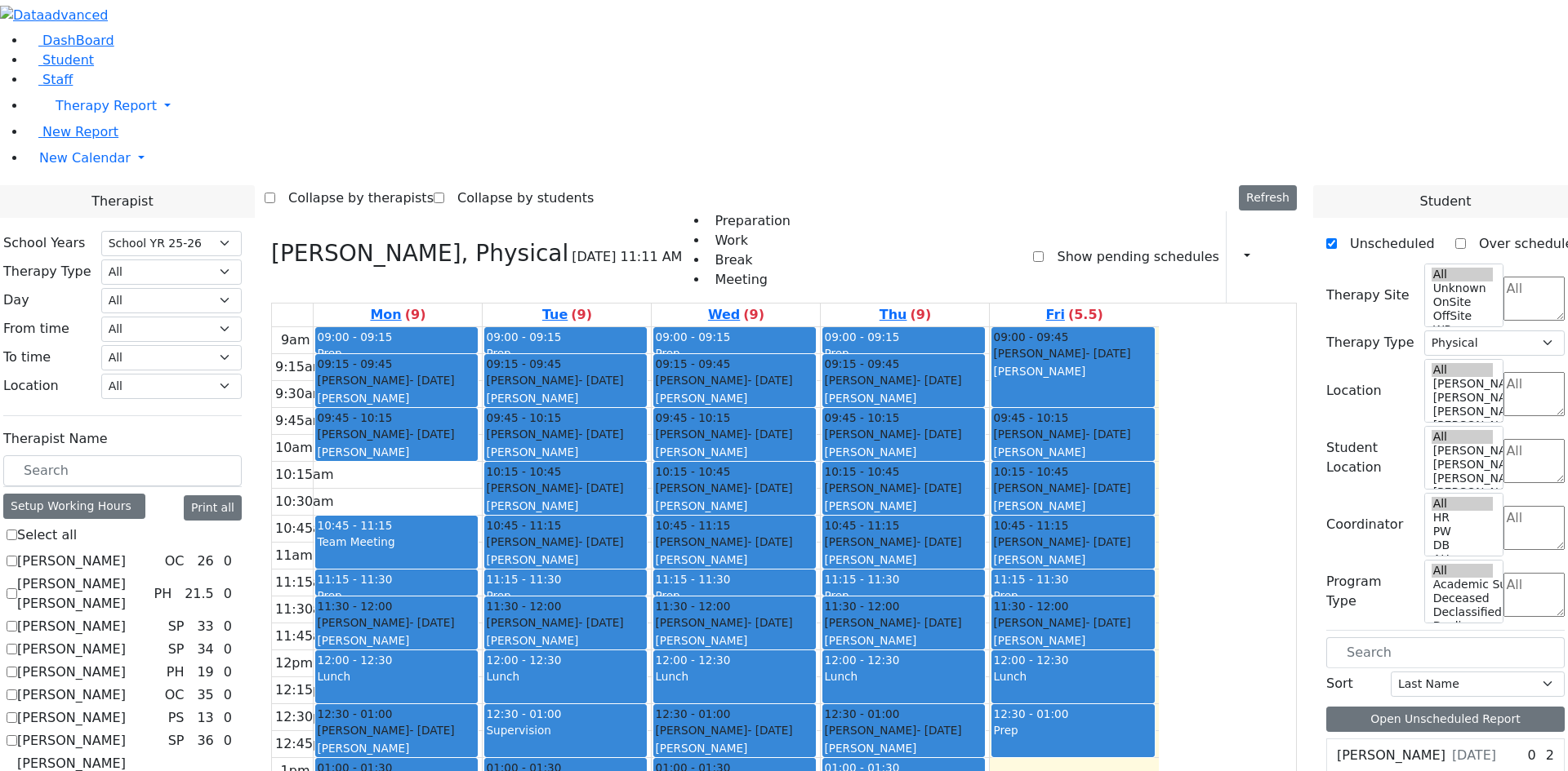
drag, startPoint x: 533, startPoint y: 257, endPoint x: 527, endPoint y: 215, distance: 42.4
click at [482, 327] on div "09:00 - 09:15 Prep 09:15 - 09:45 Teitelbaum Frady - 01/10/2022 Grossbaum, Chaya…" at bounding box center [397, 650] width 168 height 646
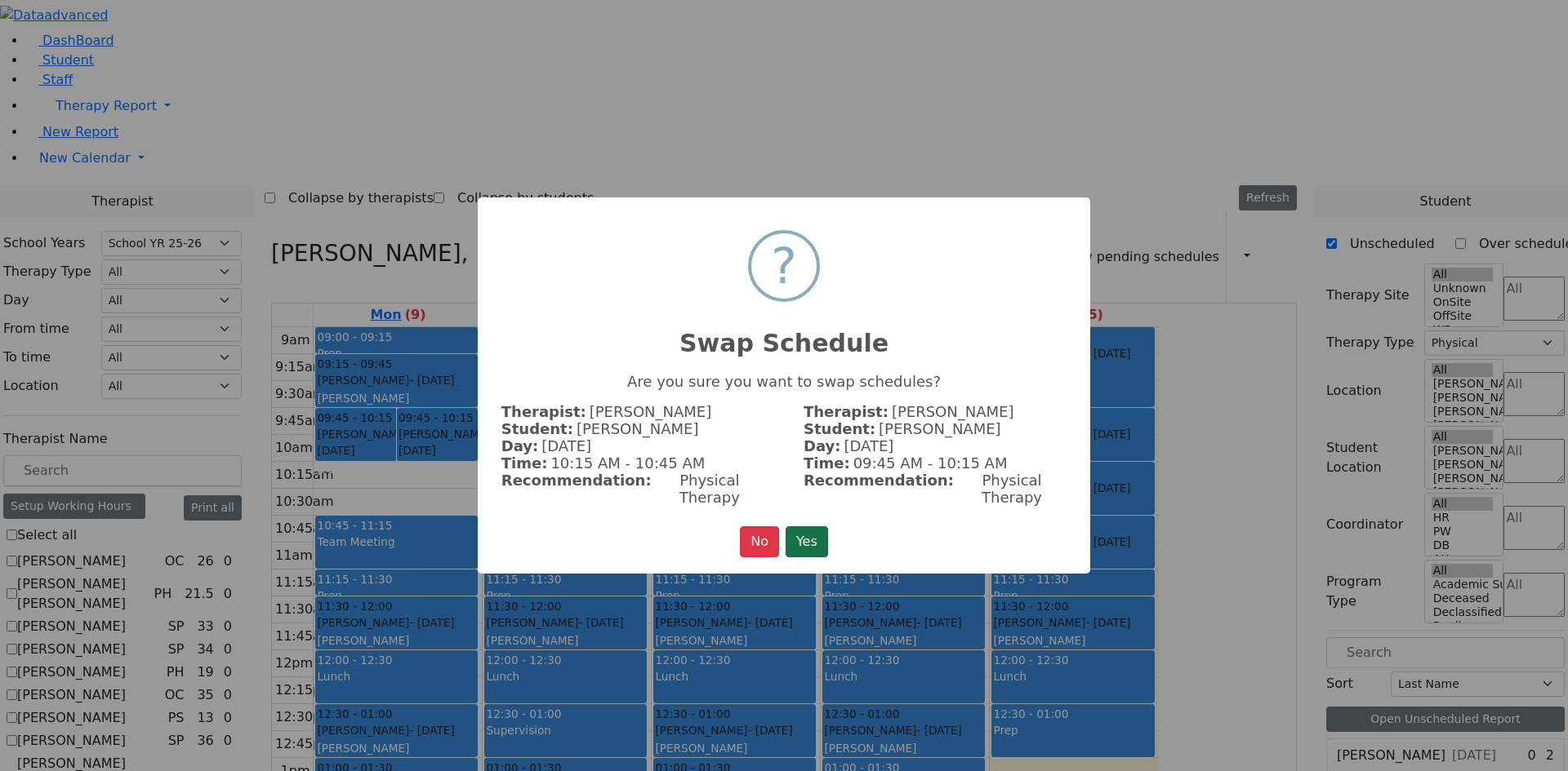
click at [812, 527] on button "Yes" at bounding box center [806, 542] width 43 height 31
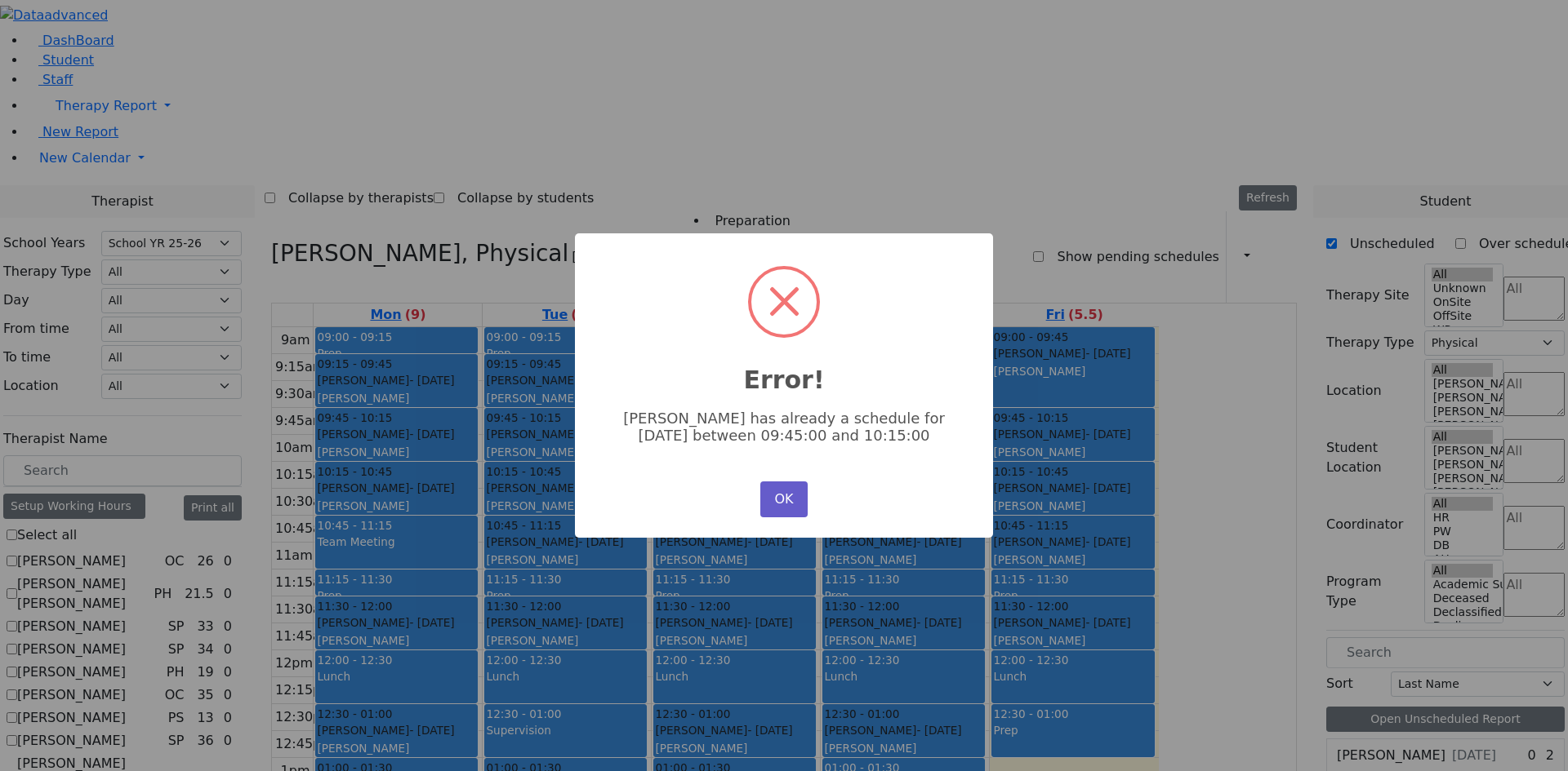
click at [795, 503] on button "OK" at bounding box center [784, 499] width 47 height 36
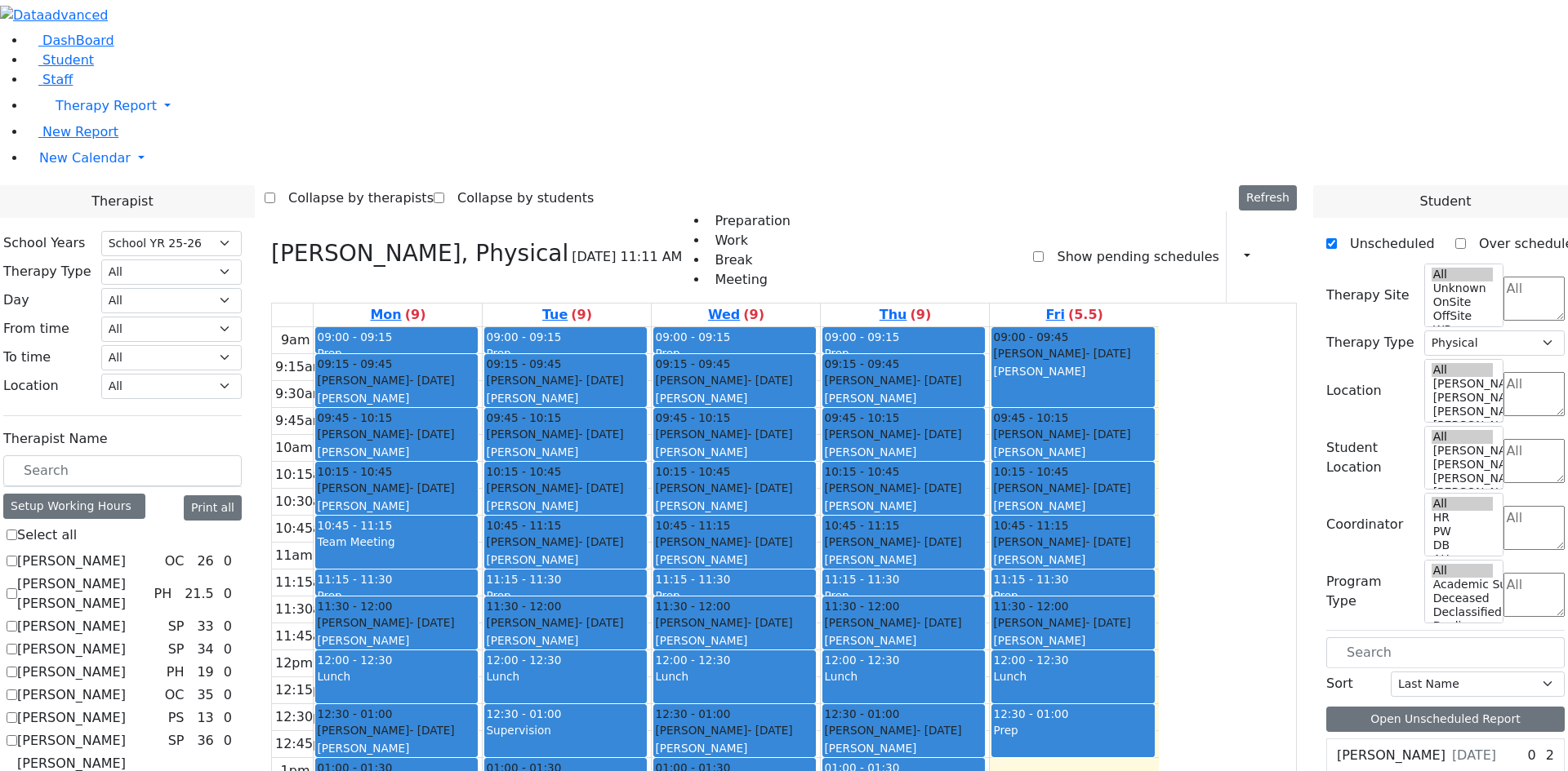
drag, startPoint x: 557, startPoint y: 615, endPoint x: 514, endPoint y: 223, distance: 394.4
click at [482, 327] on div "09:00 - 09:15 Prep 09:15 - 09:45 Teitelbaum Frady - 01/10/2022 Grossbaum, Chaya…" at bounding box center [397, 650] width 168 height 646
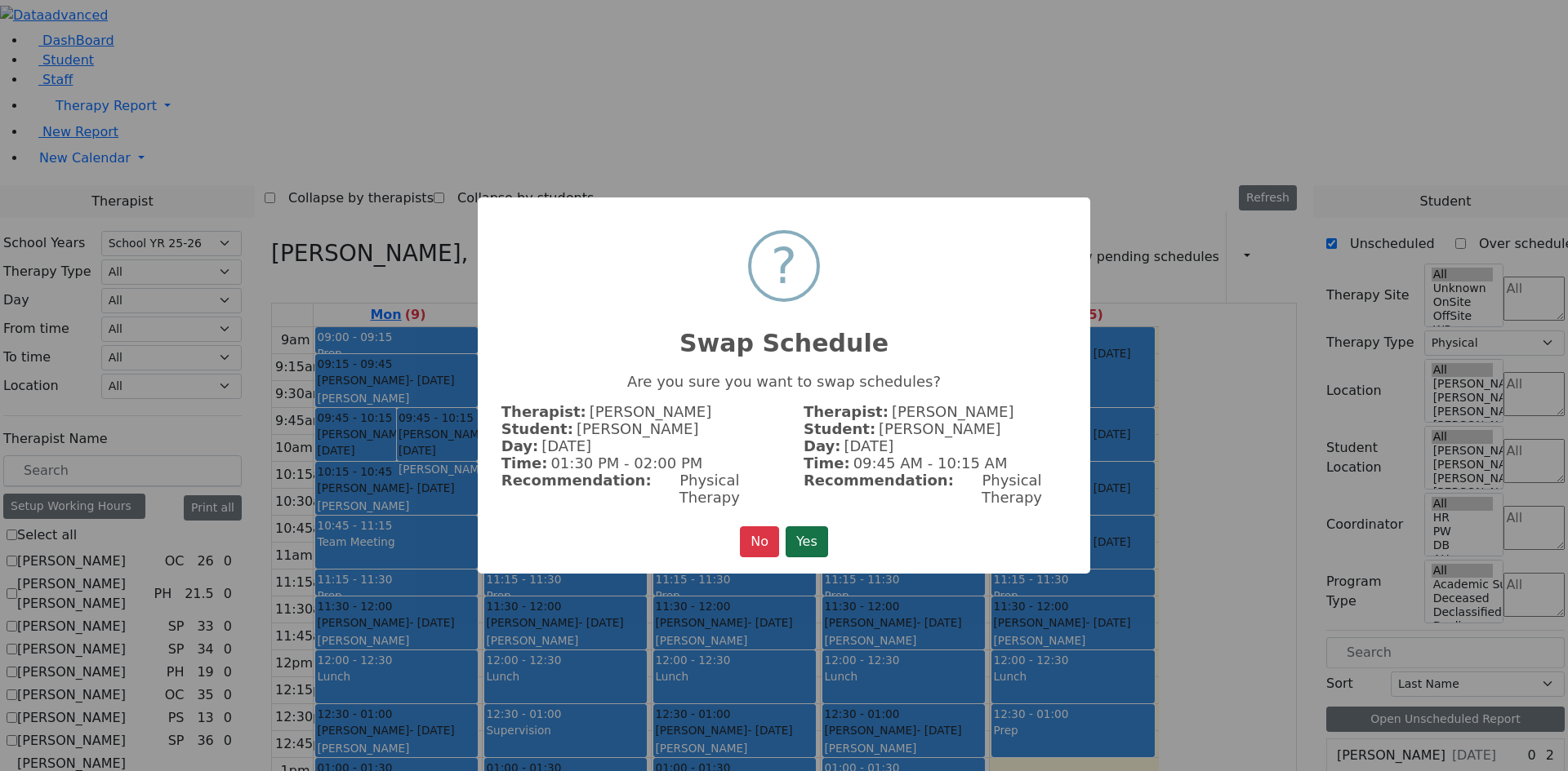
click at [807, 531] on button "Yes" at bounding box center [806, 542] width 43 height 31
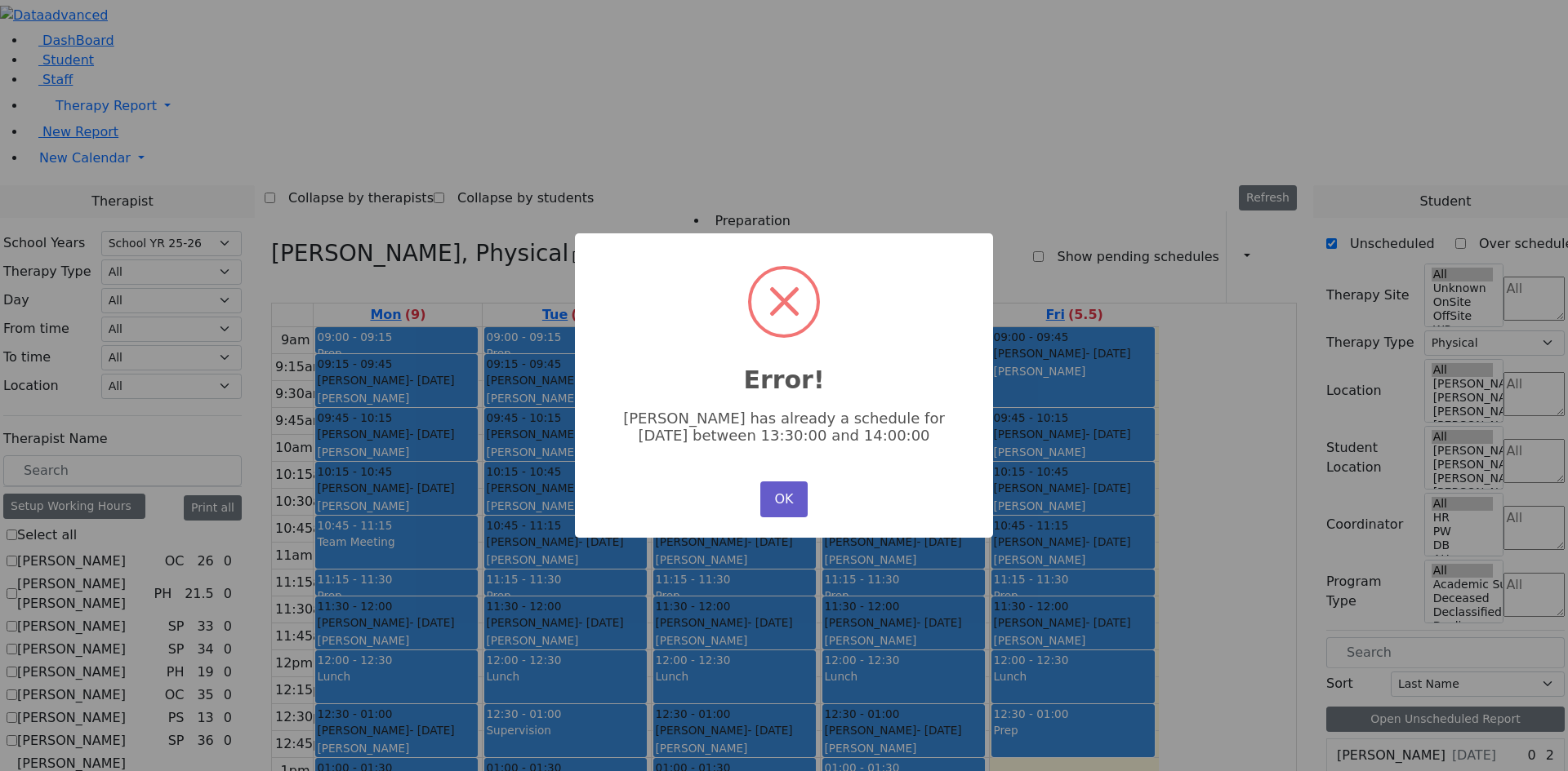
click at [780, 503] on button "OK" at bounding box center [784, 499] width 47 height 36
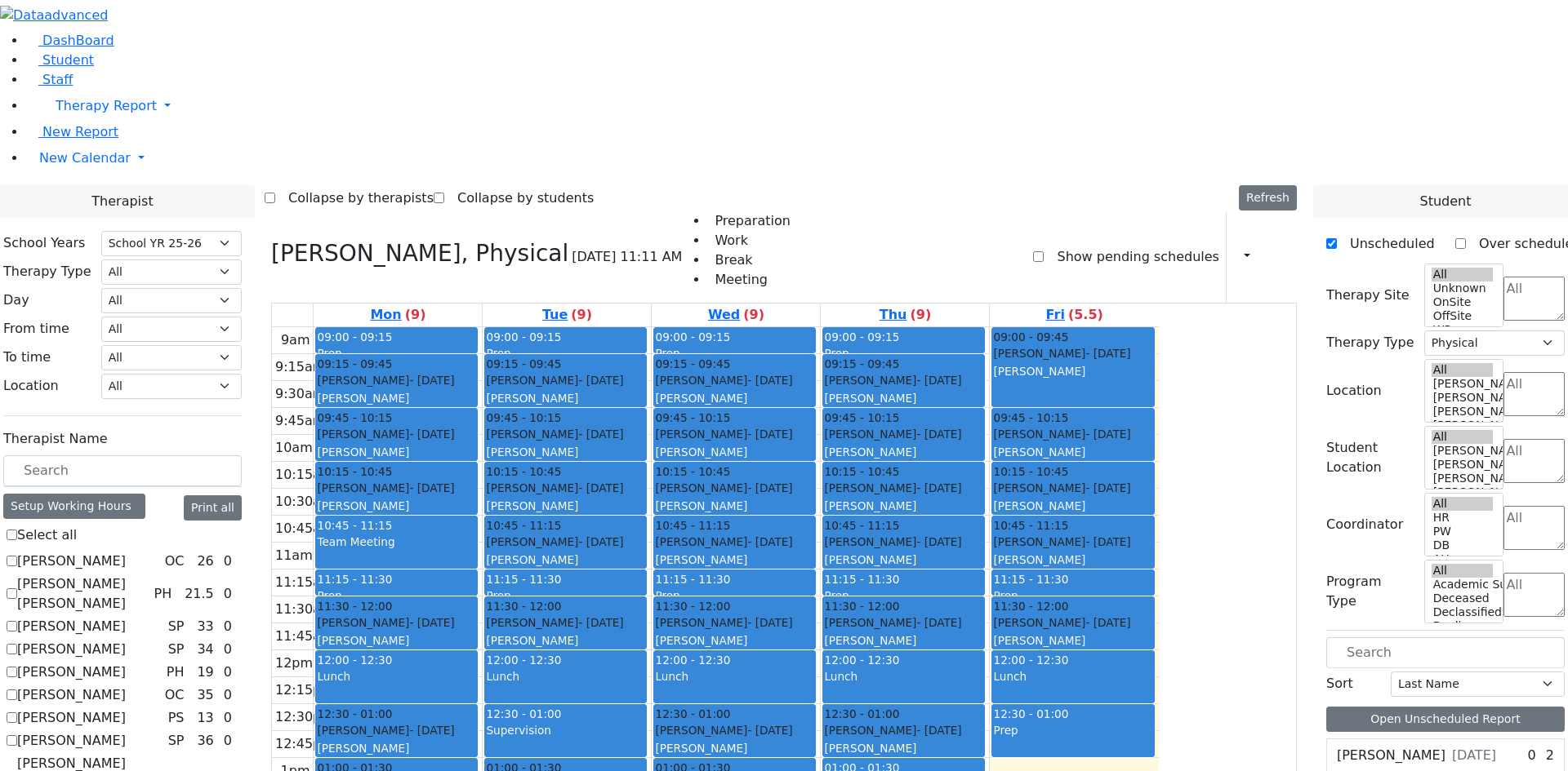
click at [476, 444] on div "[PERSON_NAME]" at bounding box center [396, 451] width 159 height 16
click at [476, 373] on div "Teitelbaum Frady - 01/10/2022 Grossbaum, Chaya" at bounding box center [396, 390] width 159 height 35
click at [645, 464] on div "10:15 - 10:45" at bounding box center [565, 471] width 159 height 16
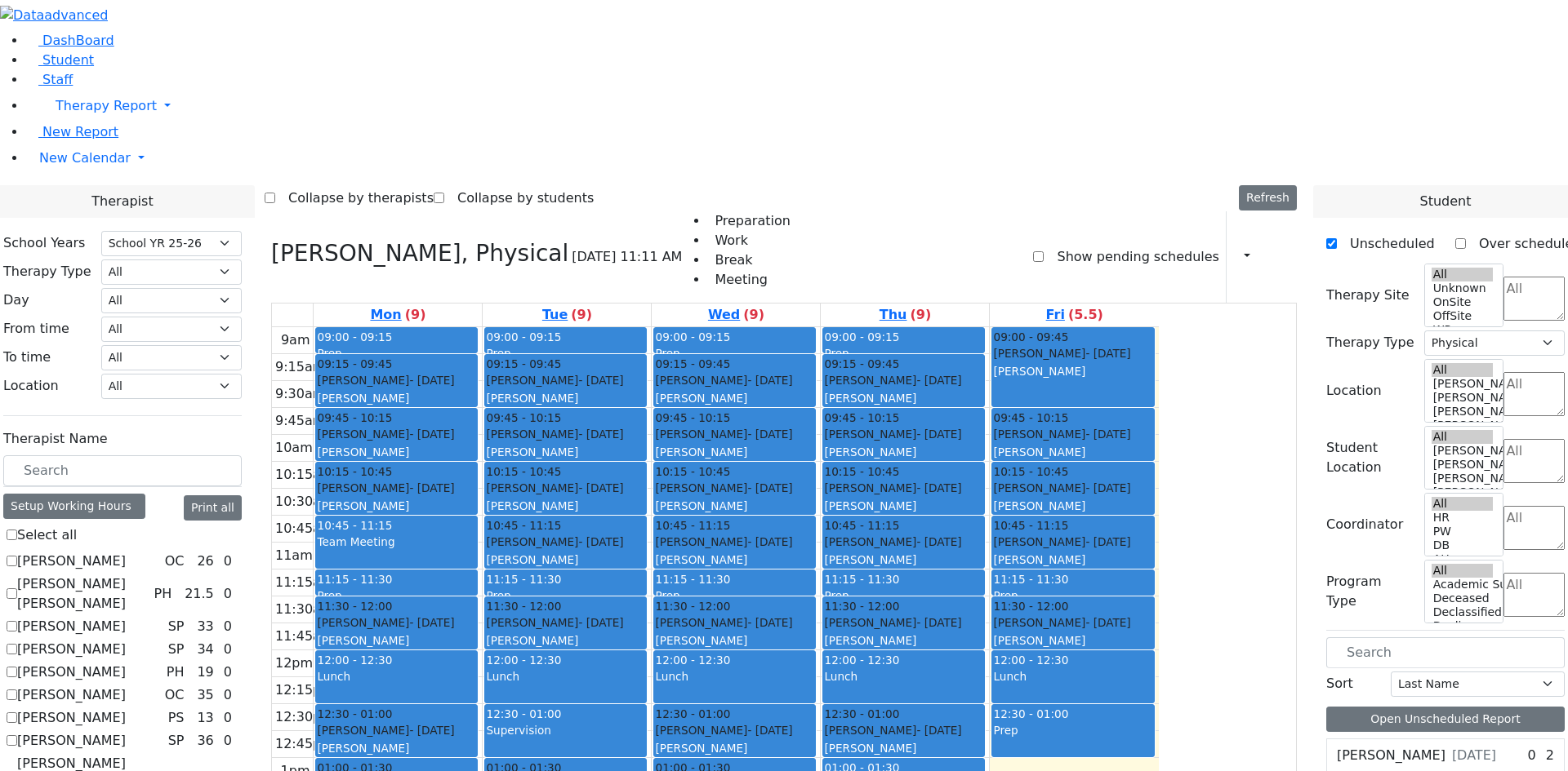
click at [814, 426] on div "Teitelbaum Frady - 01/10/2022 Grossbaum, Chaya" at bounding box center [734, 443] width 159 height 35
click at [899, 410] on span "09:45 - 10:15" at bounding box center [861, 417] width 75 height 16
click at [1153, 345] on div "Gluck Azaria - 07/27/2020" at bounding box center [1072, 353] width 159 height 16
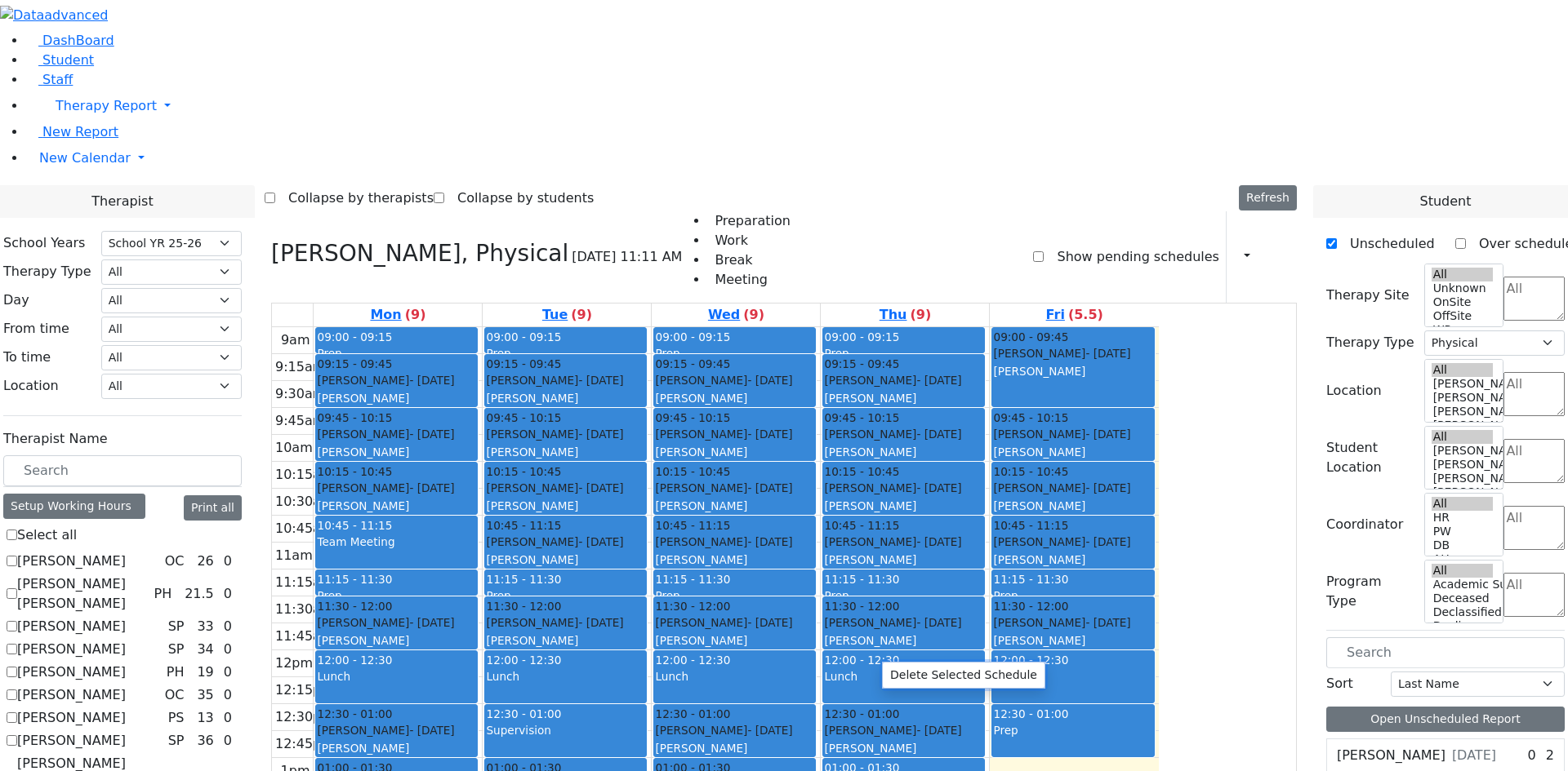
click at [915, 672] on button "Delete Selected Schedule" at bounding box center [963, 675] width 162 height 26
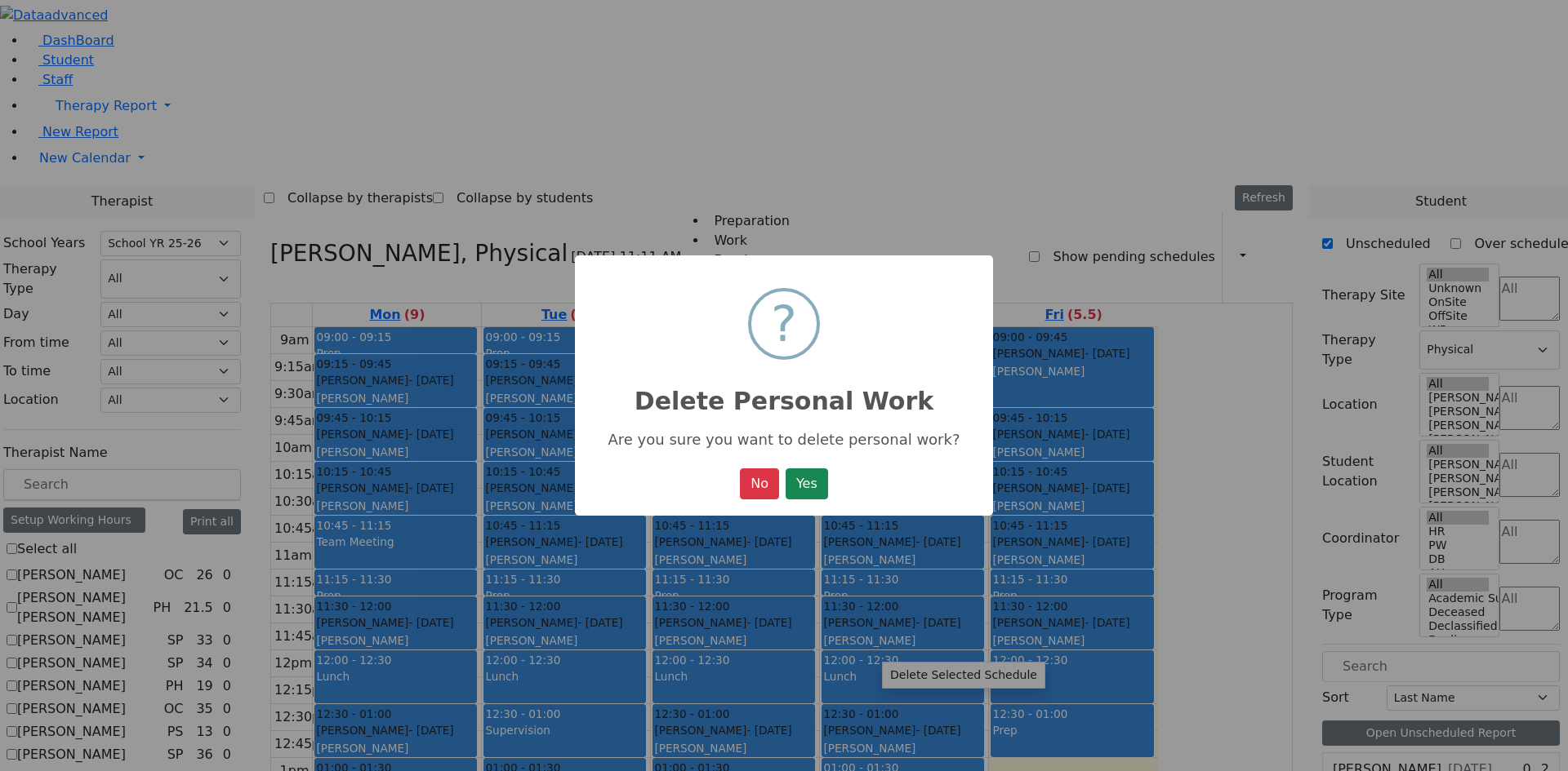
click at [839, 485] on div "× ? Delete Personal Work Are you sure you want to delete personal work? No No Y…" at bounding box center [784, 386] width 418 height 261
click at [804, 485] on button "Yes" at bounding box center [806, 483] width 43 height 31
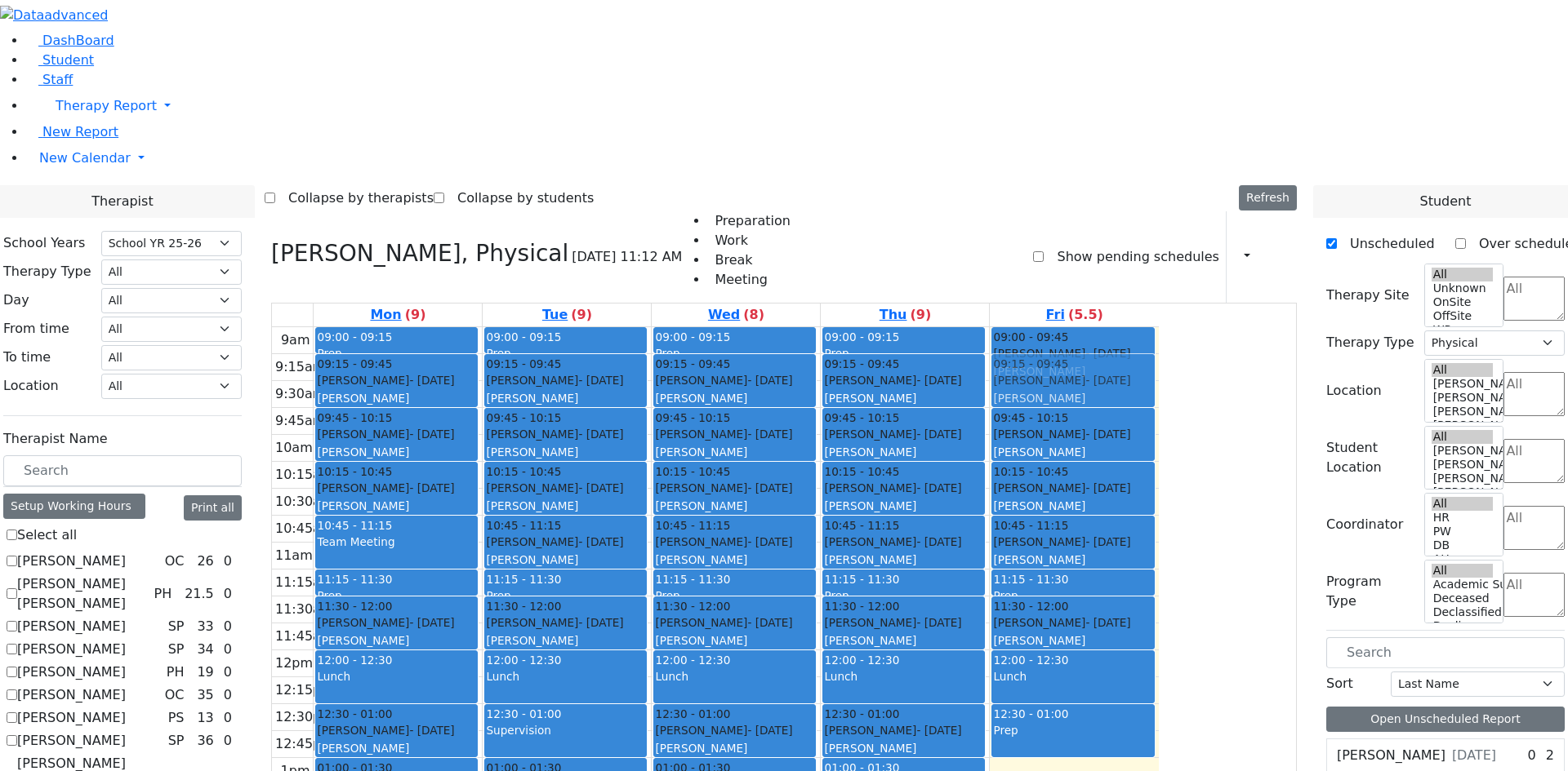
drag, startPoint x: 867, startPoint y: 609, endPoint x: 1201, endPoint y: 152, distance: 566.0
click at [1159, 327] on tr "09:00 - 09:15 Prep 09:15 - 09:45 Teitelbaum Frady - 01/10/2022 Grossbaum, Chaya…" at bounding box center [714, 650] width 887 height 646
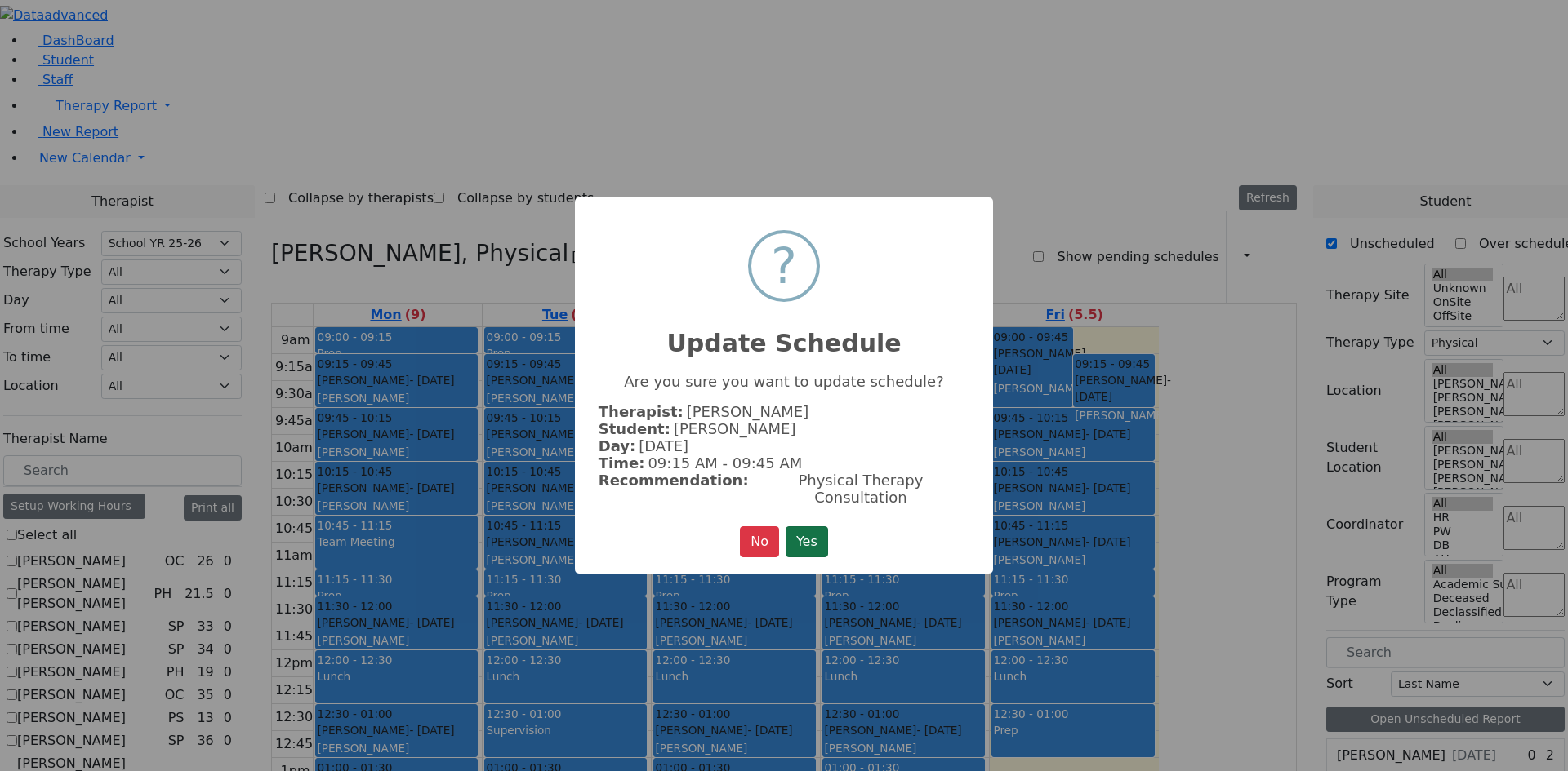
click at [821, 540] on button "Yes" at bounding box center [806, 542] width 43 height 31
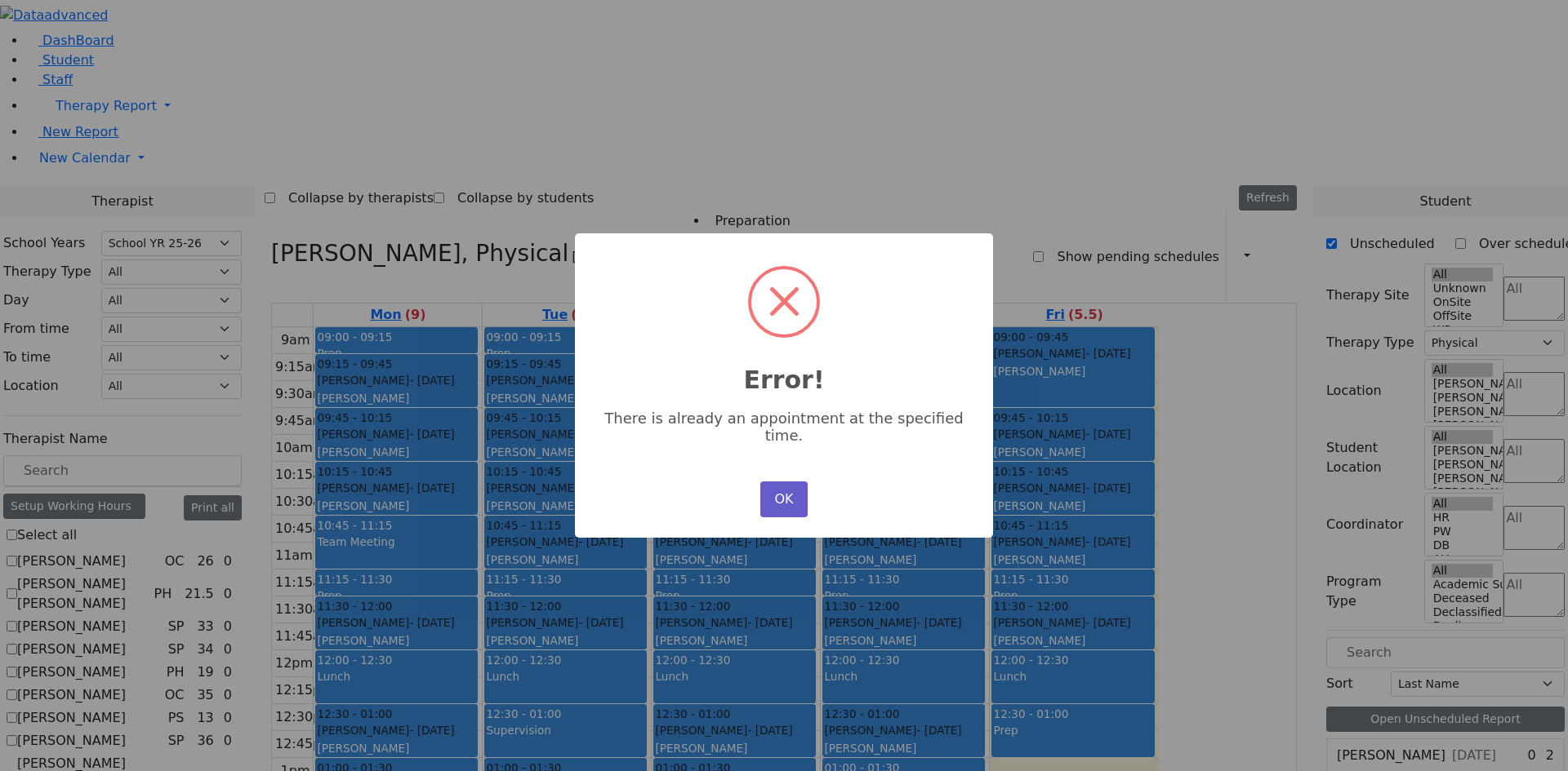
click at [780, 495] on button "OK" at bounding box center [784, 499] width 47 height 36
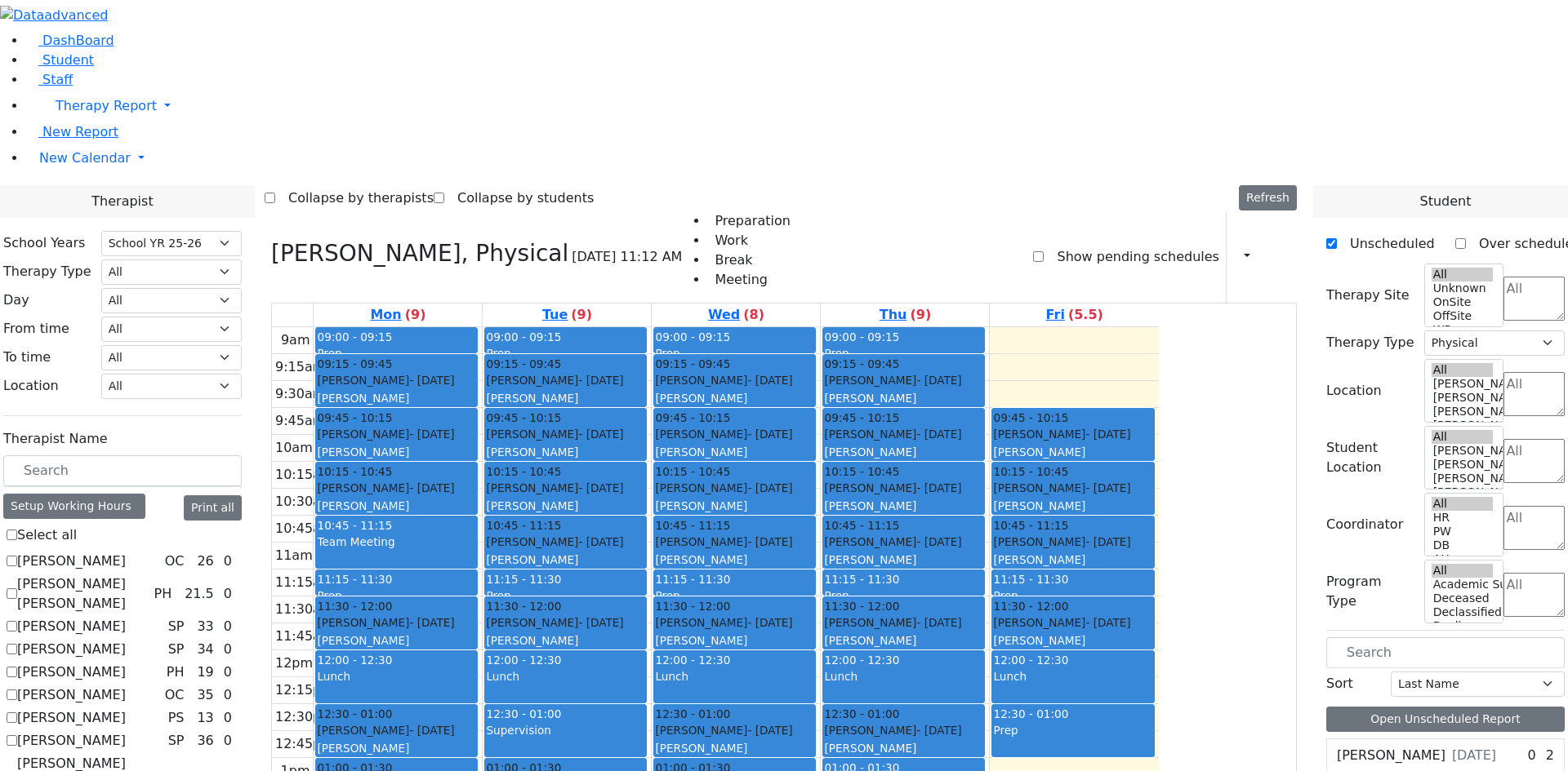
drag, startPoint x: 1199, startPoint y: 126, endPoint x: 853, endPoint y: 664, distance: 639.7
click at [853, 666] on tr "09:00 - 09:15 Prep 09:15 - 09:45 Teitelbaum Frady - 01/10/2022 Grossbaum, Chaya…" at bounding box center [714, 650] width 887 height 646
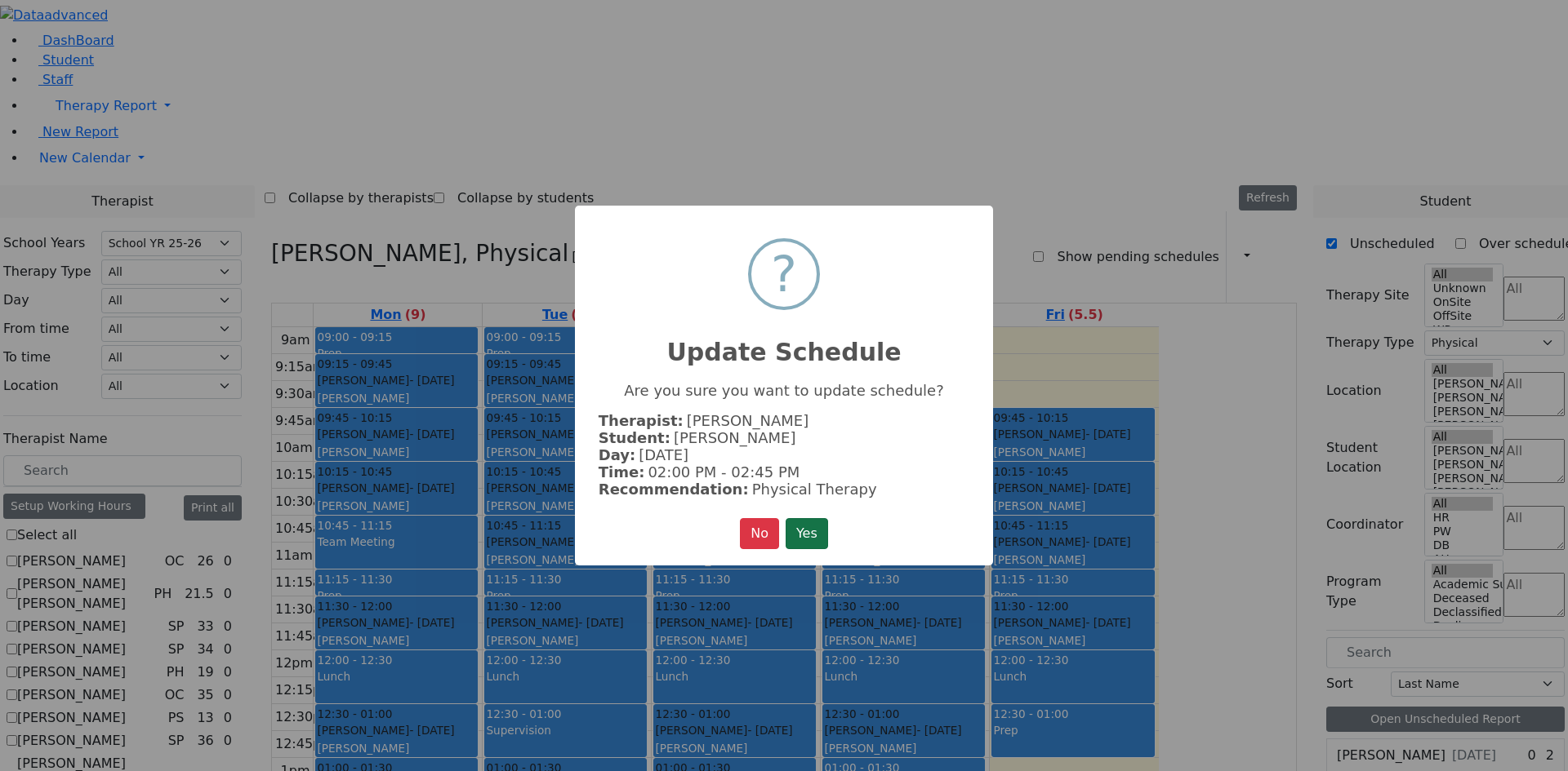
click at [817, 529] on button "Yes" at bounding box center [806, 534] width 43 height 31
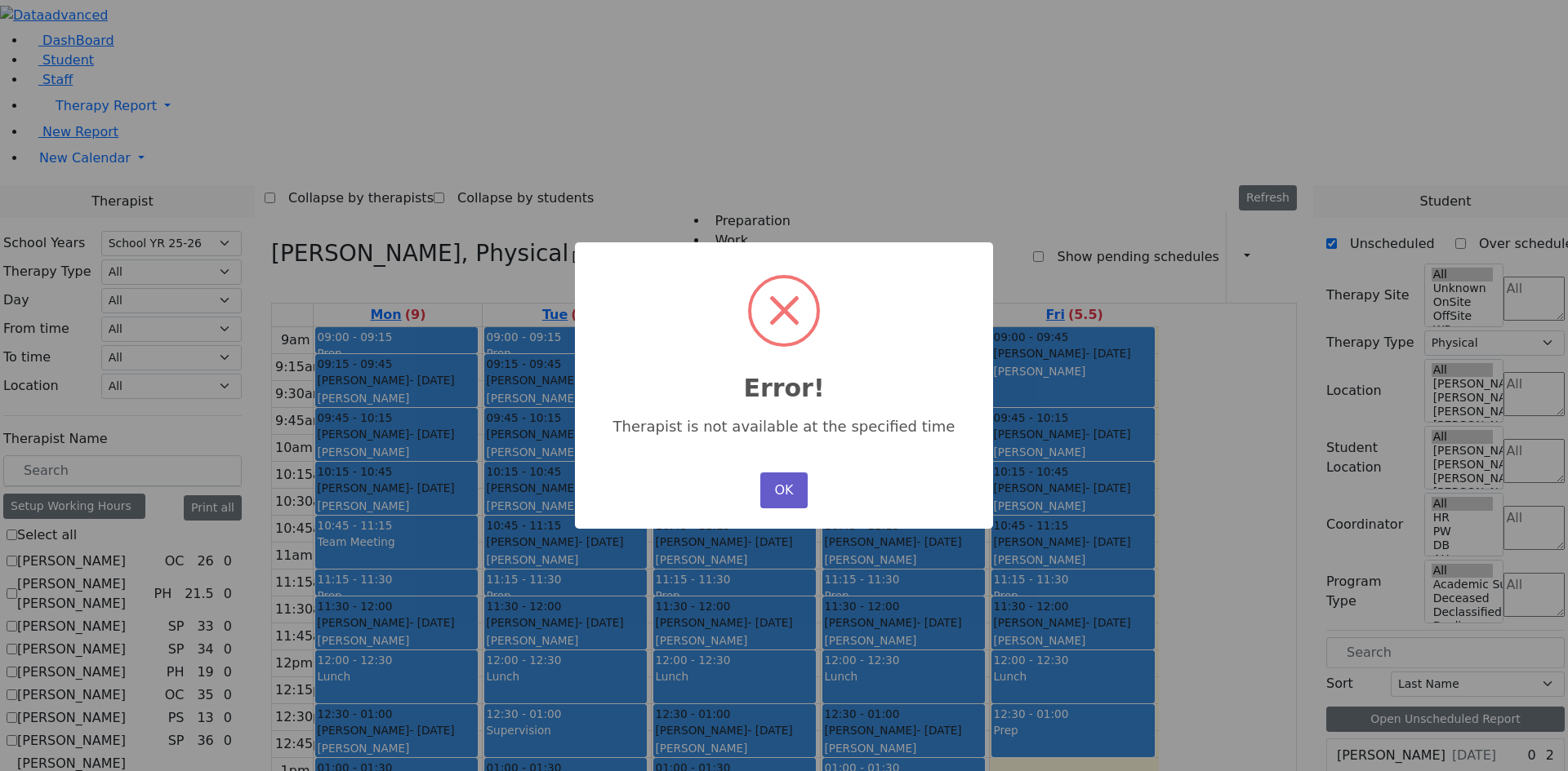
click at [766, 495] on button "OK" at bounding box center [784, 491] width 47 height 36
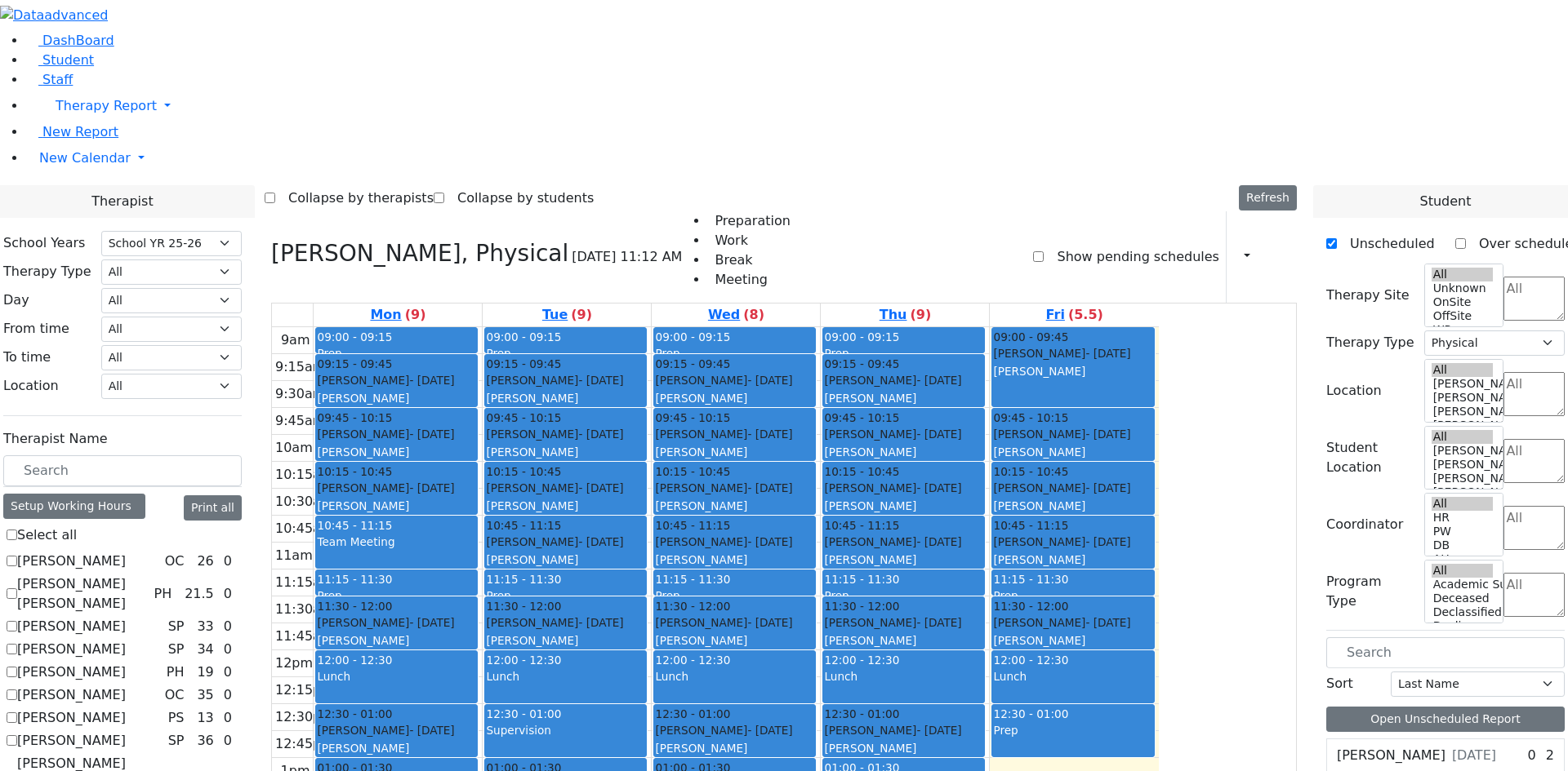
click at [1153, 345] on div "Gluck Azaria - 07/27/2020 Litzman, Shterna" at bounding box center [1072, 362] width 159 height 35
click at [1219, 162] on button "Delete Selected Schedule" at bounding box center [1279, 158] width 162 height 26
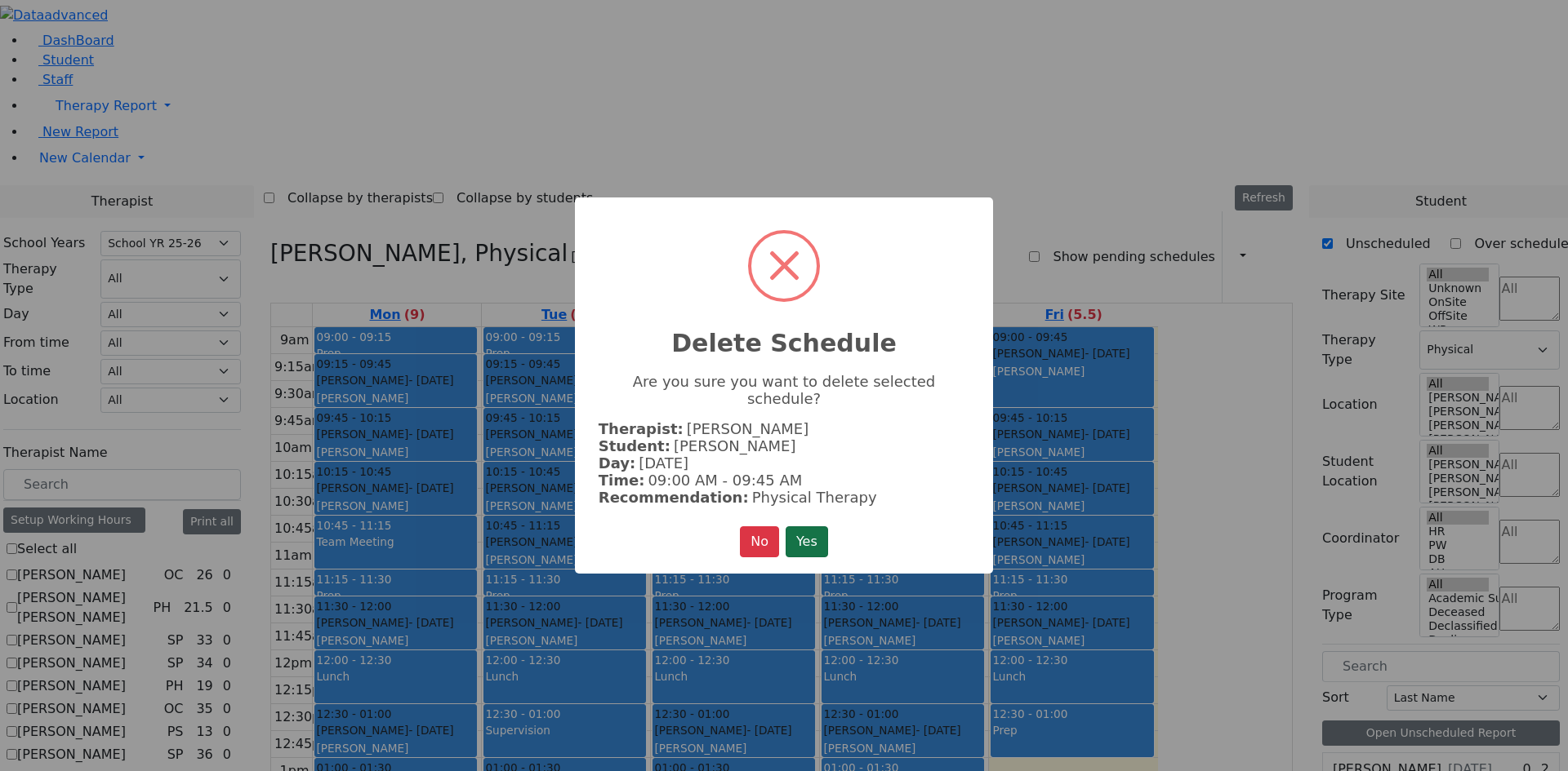
click at [796, 527] on button "Yes" at bounding box center [806, 542] width 43 height 31
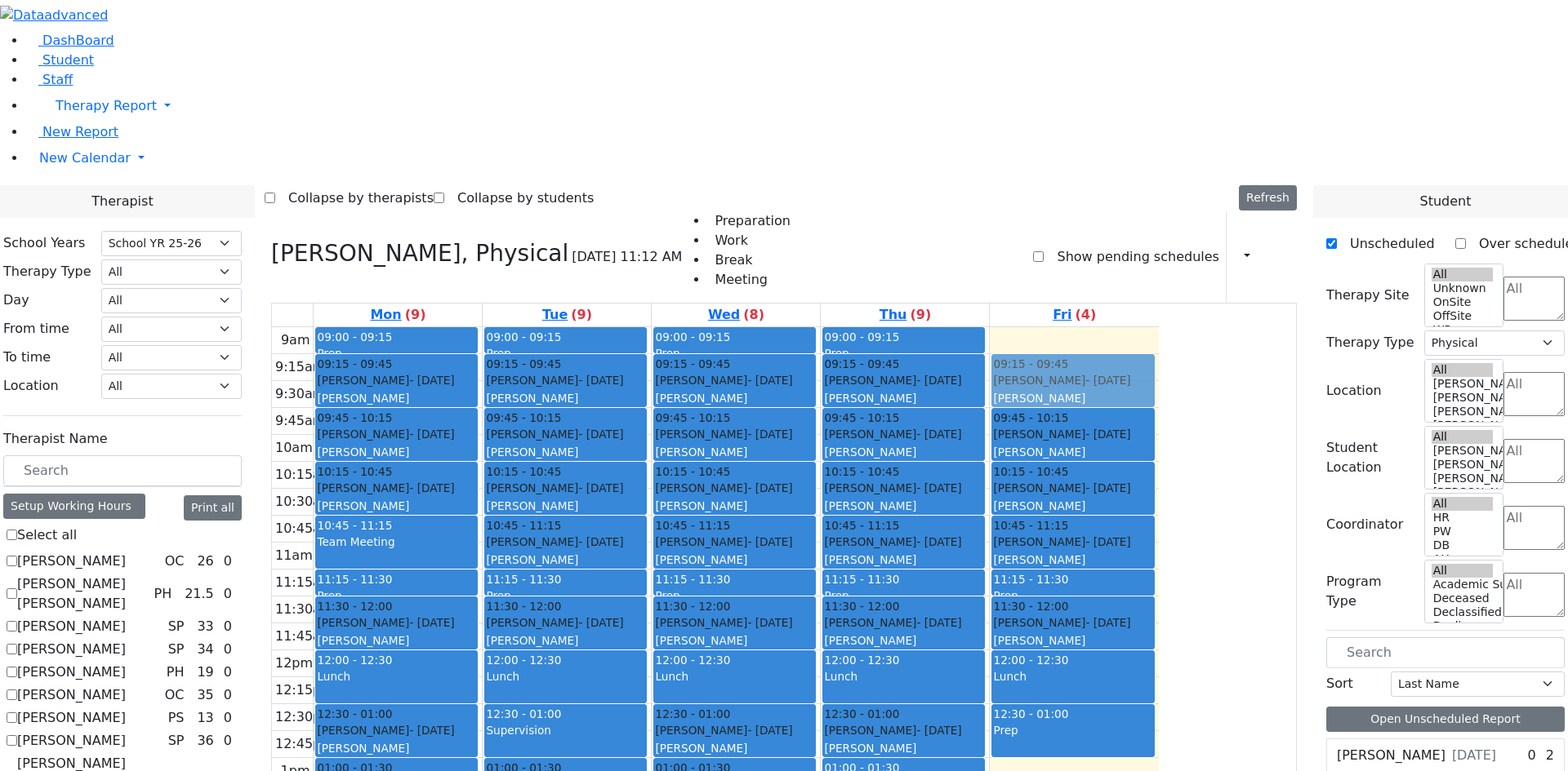
click at [1159, 327] on tr "09:00 - 09:15 Prep 09:15 - 09:45 Teitelbaum Frady - 01/10/2022 Grossbaum, Chaya…" at bounding box center [714, 650] width 887 height 646
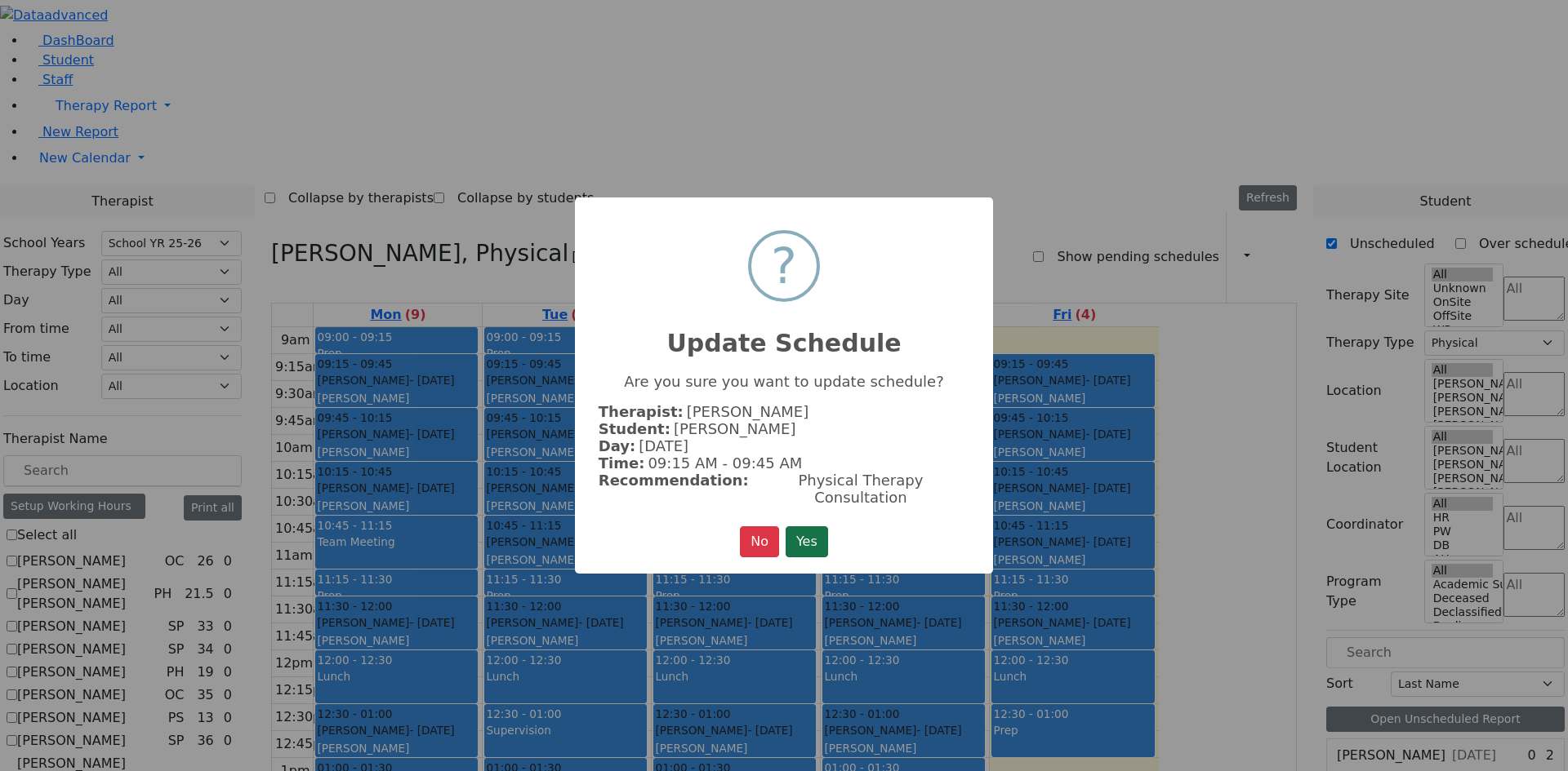
click at [808, 536] on button "Yes" at bounding box center [806, 542] width 43 height 31
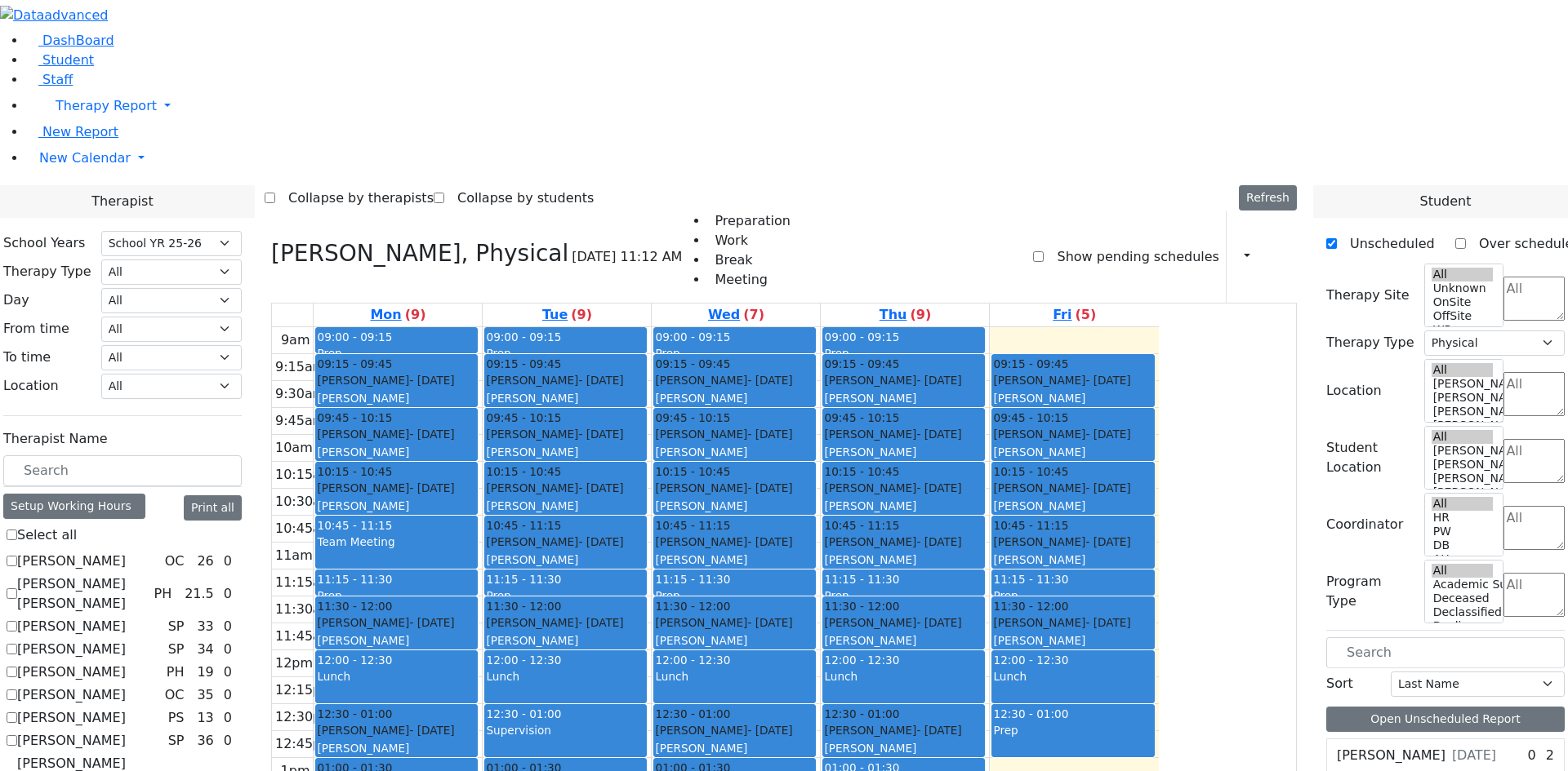
drag, startPoint x: 853, startPoint y: 597, endPoint x: 851, endPoint y: 655, distance: 58.0
click at [851, 655] on div "9am 9:15am 9:30am 9:45am 10am 10:15am 10:30am 10:45am 11am 11:15am 11:30am 11:4…" at bounding box center [714, 650] width 887 height 646
drag, startPoint x: 1392, startPoint y: 512, endPoint x: 901, endPoint y: 601, distance: 499.0
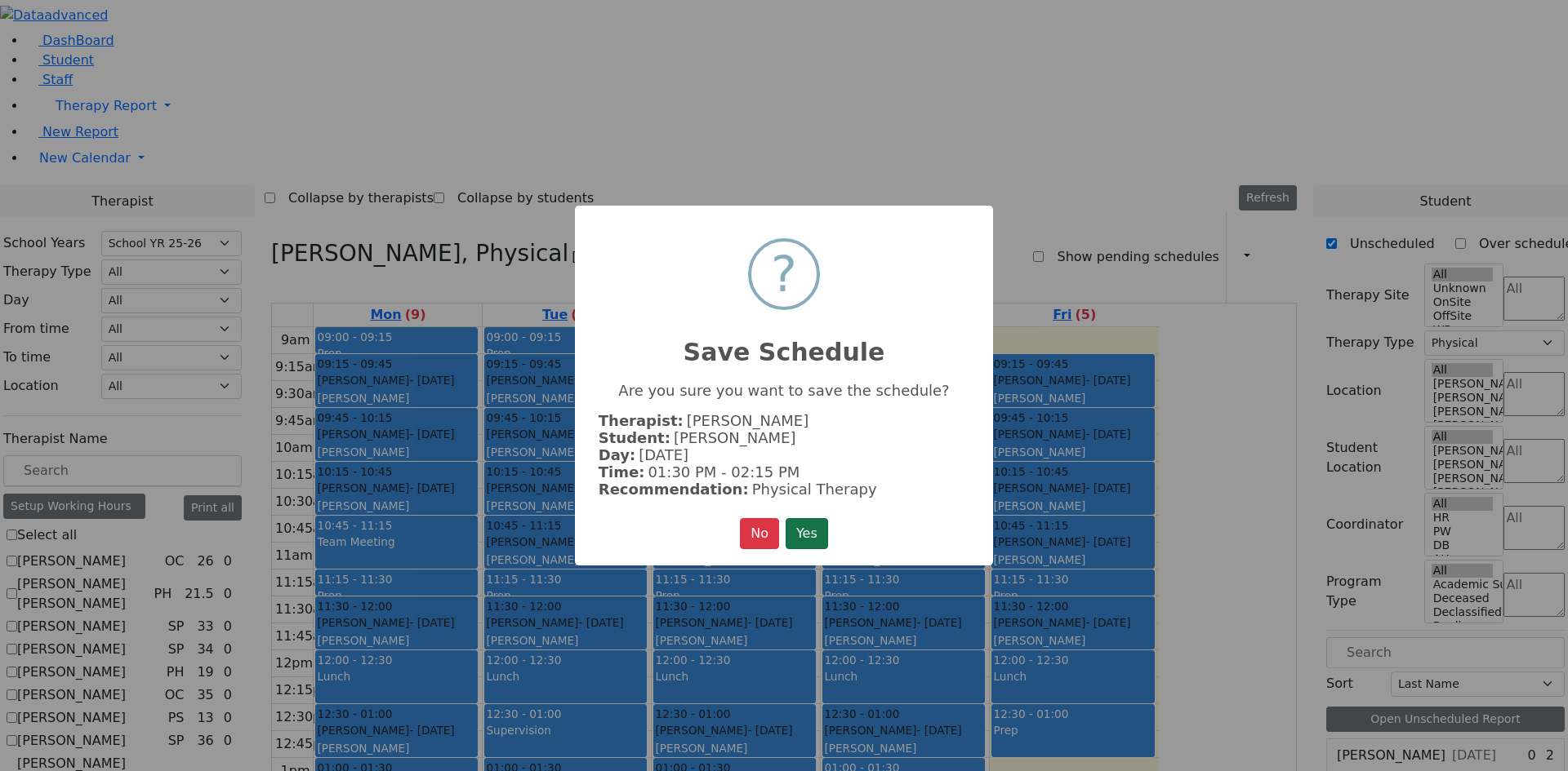
click at [813, 530] on button "Yes" at bounding box center [806, 534] width 43 height 31
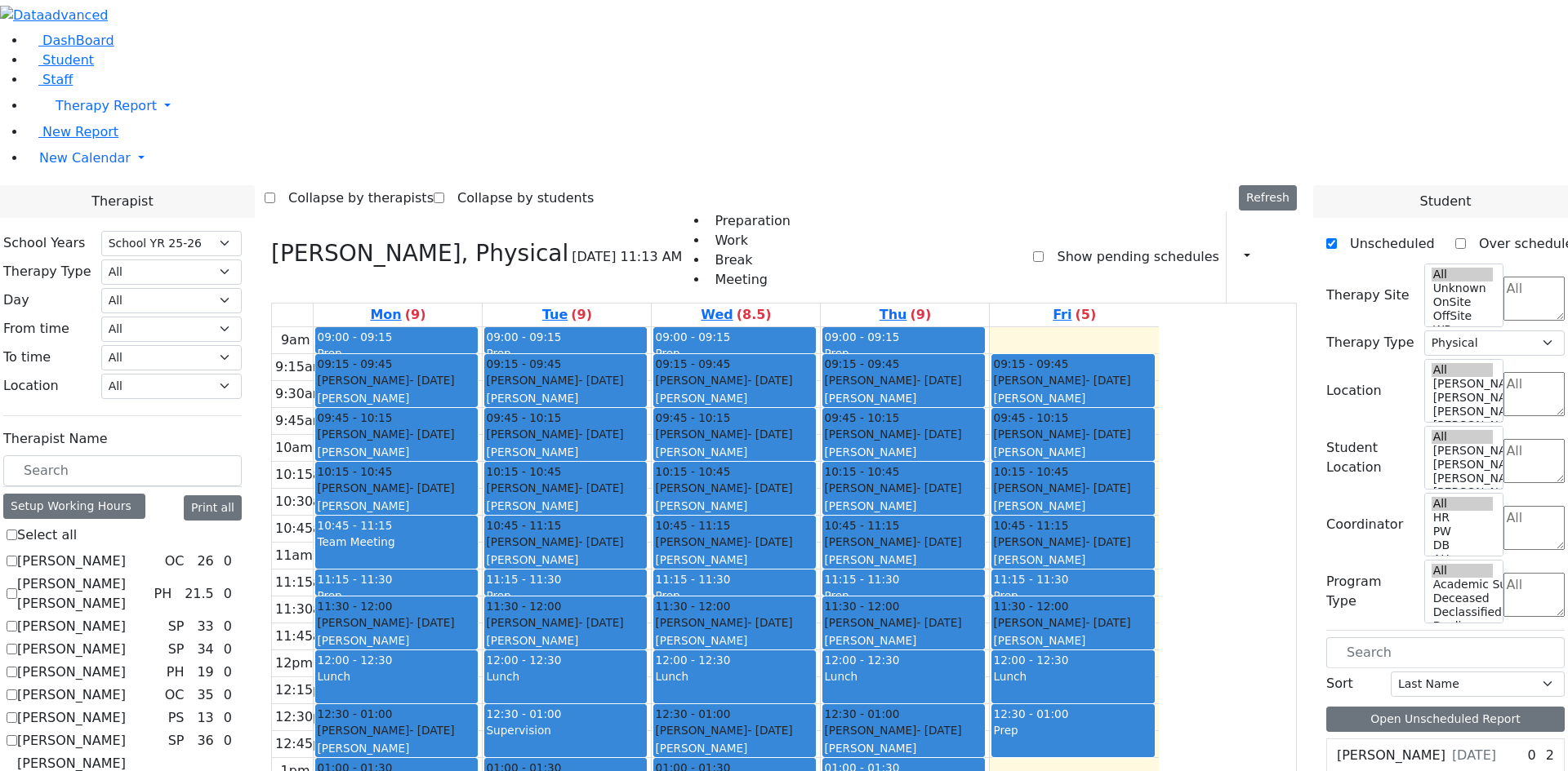
click at [1159, 327] on div "9am 9:15am 9:30am 9:45am 10am 10:15am 10:30am 10:45am 11am 11:15am 11:30am 11:4…" at bounding box center [714, 650] width 887 height 646
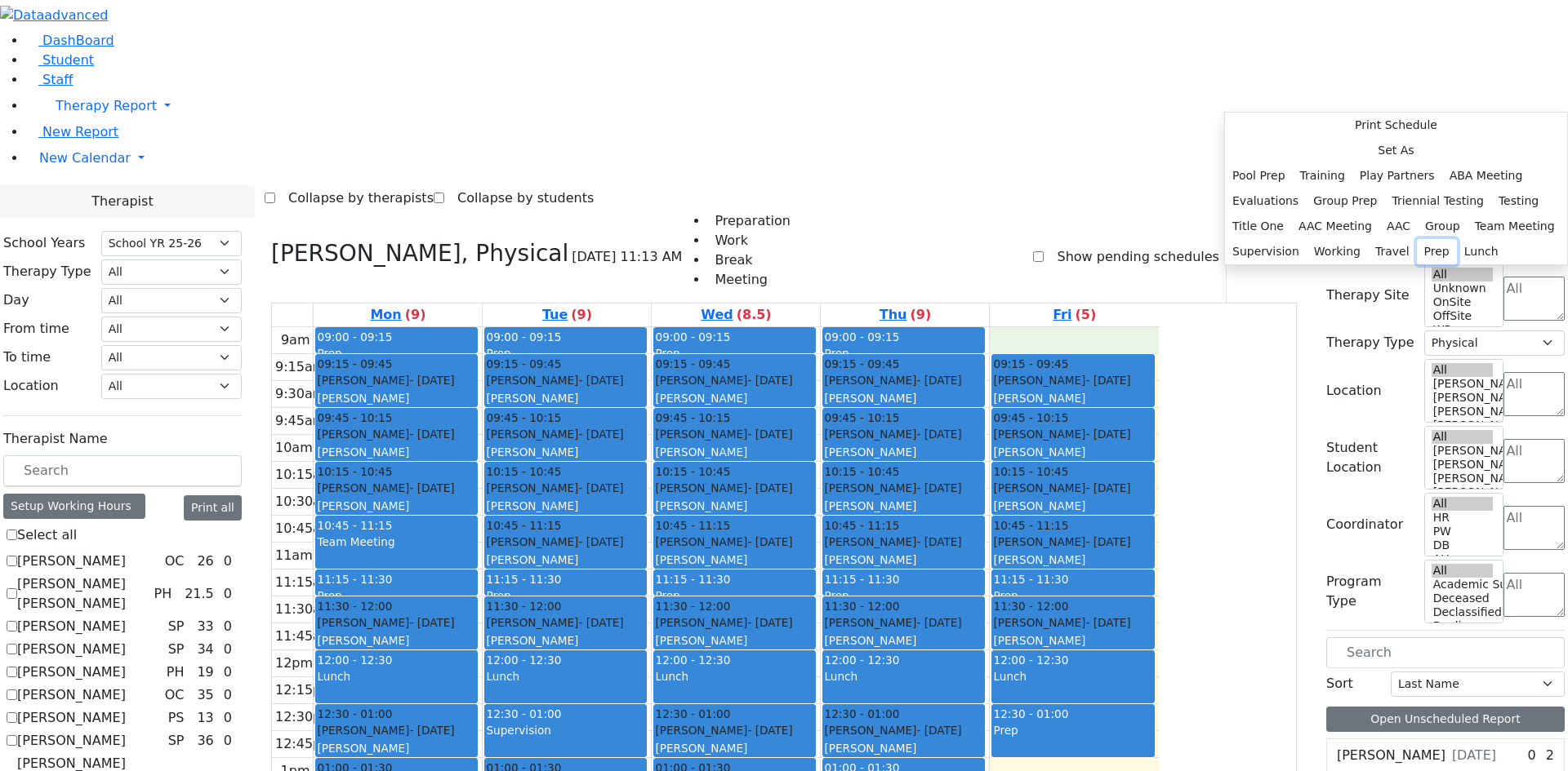
click at [1418, 265] on button "Prep" at bounding box center [1436, 252] width 40 height 26
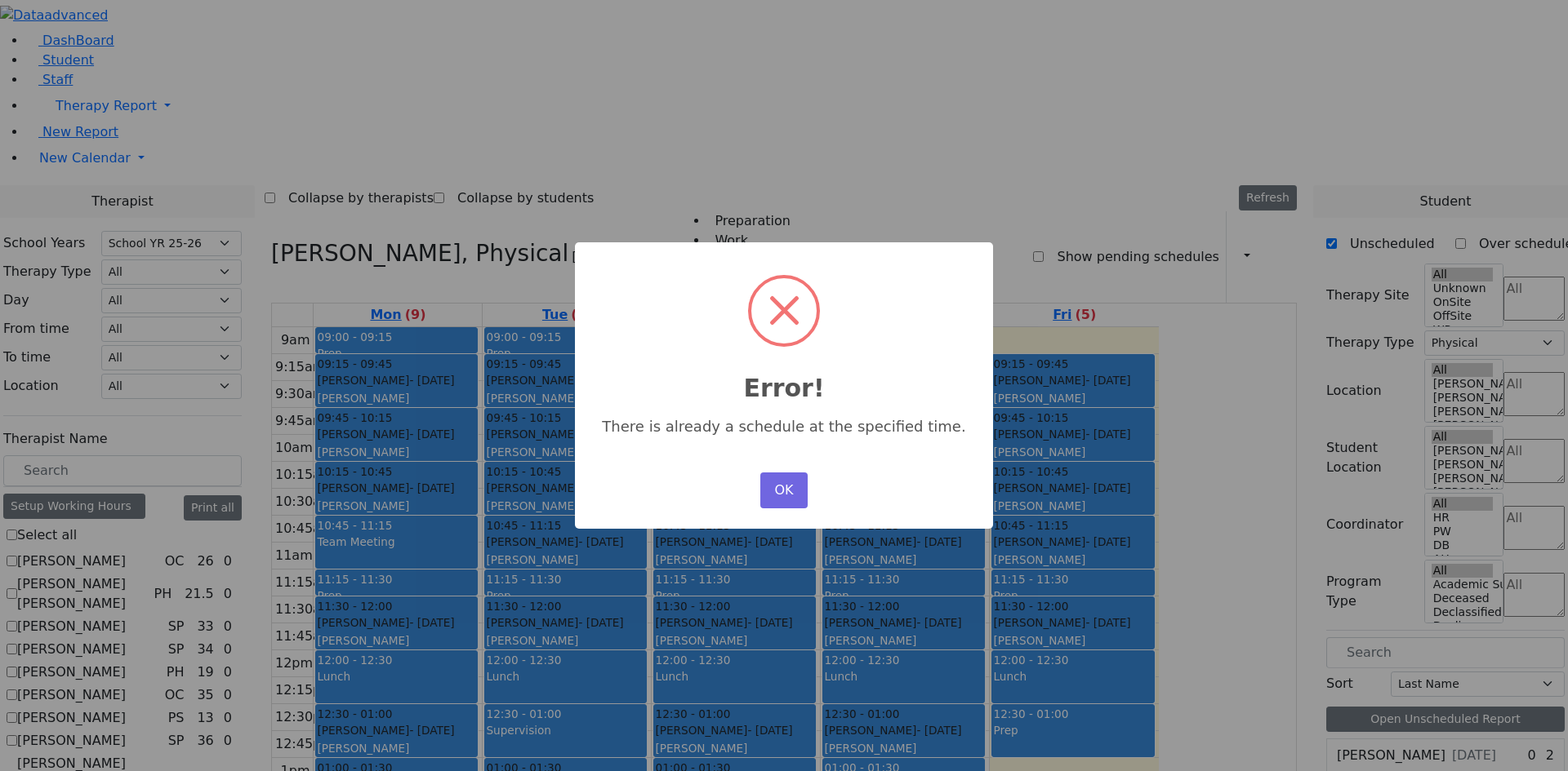
click at [1218, 576] on div "× Error! There is already a schedule at the specified time. OK No Cancel" at bounding box center [784, 385] width 1568 height 771
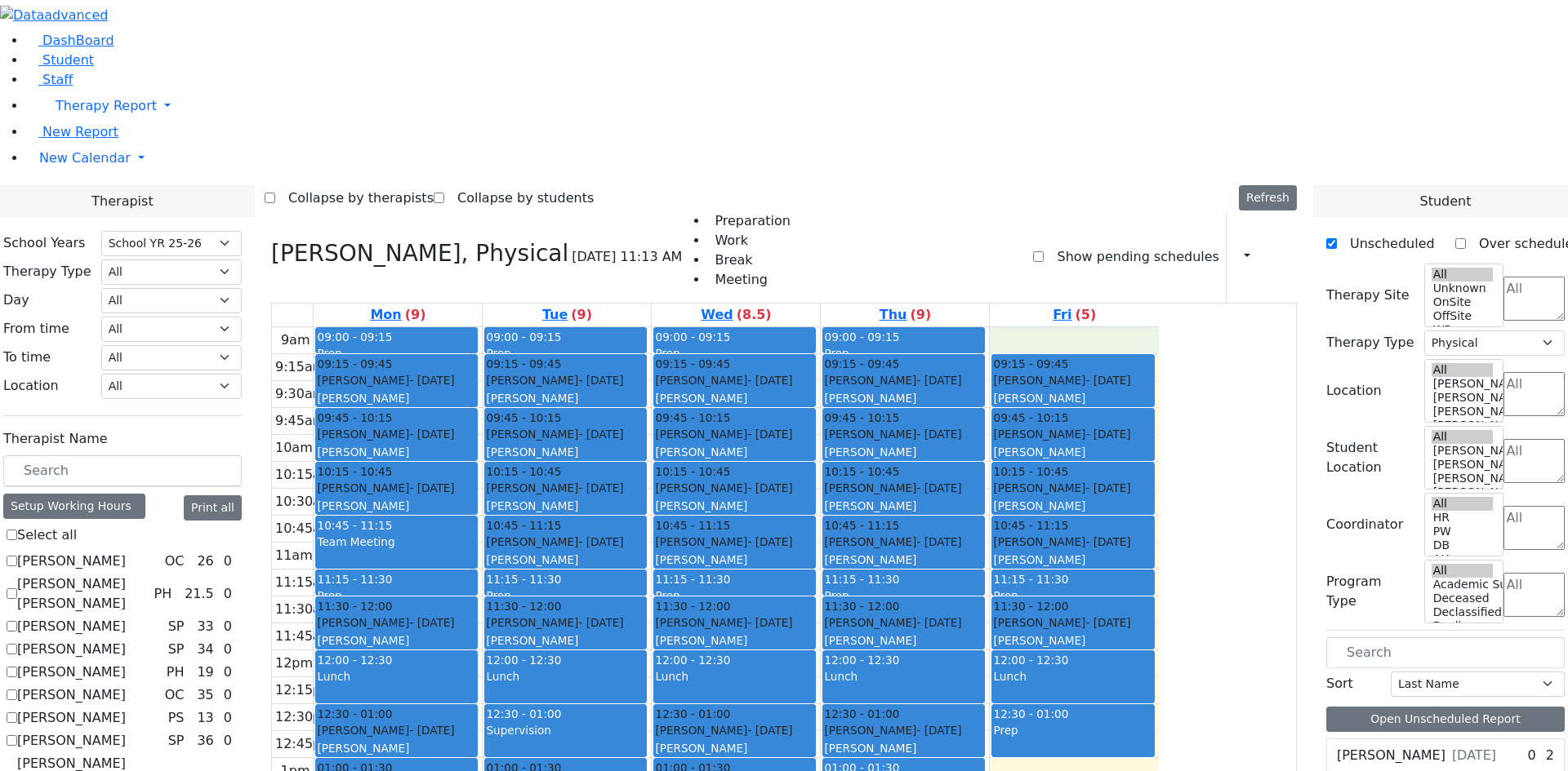
click at [1159, 327] on div "9am 9:15am 9:30am 9:45am 10am 10:15am 10:30am 10:45am 11am 11:15am 11:30am 11:4…" at bounding box center [714, 650] width 887 height 646
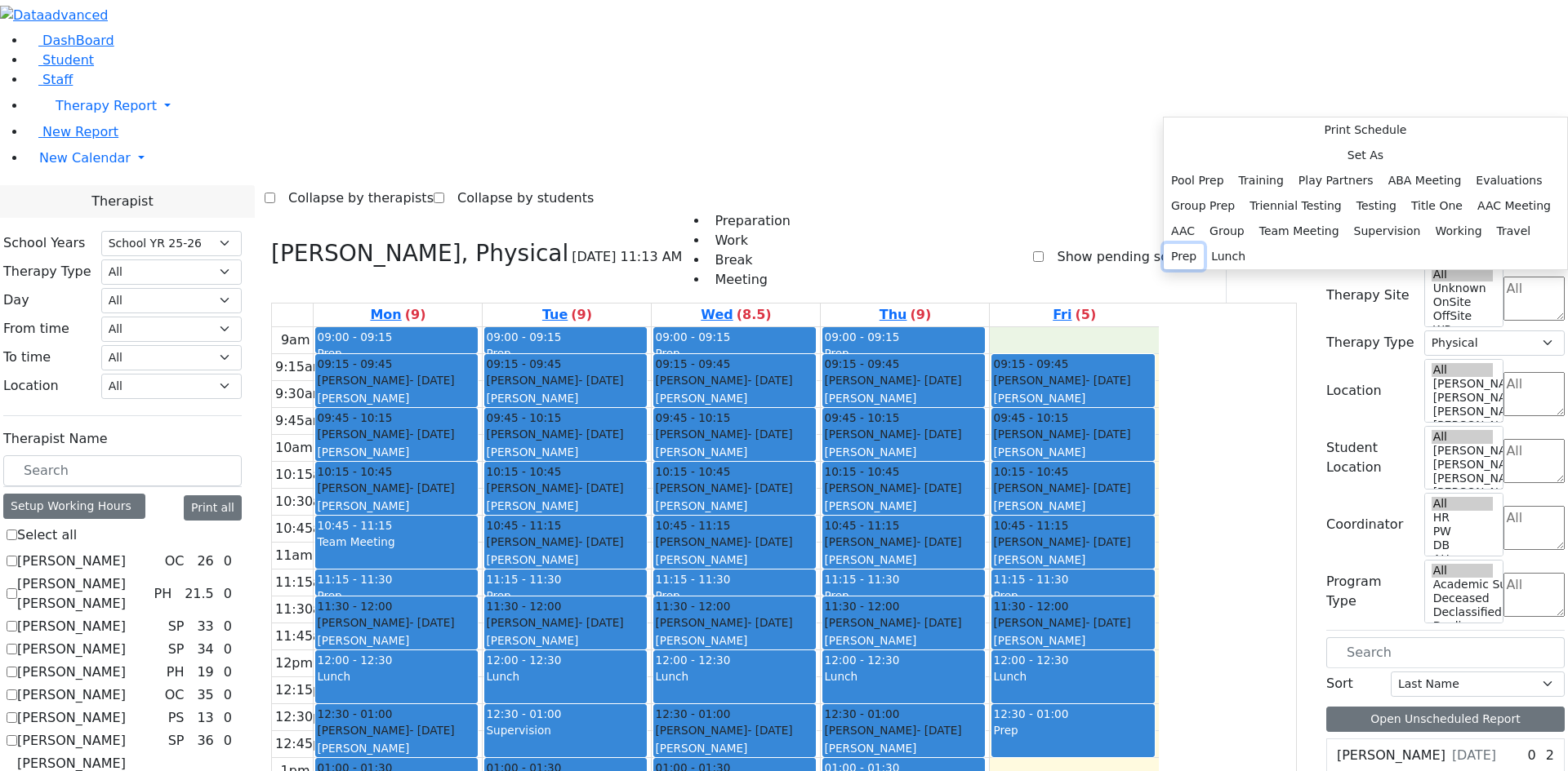
click at [1204, 270] on button "Prep" at bounding box center [1184, 256] width 40 height 26
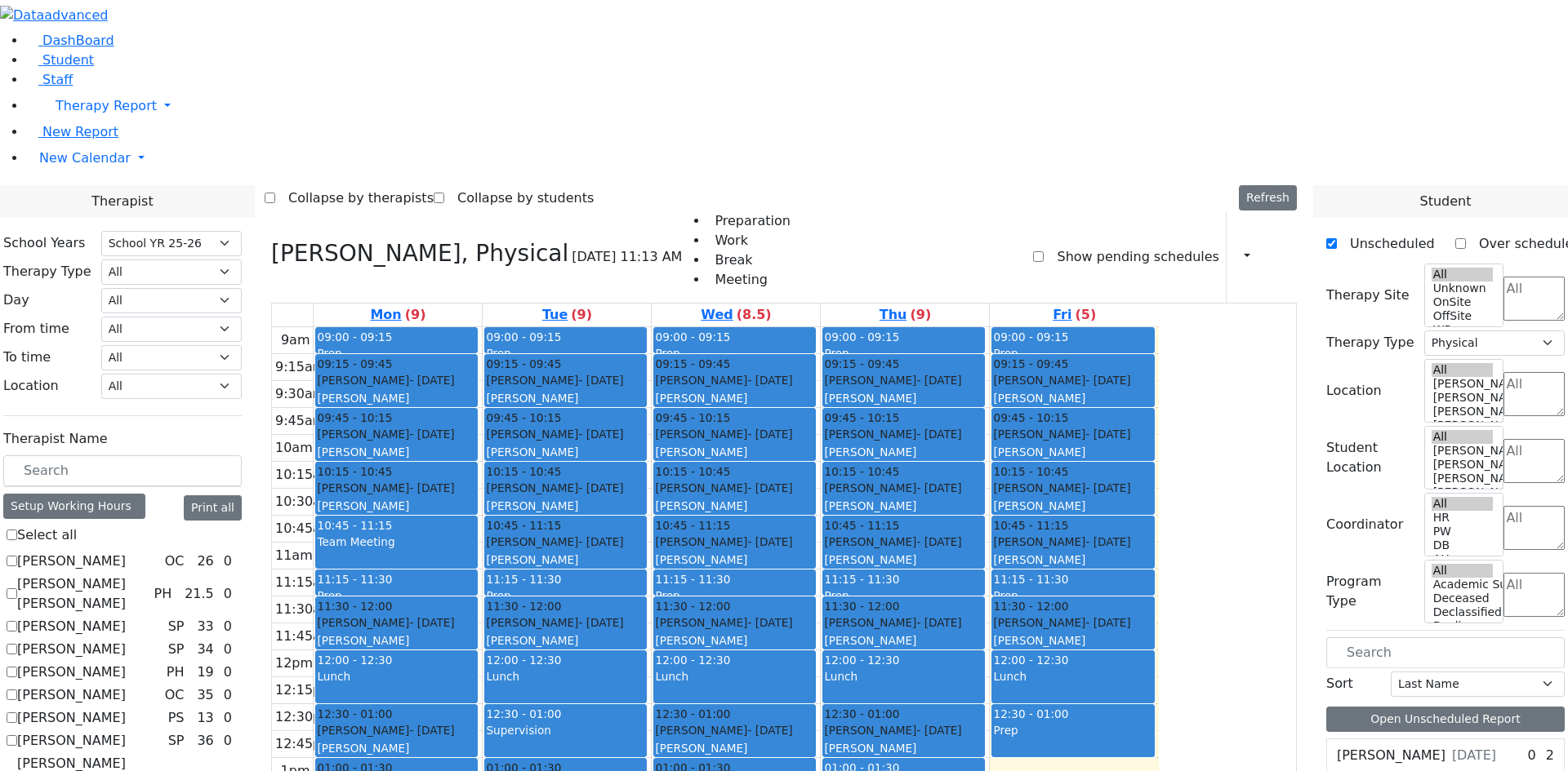
click at [476, 480] on div "Lev Rachel - 07/16/2021 Ptalis, Aliza" at bounding box center [396, 497] width 159 height 35
click at [476, 390] on div "[PERSON_NAME]" at bounding box center [396, 397] width 159 height 16
click at [476, 615] on div "Gluck Yisroel - 01/11/2021" at bounding box center [396, 622] width 159 height 16
click at [476, 723] on div "Friedman Yisroel - 10/08/2019 Nenner Simmone" at bounding box center [396, 740] width 159 height 35
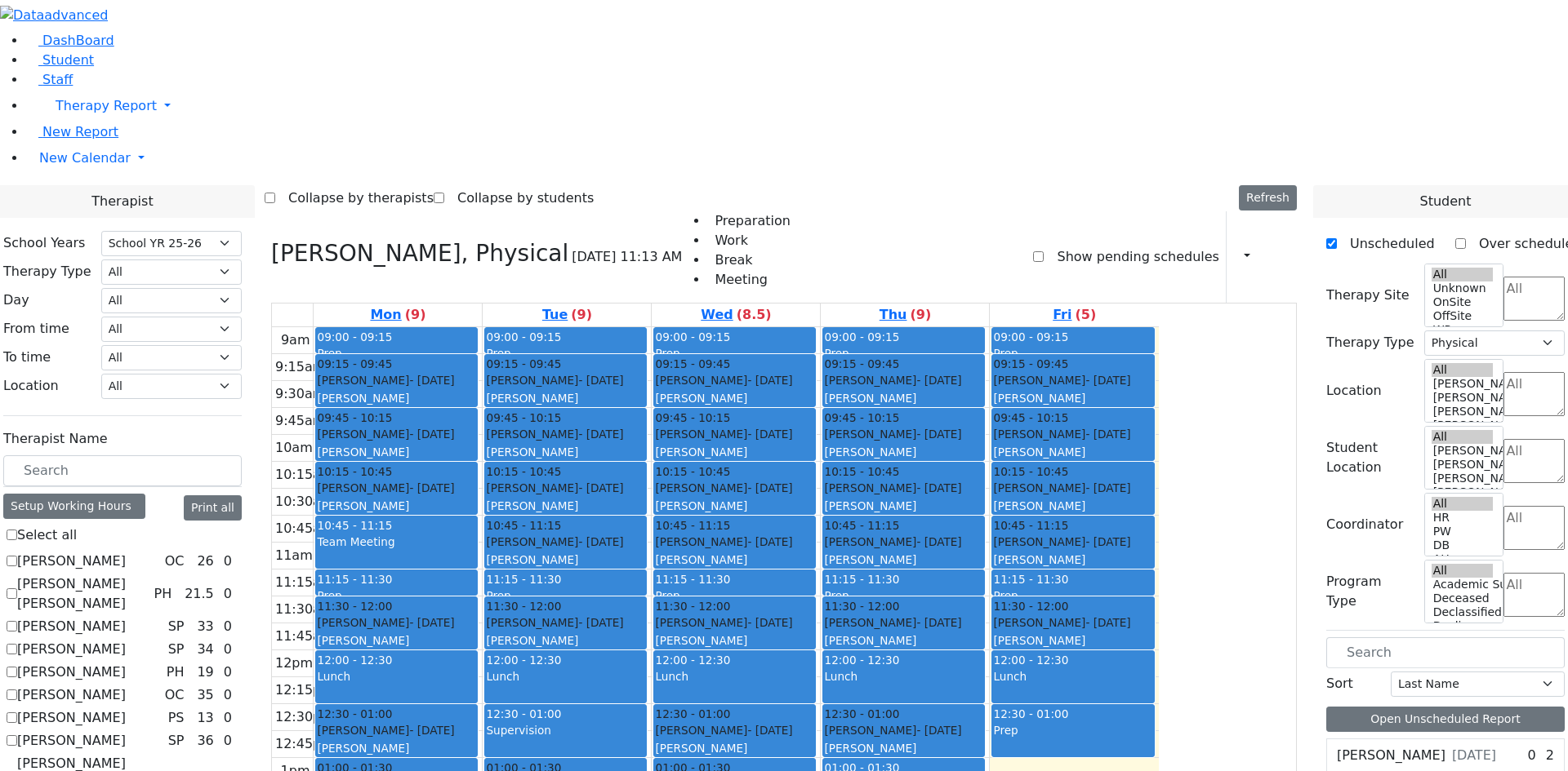
drag, startPoint x: 545, startPoint y: 674, endPoint x: 536, endPoint y: 209, distance: 465.1
click at [482, 327] on div "09:00 - 09:15 Prep 09:15 - 09:45 Teitelbaum Frady - 01/10/2022 Grossbaum, Chaya…" at bounding box center [397, 650] width 168 height 646
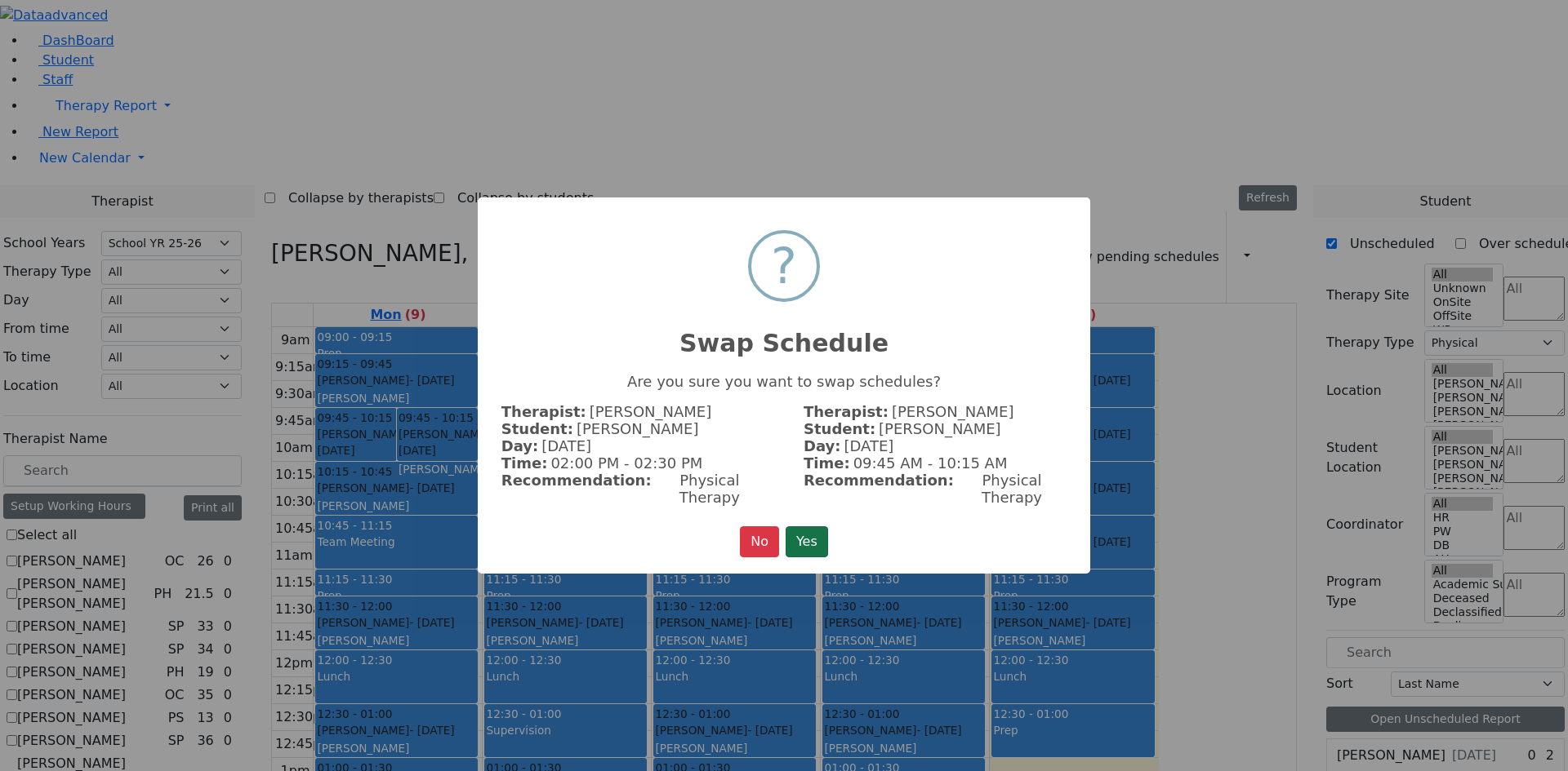
click at [808, 527] on button "Yes" at bounding box center [806, 542] width 43 height 31
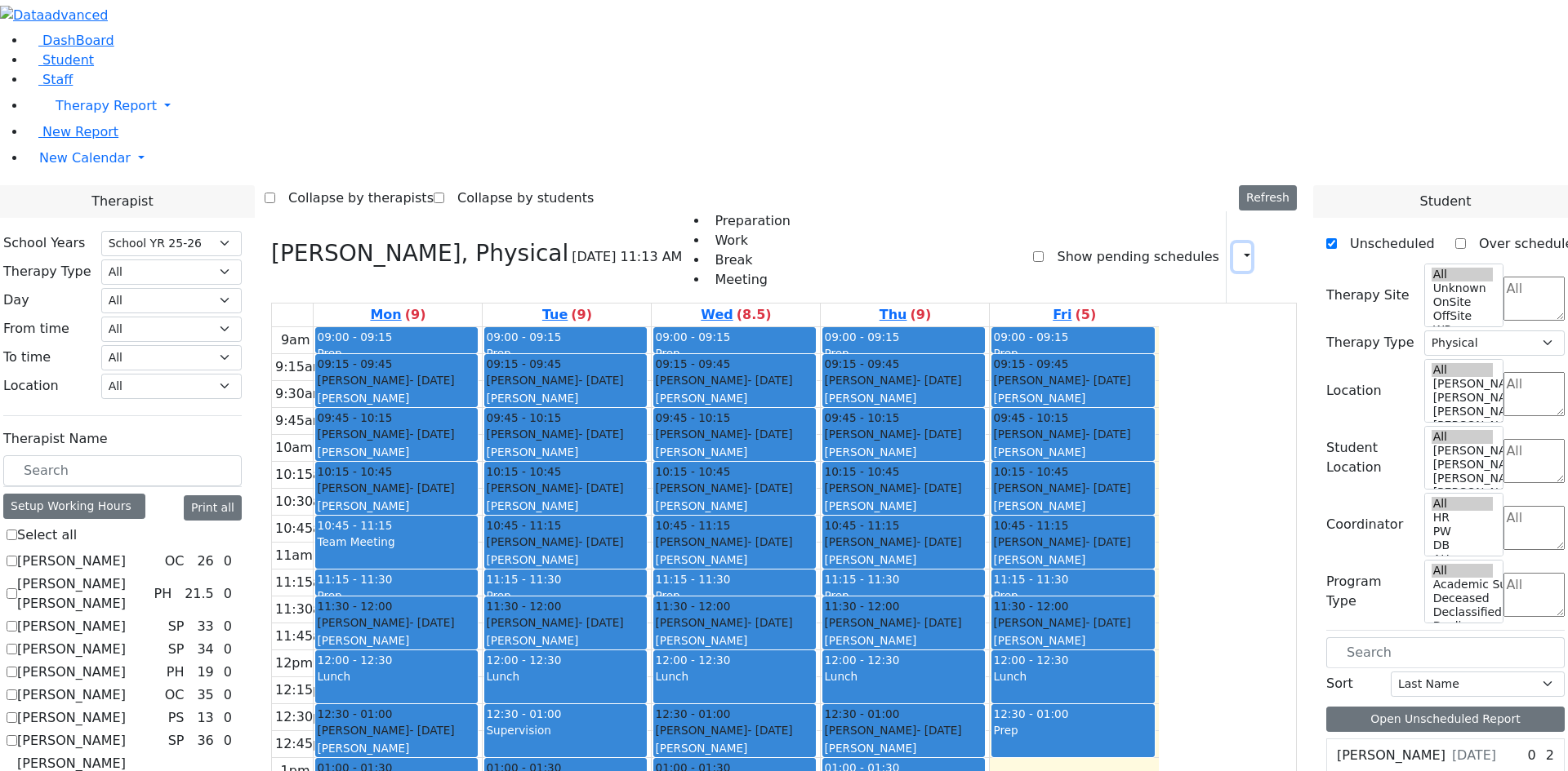
click at [1233, 243] on button "button" at bounding box center [1242, 256] width 18 height 27
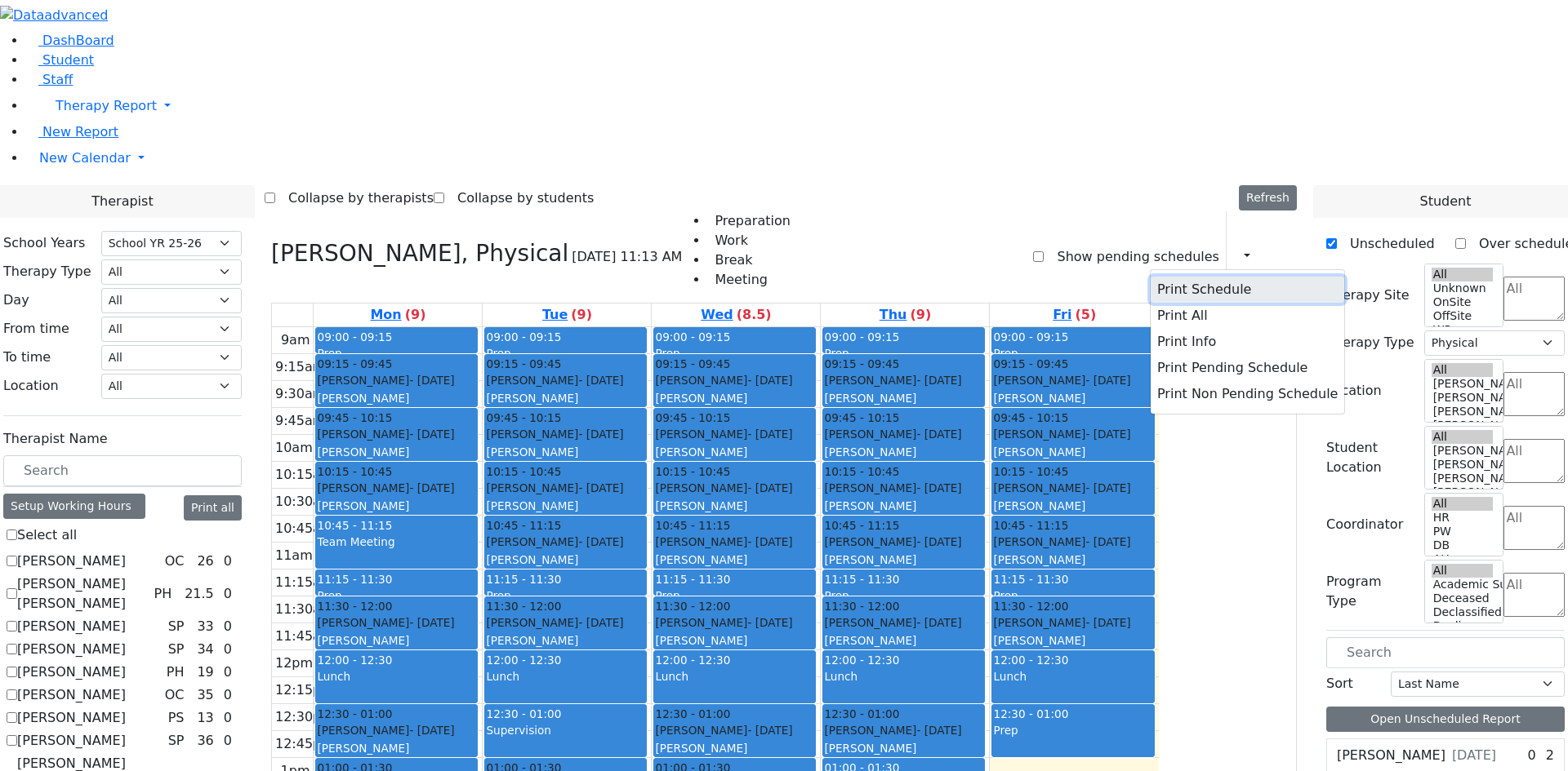
click at [1213, 277] on button "Print Schedule" at bounding box center [1247, 290] width 194 height 26
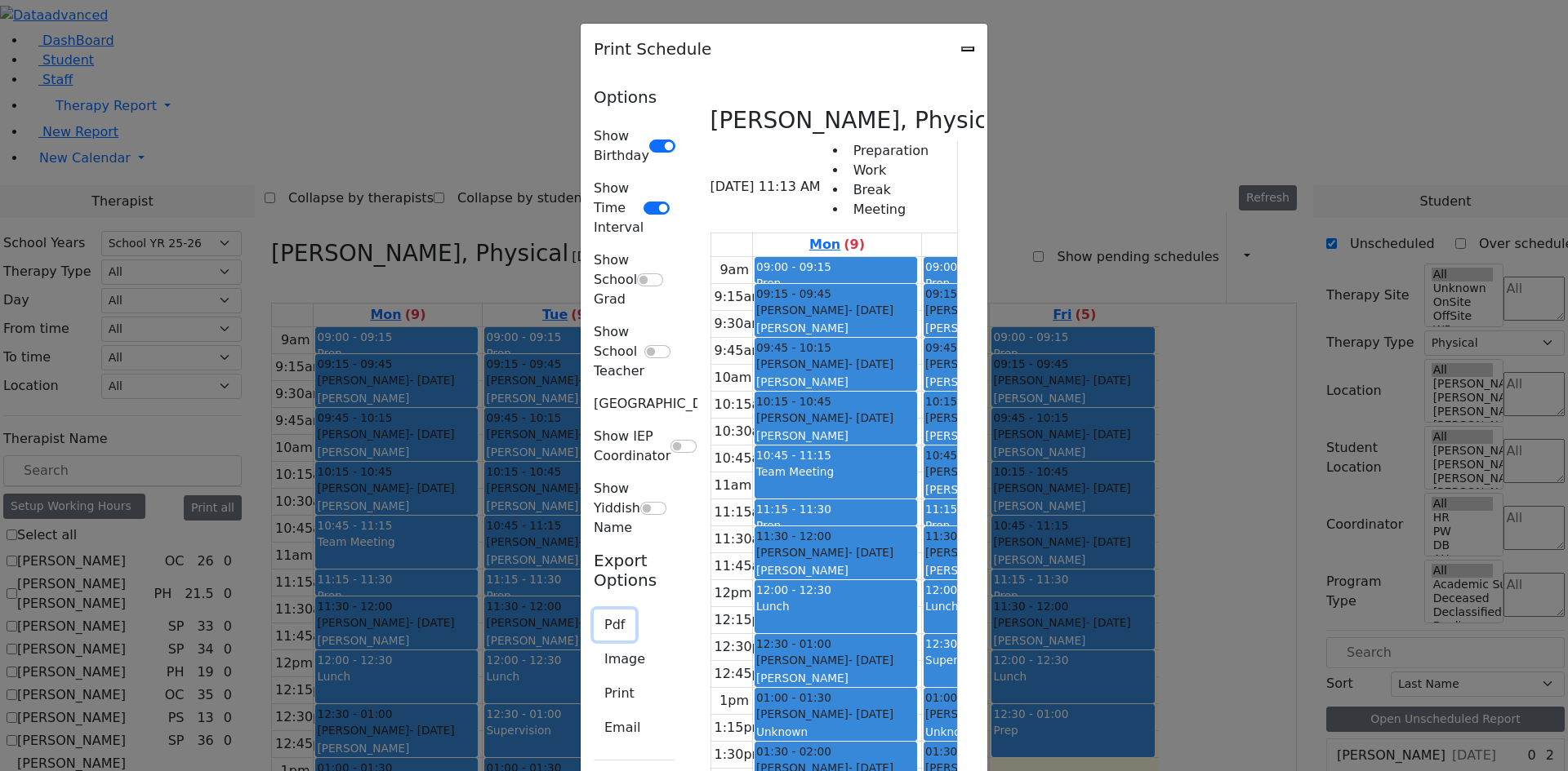
click at [593, 610] on button "Pdf" at bounding box center [614, 625] width 42 height 31
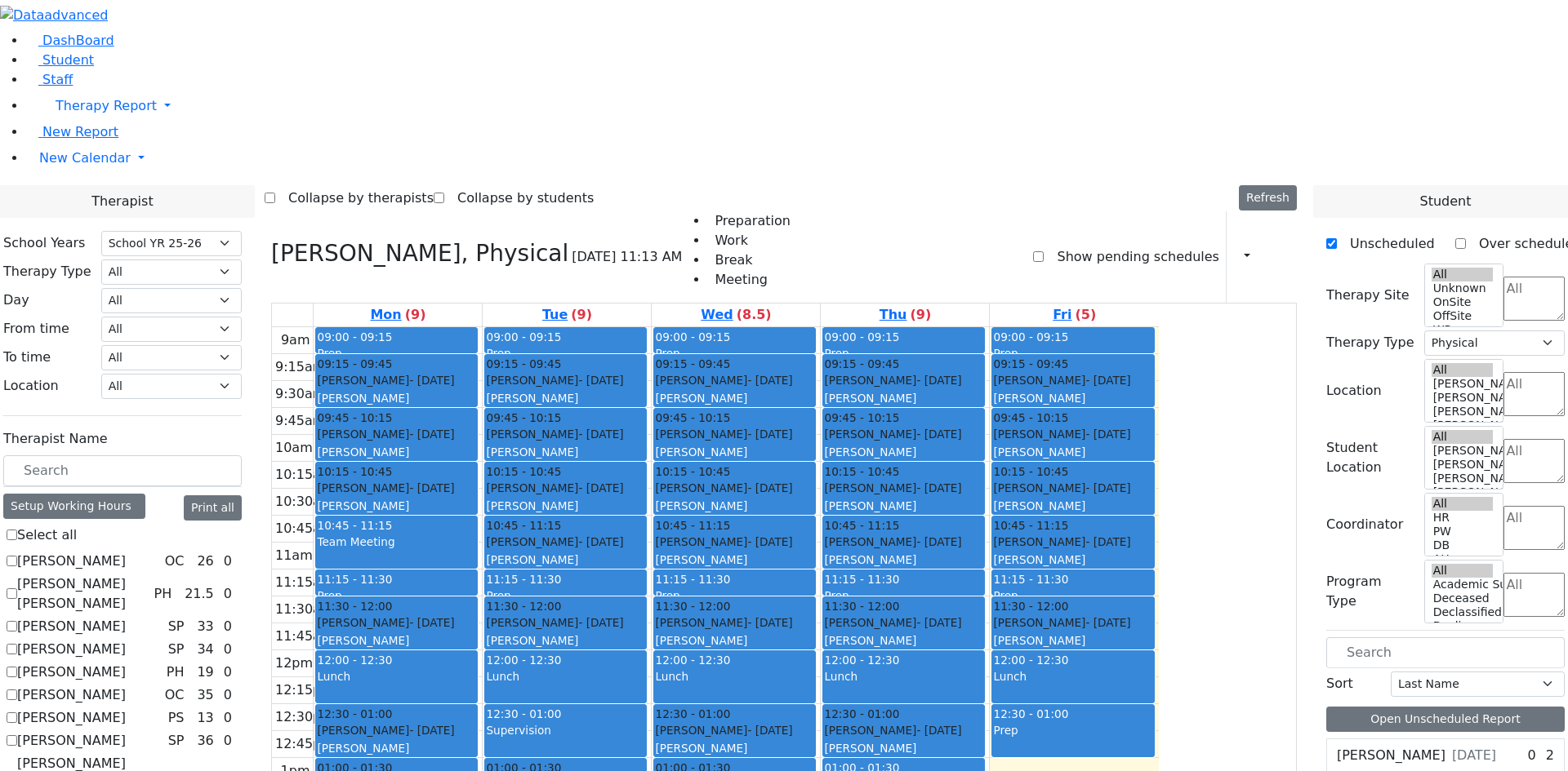
scroll to position [326, 0]
drag, startPoint x: 203, startPoint y: 464, endPoint x: 213, endPoint y: 485, distance: 23.3
checkbox input "true"
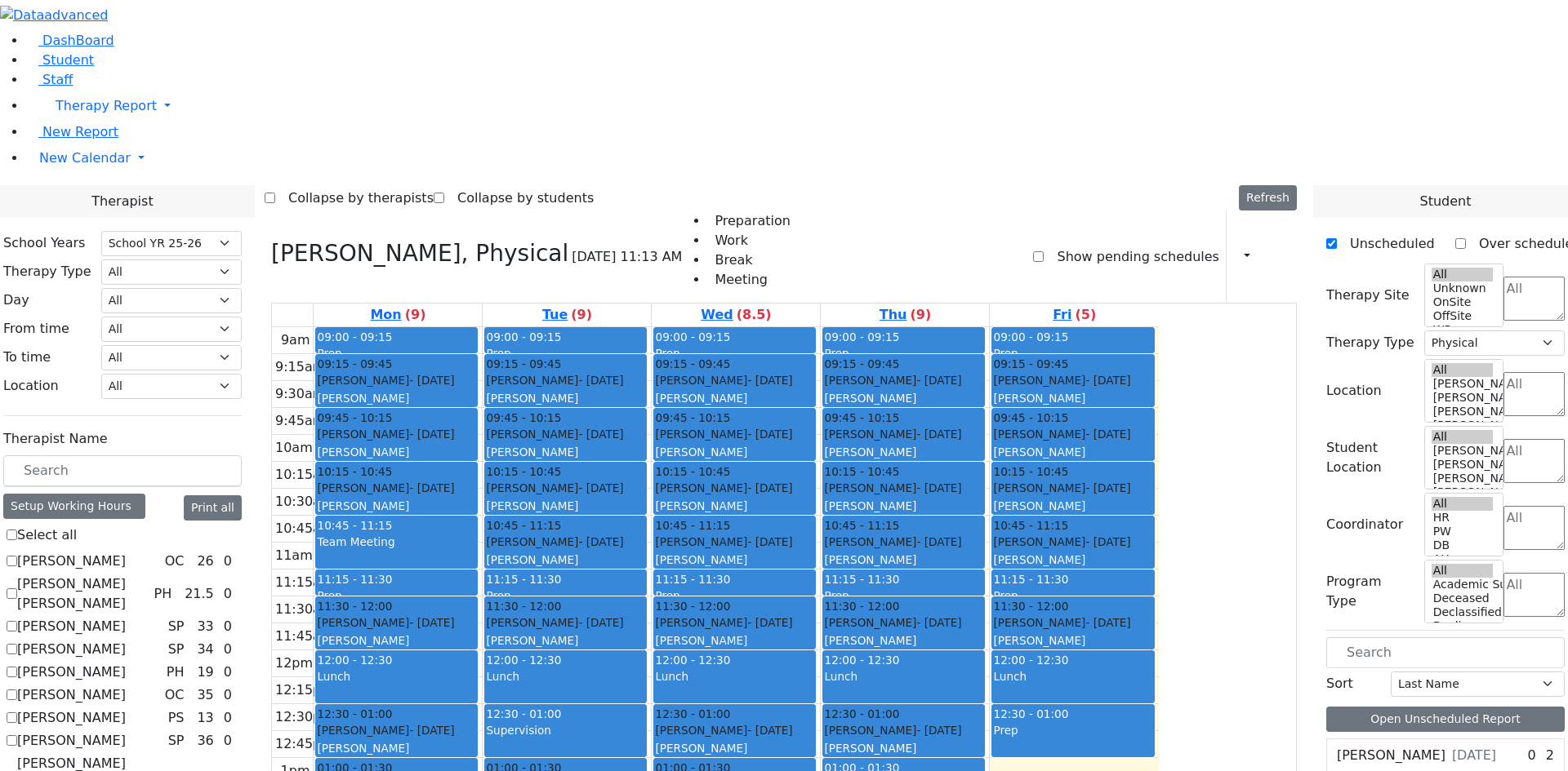
select select
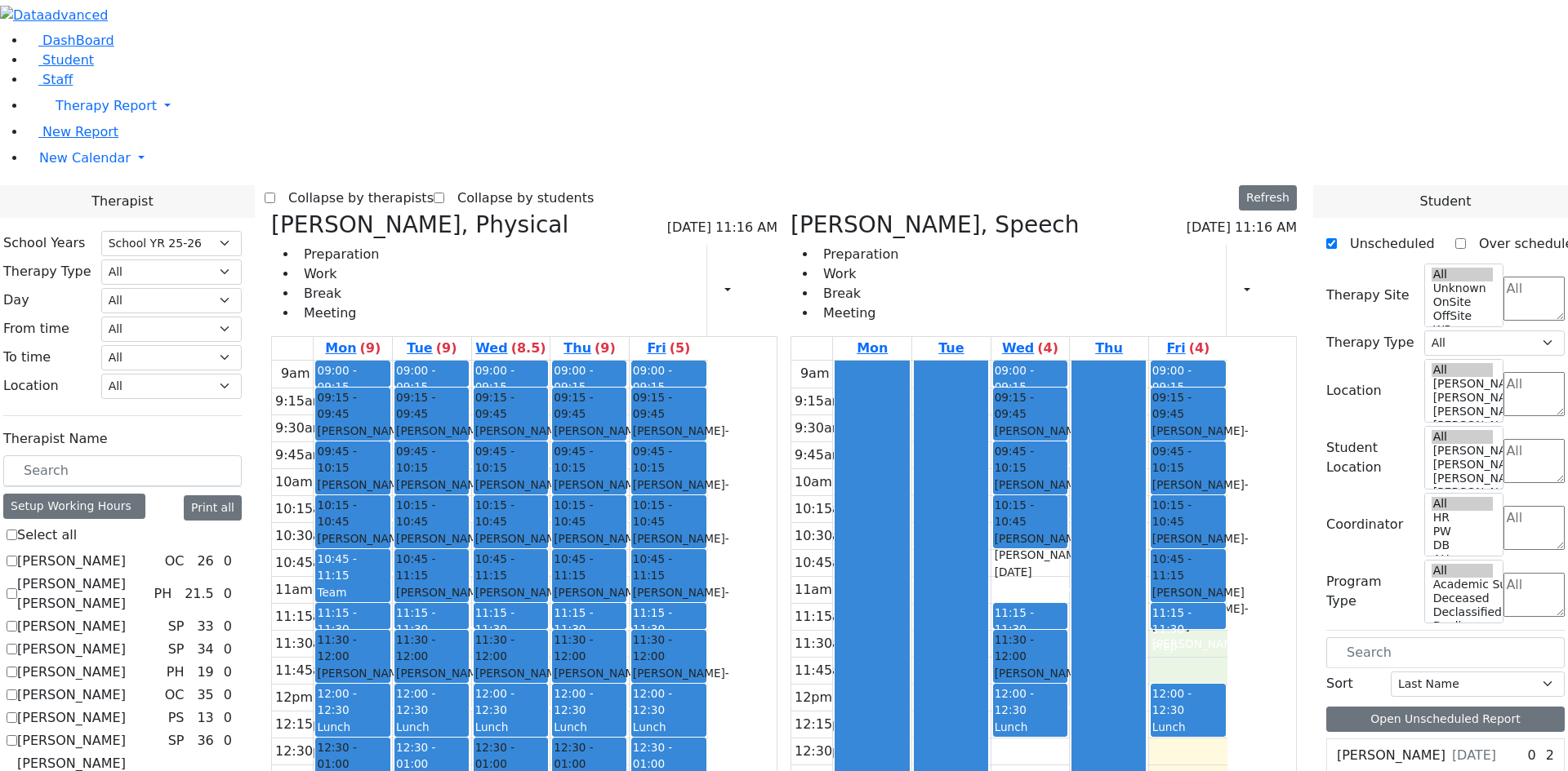
drag, startPoint x: 1277, startPoint y: 404, endPoint x: 1277, endPoint y: 414, distance: 10.0
click at [1227, 423] on div "9am 9:15am 9:30am 9:45am 10am 10:15am 10:30am 10:45am 11am 11:15am 11:30am 11:4…" at bounding box center [1009, 576] width 436 height 431
click at [1292, 580] on div "Flegmann Esther S, Speech 09/05/2025 11:16 AM Preparation Work Break Meeting Pr…" at bounding box center [1043, 613] width 520 height 803
drag, startPoint x: 1266, startPoint y: 539, endPoint x: 1266, endPoint y: 515, distance: 24.0
click at [1227, 515] on div "9am 9:15am 9:30am 9:45am 10am 10:15am 10:30am 10:45am 11am 11:15am 11:30am 11:4…" at bounding box center [1009, 576] width 436 height 431
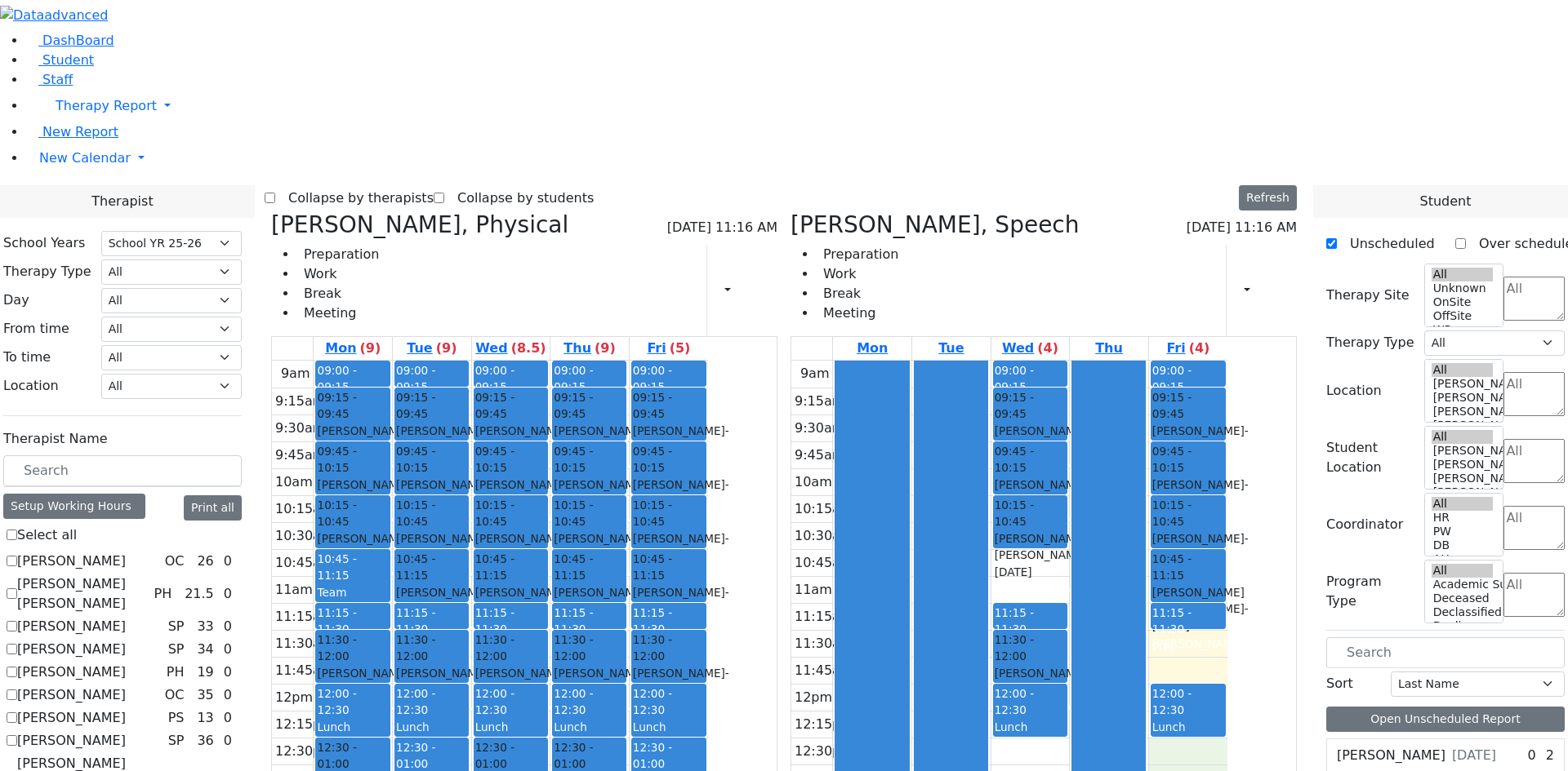
click at [1245, 574] on div "Flegmann Esther S, Speech 09/05/2025 11:16 AM Preparation Work Break Meeting Pr…" at bounding box center [1043, 613] width 520 height 803
click at [1033, 673] on div "Flegmann Esther S, Speech 09/05/2025 11:16 AM Preparation Work Break Meeting Pr…" at bounding box center [1043, 613] width 520 height 803
click at [1116, 666] on div "Flegmann Esther S, Speech 09/05/2025 11:16 AM Preparation Work Break Meeting Pr…" at bounding box center [1043, 613] width 520 height 803
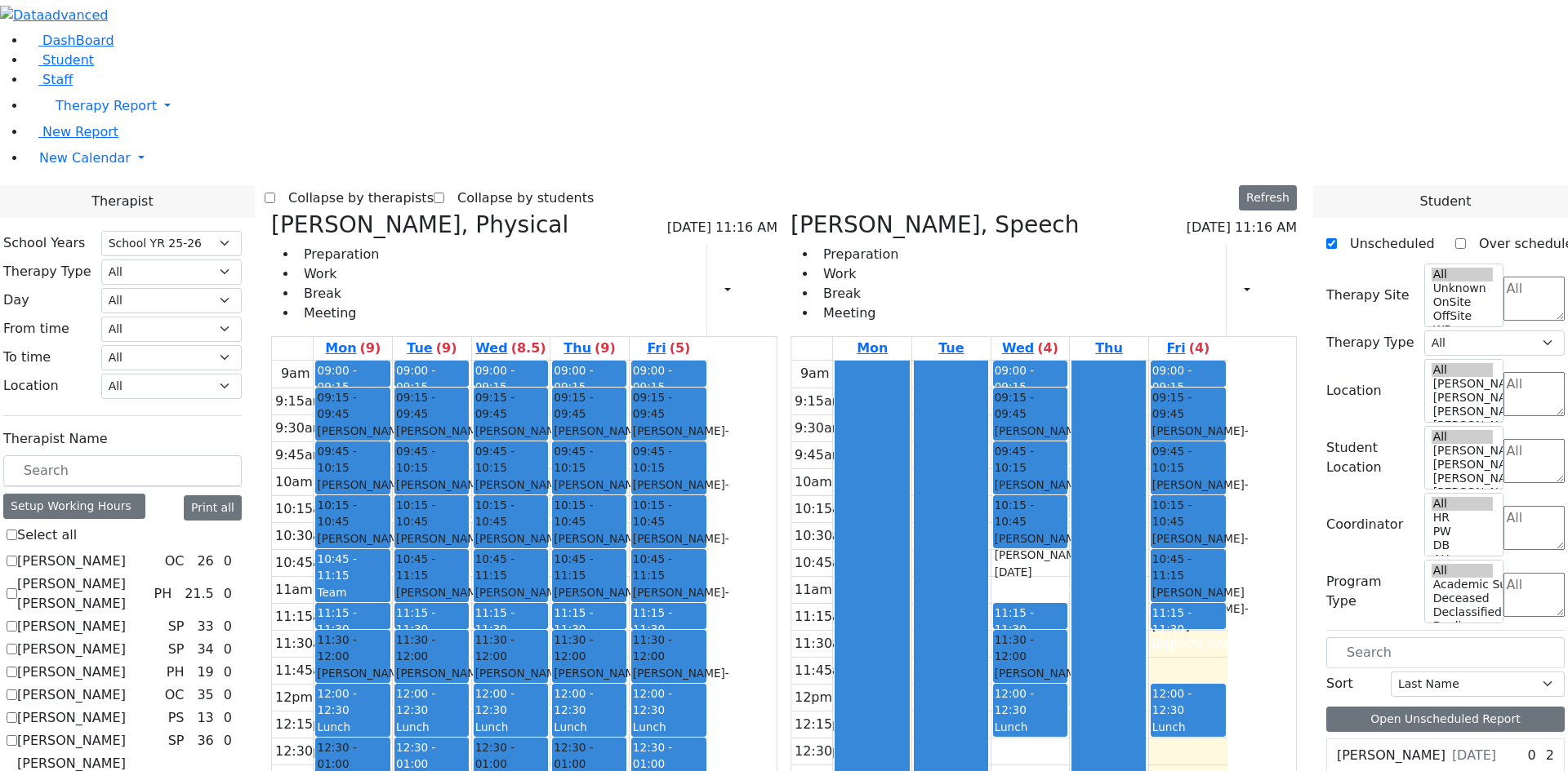
checkbox input "true"
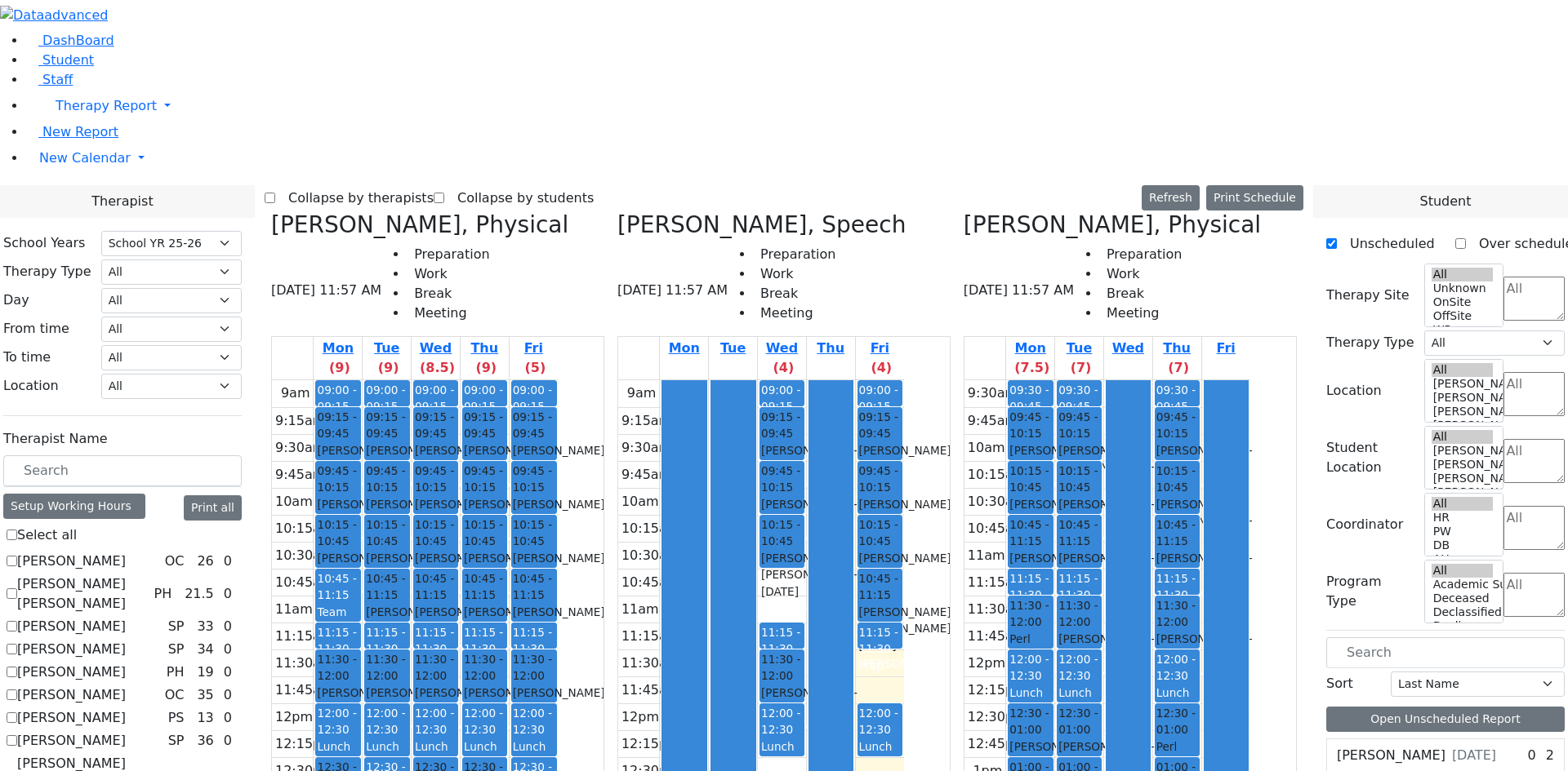
checkbox input "false"
select select "2"
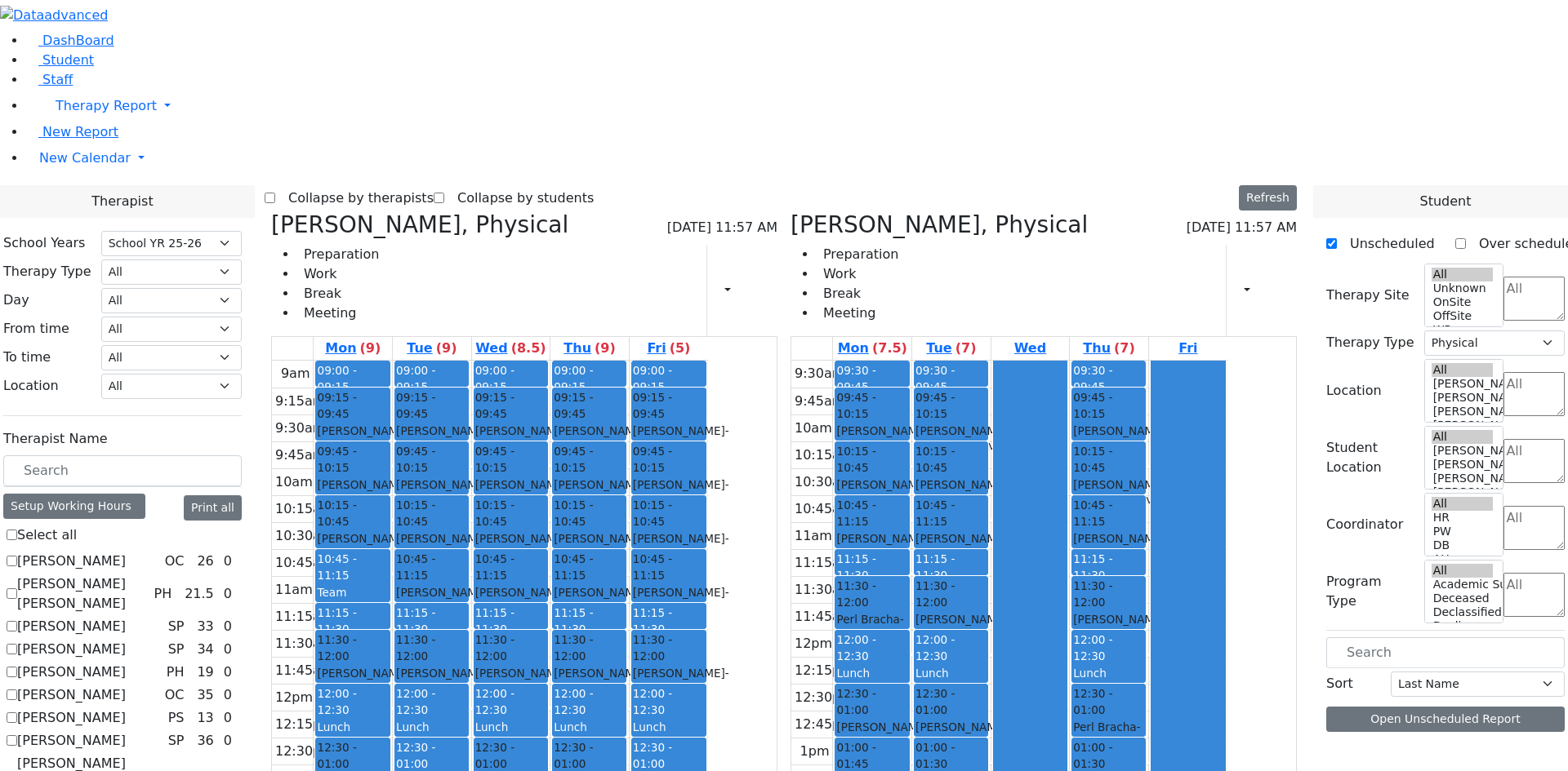
checkbox input "false"
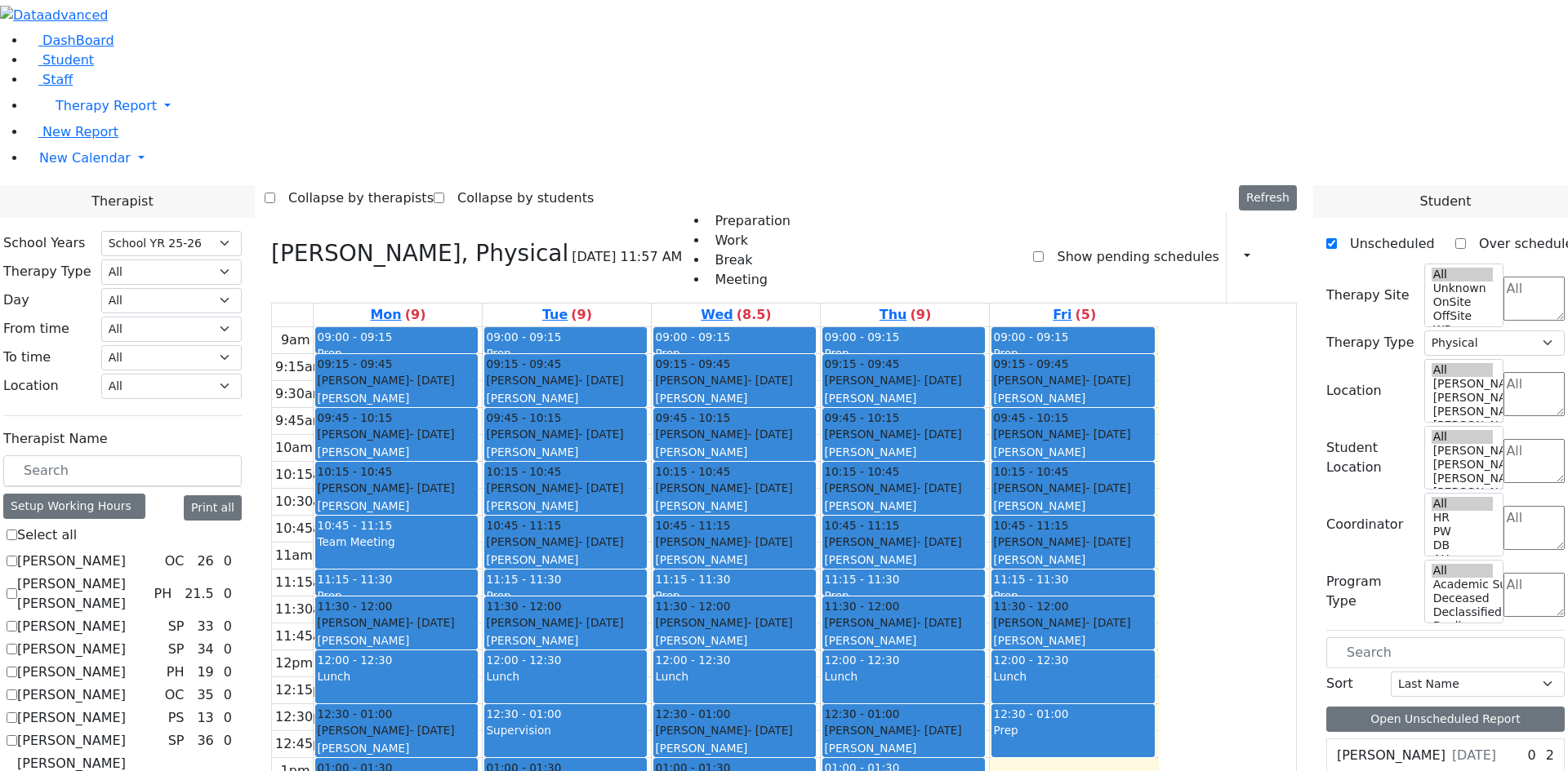
scroll to position [0, 0]
click at [126, 731] on label "[PERSON_NAME]" at bounding box center [71, 741] width 109 height 20
click at [17, 736] on input "[PERSON_NAME]" at bounding box center [11, 741] width 10 height 10
checkbox input "true"
select select
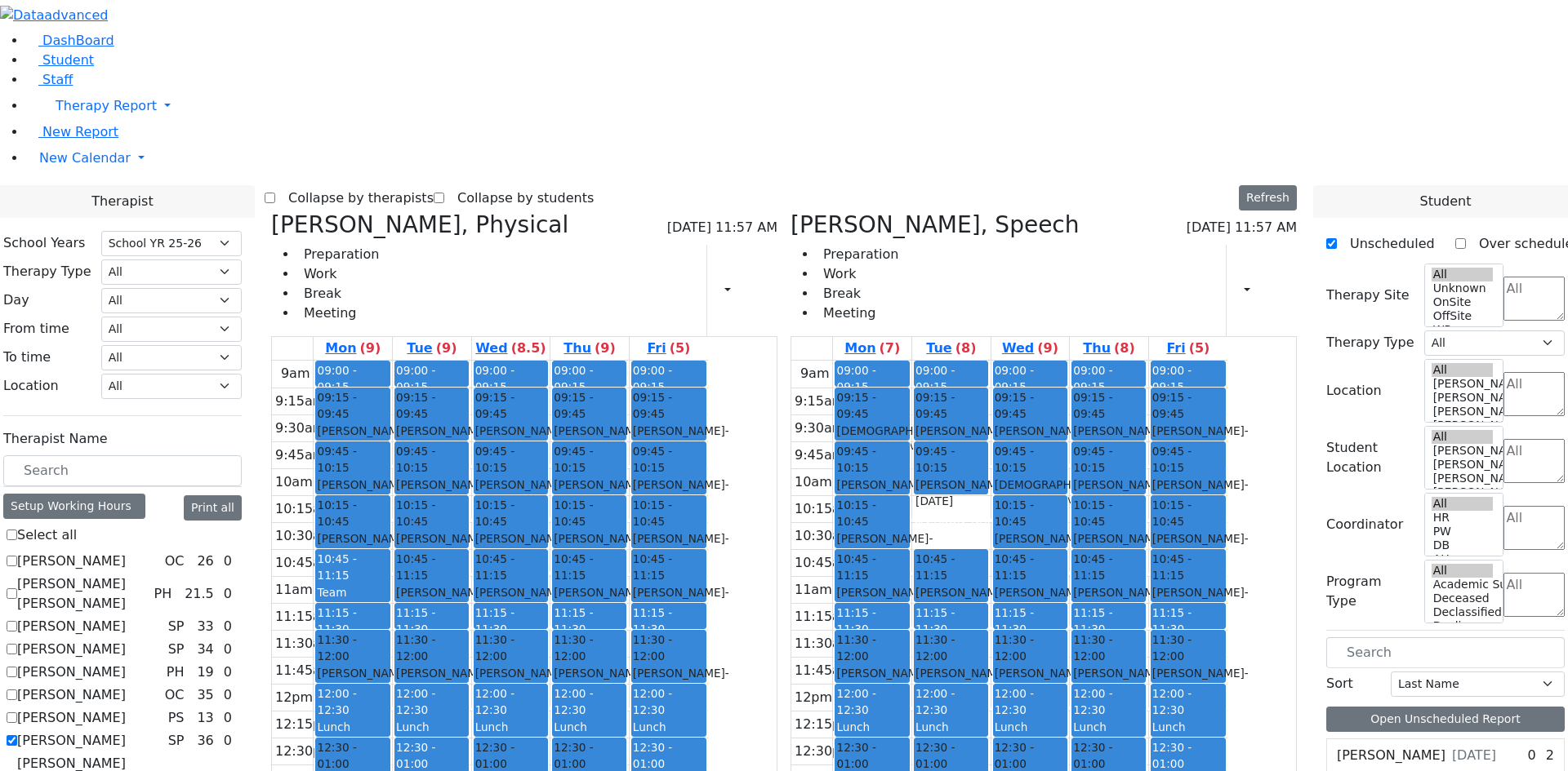
click at [969, 631] on div "9am 9:15am 9:30am 9:45am 10am 10:15am 10:30am 10:45am 11am 11:15am 11:30am 11:4…" at bounding box center [1009, 683] width 436 height 646
drag, startPoint x: 980, startPoint y: 617, endPoint x: 978, endPoint y: 630, distance: 13.2
click at [975, 639] on div "9am 9:15am 9:30am 9:45am 10am 10:15am 10:30am 10:45am 11am 11:15am 11:30am 11:4…" at bounding box center [1009, 683] width 436 height 646
click at [1188, 672] on div "9am 9:15am 9:30am 9:45am 10am 10:15am 10:30am 10:45am 11am 11:15am 11:30am 11:4…" at bounding box center [1009, 683] width 436 height 646
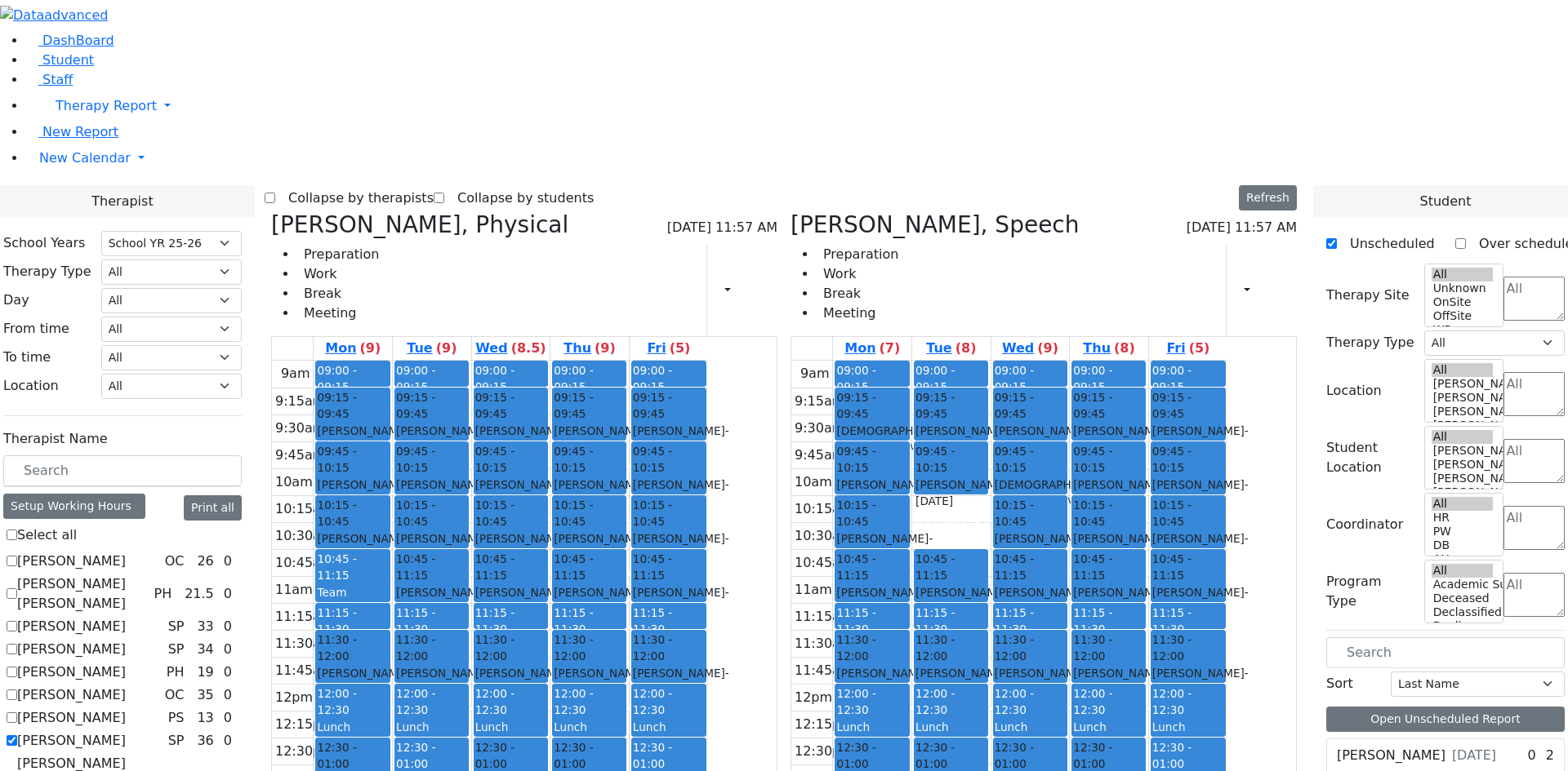
click at [979, 621] on div "9am 9:15am 9:30am 9:45am 10am 10:15am 10:30am 10:45am 11am 11:15am 11:30am 11:4…" at bounding box center [1009, 683] width 436 height 646
click at [987, 645] on div "9am 9:15am 9:30am 9:45am 10am 10:15am 10:30am 10:45am 11am 11:15am 11:30am 11:4…" at bounding box center [1009, 683] width 436 height 646
click at [960, 612] on div "9am 9:15am 9:30am 9:45am 10am 10:15am 10:30am 10:45am 11am 11:15am 11:30am 11:4…" at bounding box center [1009, 683] width 436 height 646
click at [950, 637] on div "9am 9:15am 9:30am 9:45am 10am 10:15am 10:30am 10:45am 11am 11:15am 11:30am 11:4…" at bounding box center [1009, 683] width 436 height 646
click at [957, 617] on div "9am 9:15am 9:30am 9:45am 10am 10:15am 10:30am 10:45am 11am 11:15am 11:30am 11:4…" at bounding box center [1009, 683] width 436 height 646
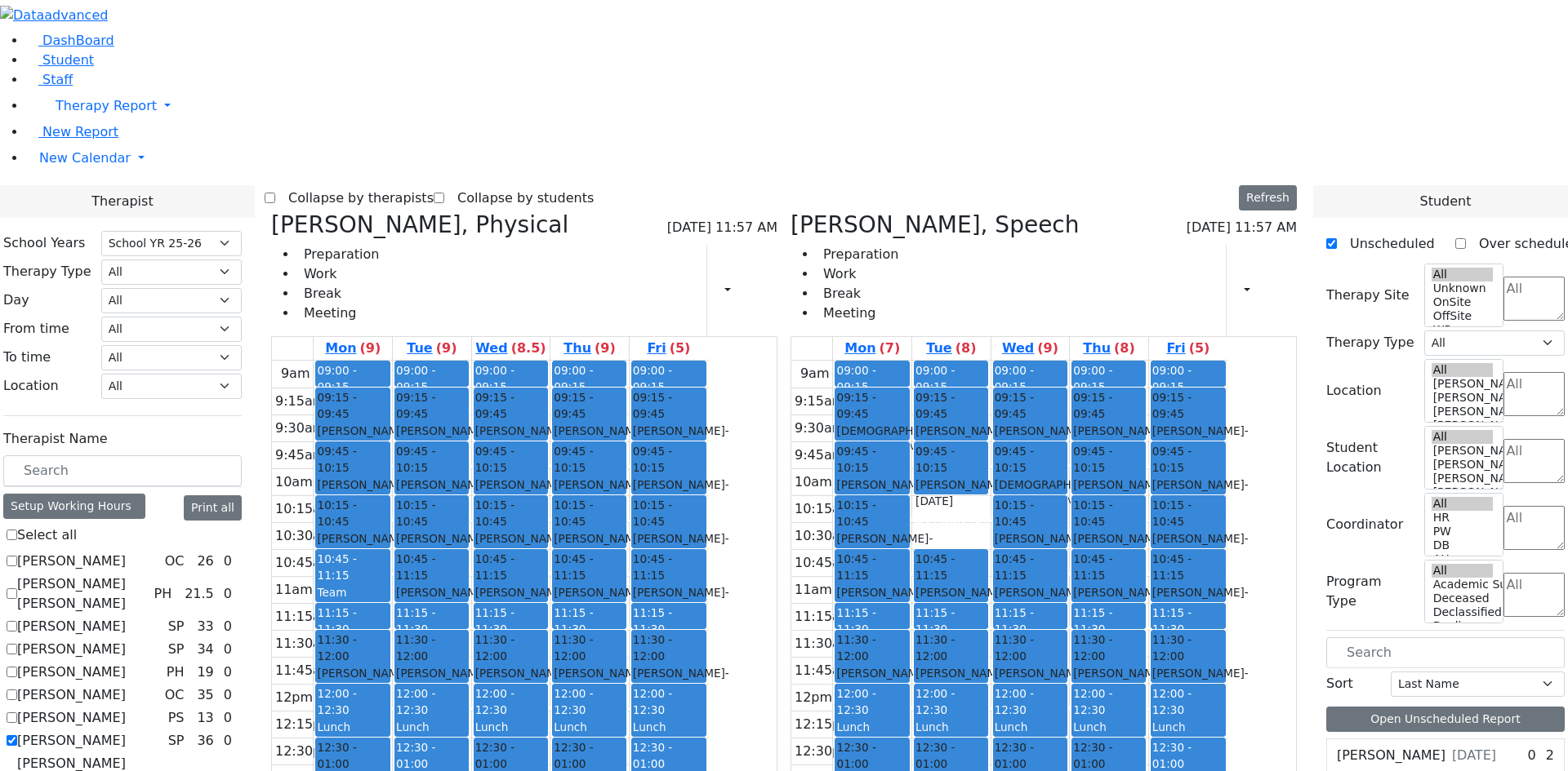
click at [961, 615] on div "9am 9:15am 9:30am 9:45am 10am 10:15am 10:30am 10:45am 11am 11:15am 11:30am 11:4…" at bounding box center [1009, 683] width 436 height 646
click at [960, 640] on div "9am 9:15am 9:30am 9:45am 10am 10:15am 10:30am 10:45am 11am 11:15am 11:30am 11:4…" at bounding box center [1009, 683] width 436 height 646
click at [67, 68] on span "Student" at bounding box center [68, 60] width 51 height 15
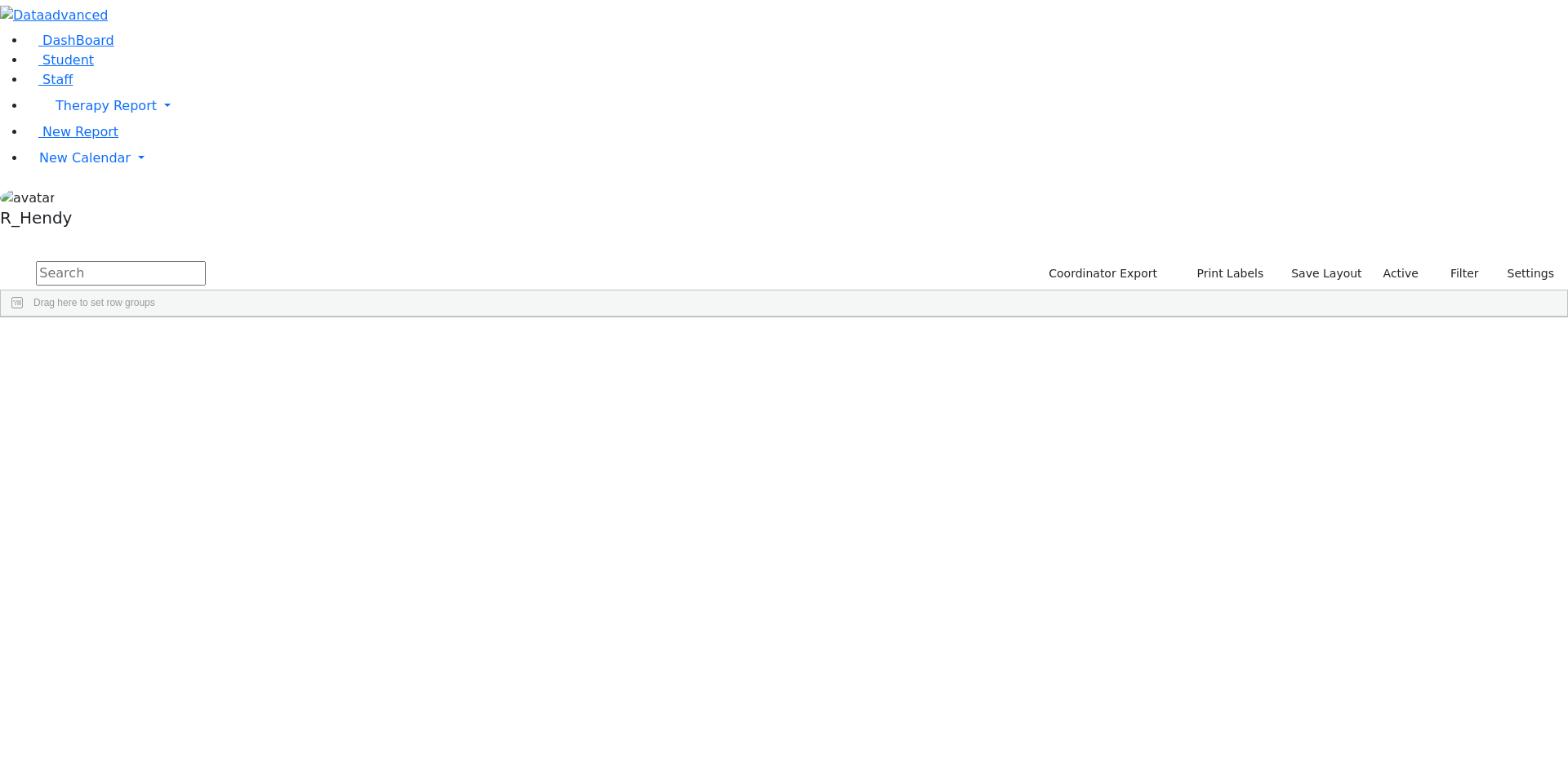
click at [205, 261] on input "text" at bounding box center [120, 273] width 169 height 25
click at [311, 343] on div "Chany" at bounding box center [259, 355] width 103 height 23
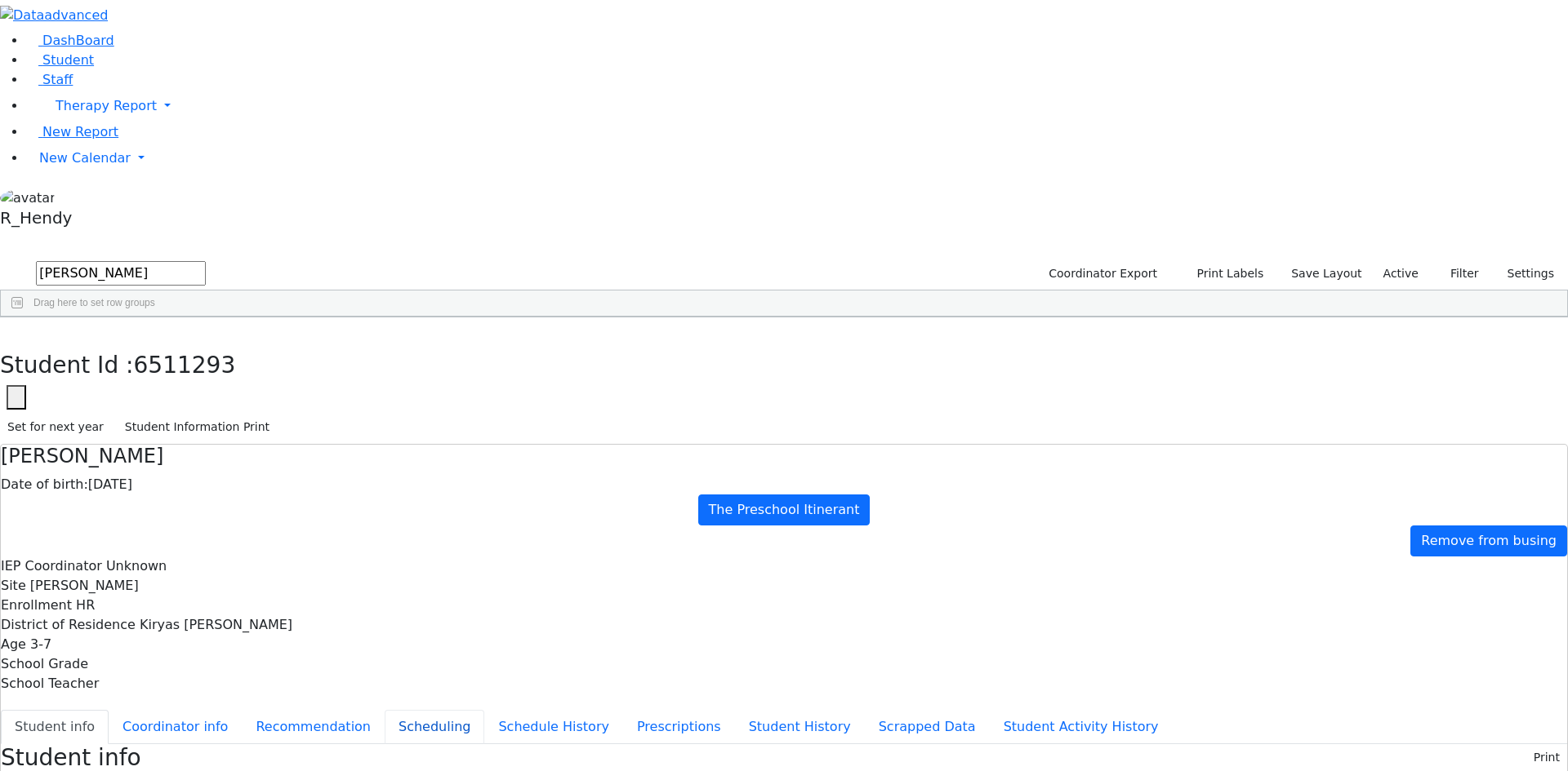
click at [407, 710] on button "Scheduling" at bounding box center [433, 727] width 99 height 34
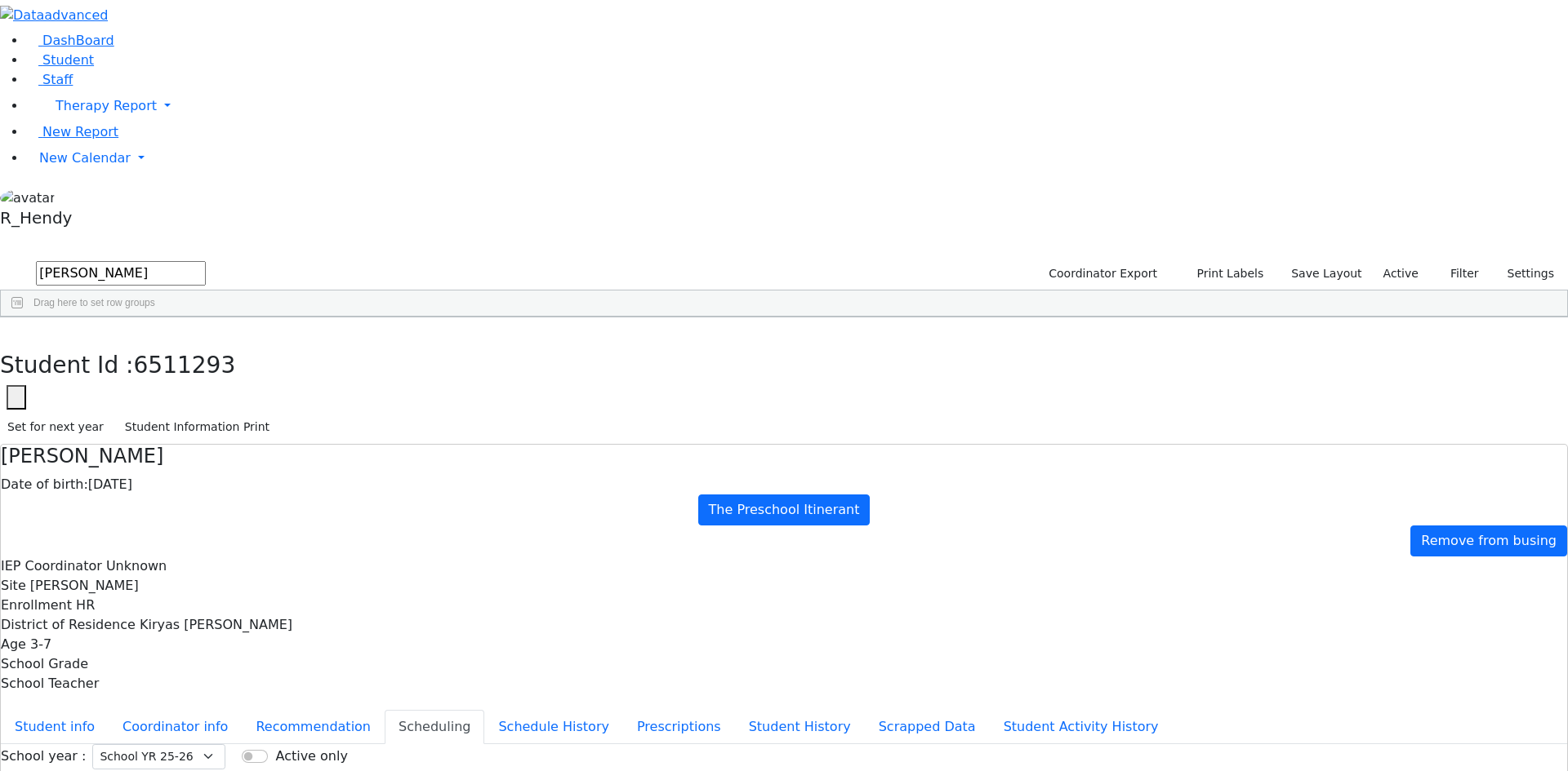
click at [319, 318] on div "Student Id : 6511293 Student Id 6511293 Cancel Save Set for next year Student I…" at bounding box center [784, 381] width 1568 height 128
click at [16, 330] on icon "button" at bounding box center [11, 335] width 9 height 9
drag, startPoint x: 261, startPoint y: 61, endPoint x: 110, endPoint y: 60, distance: 151.0
click at [110, 60] on div "DashBoard Student Staff Therapy Report Student Old Calendar Report" at bounding box center [784, 470] width 1568 height 941
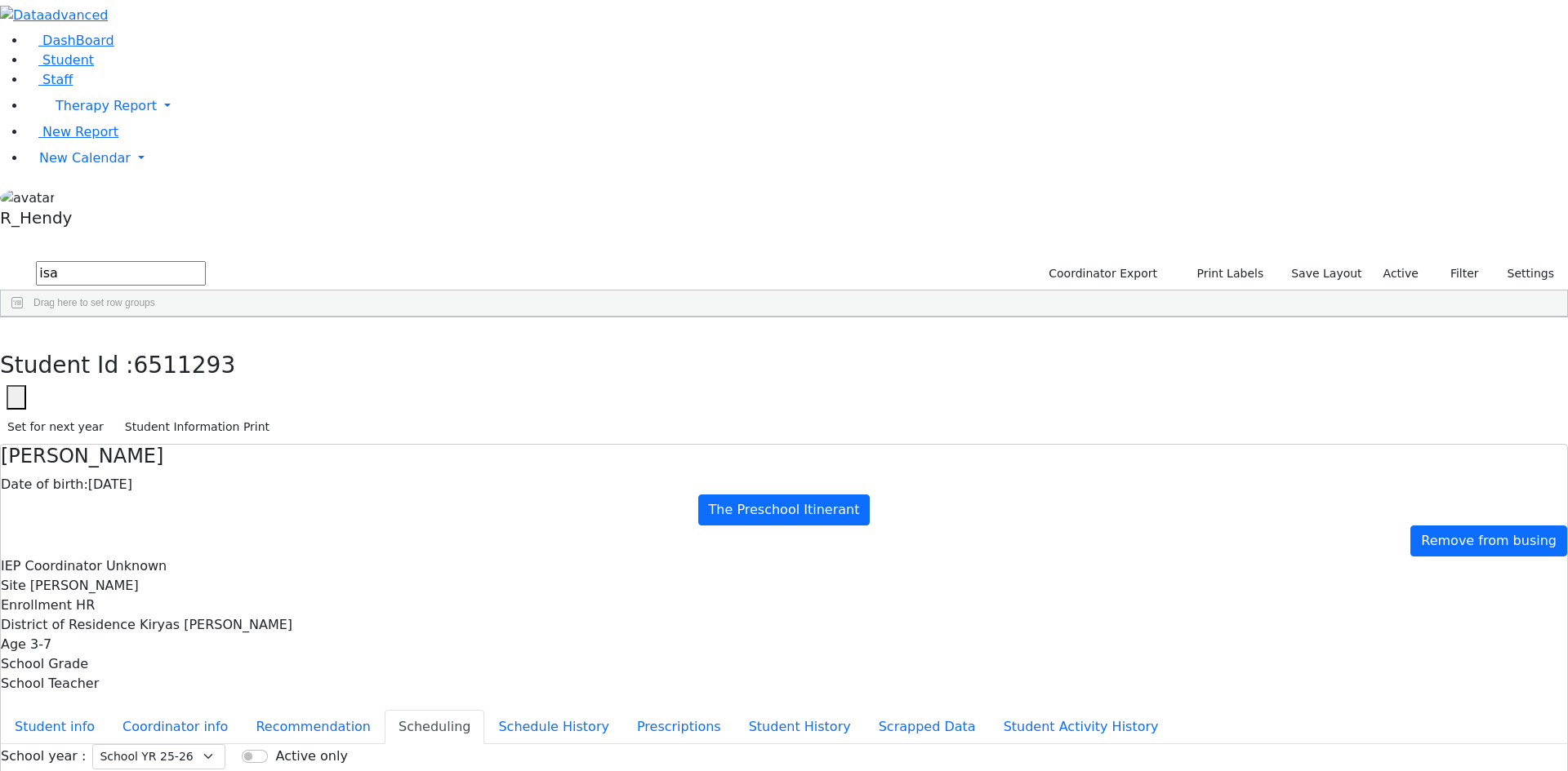
type input "isa"
click at [204, 640] on div "[PERSON_NAME]" at bounding box center [152, 652] width 104 height 23
click at [319, 453] on div "DashBoard Student Staff Therapy Report Student Old Calendar Report" at bounding box center [784, 470] width 1568 height 941
click at [109, 710] on button "Student info" at bounding box center [55, 727] width 108 height 34
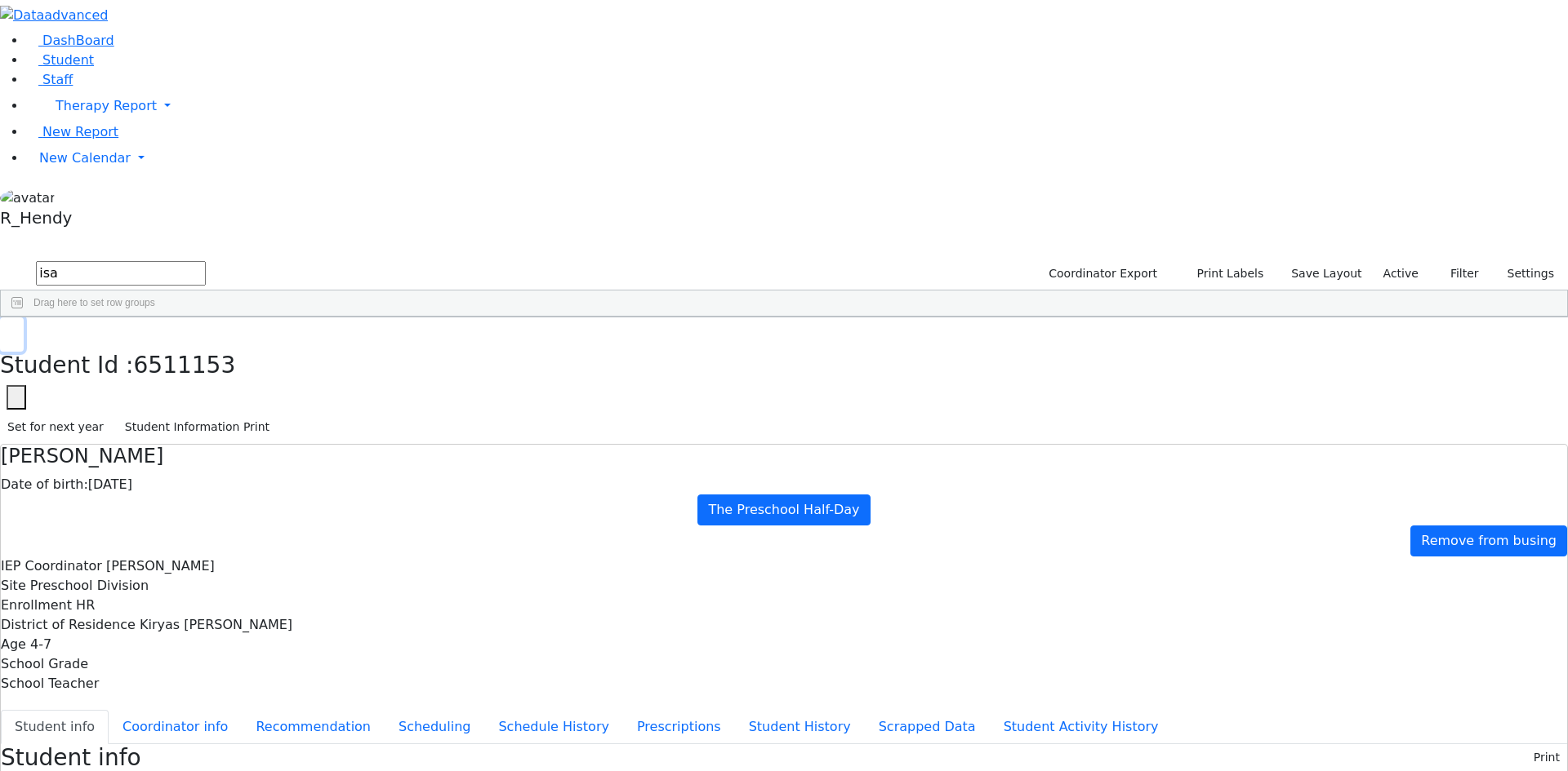
click at [24, 318] on button "button" at bounding box center [11, 335] width 24 height 34
